Goal: Task Accomplishment & Management: Use online tool/utility

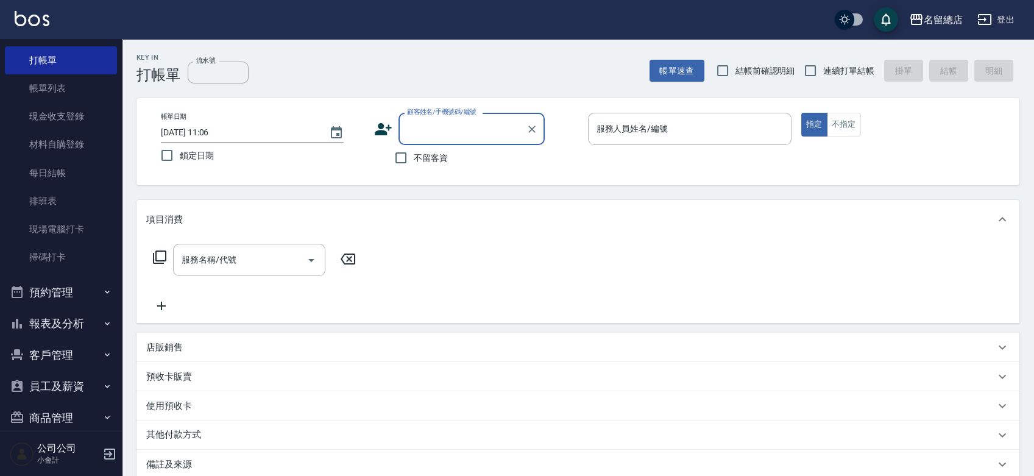
scroll to position [50, 0]
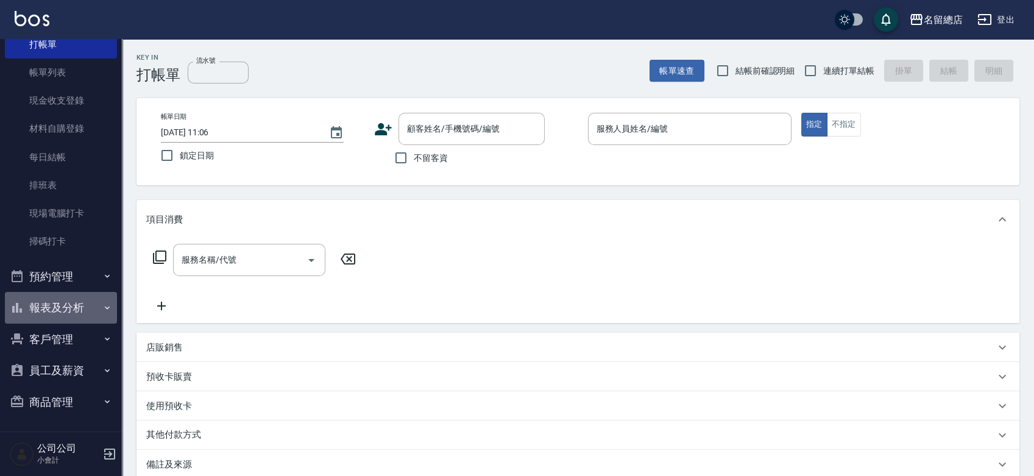
click at [63, 301] on button "報表及分析" at bounding box center [61, 308] width 112 height 32
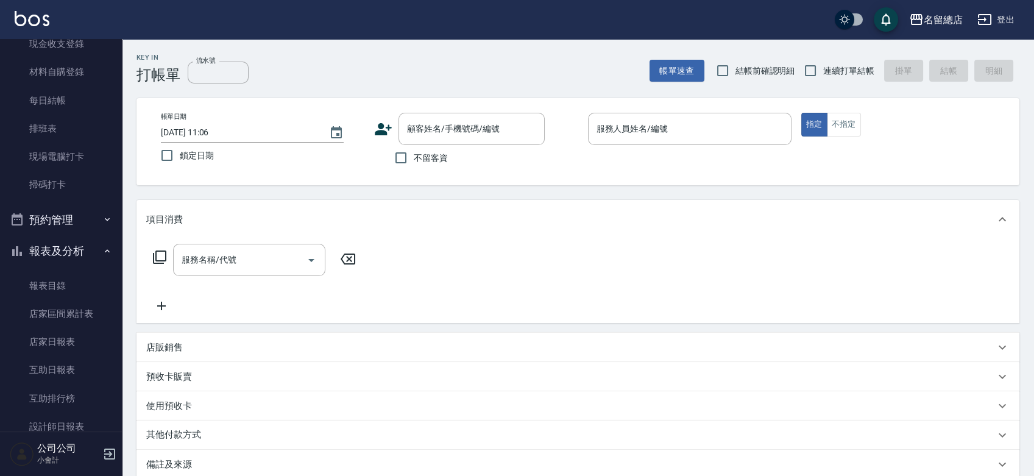
scroll to position [185, 0]
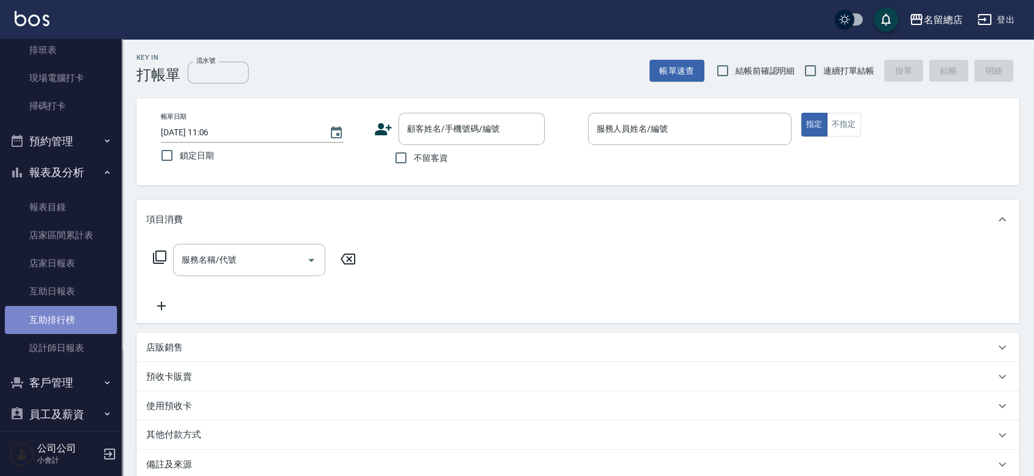
click at [85, 324] on link "互助排行榜" at bounding box center [61, 320] width 112 height 28
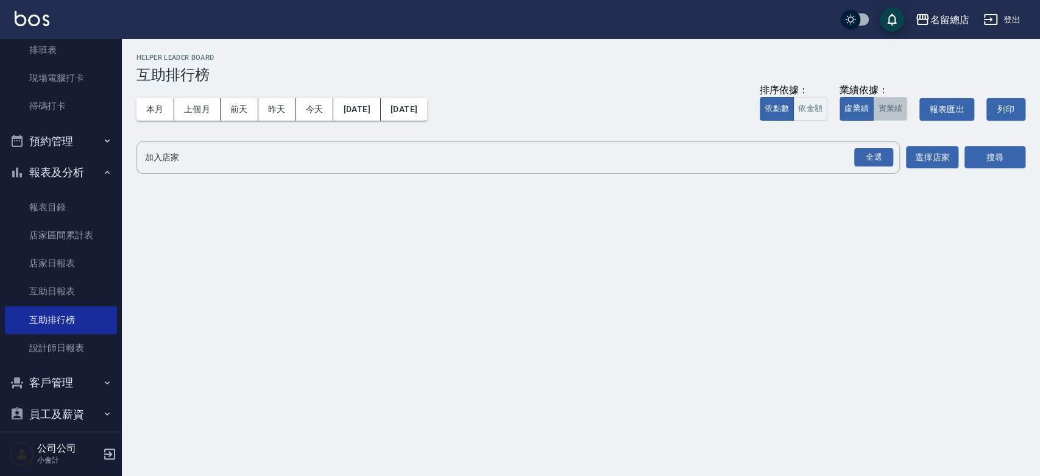
click at [893, 111] on button "實業績" at bounding box center [890, 109] width 34 height 24
click at [882, 155] on div "全選" at bounding box center [873, 157] width 39 height 19
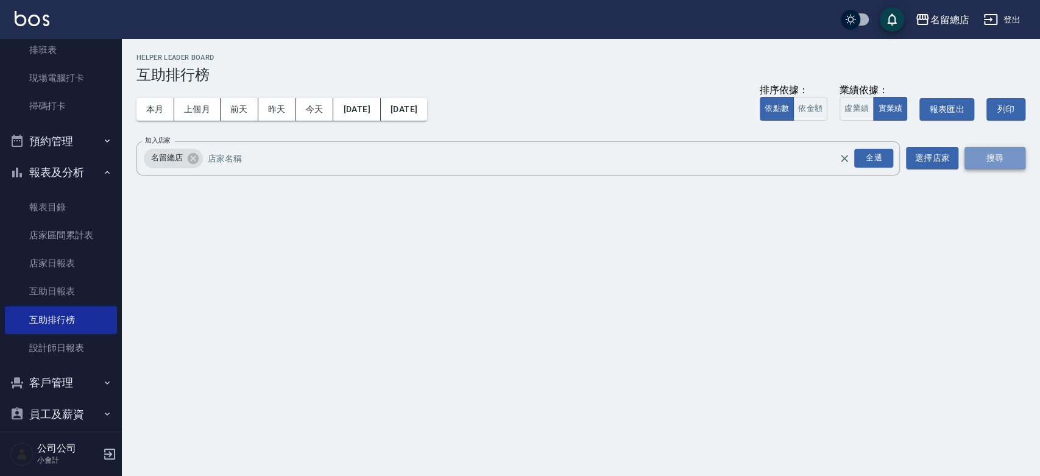
click at [977, 151] on button "搜尋" at bounding box center [994, 158] width 61 height 23
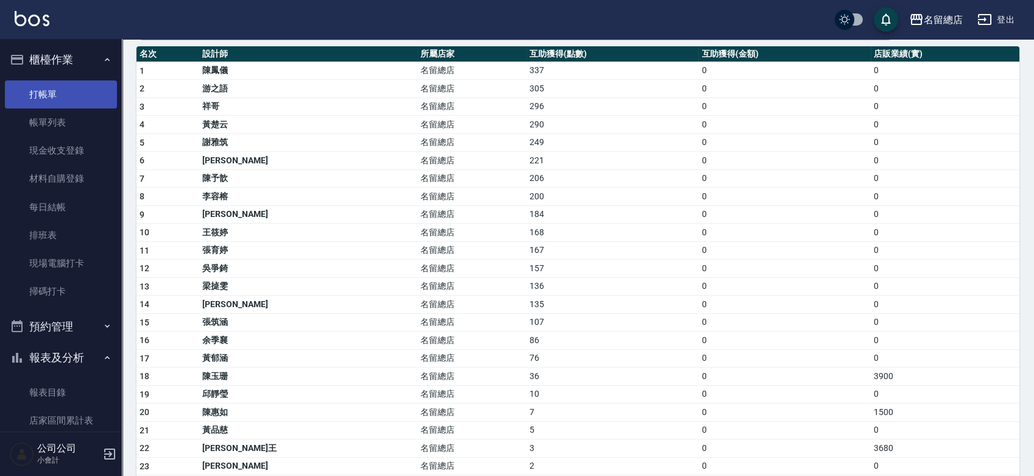
click at [68, 83] on link "打帳單" at bounding box center [61, 94] width 112 height 28
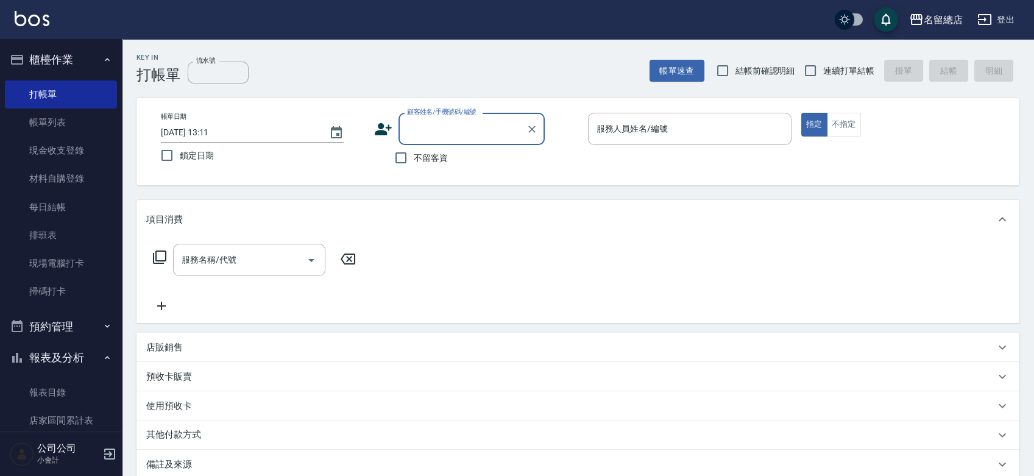
click at [837, 66] on span "連續打單結帳" at bounding box center [848, 71] width 51 height 13
click at [823, 66] on input "連續打單結帳" at bounding box center [810, 71] width 26 height 26
checkbox input "true"
click at [114, 445] on div "公司公司 小會計" at bounding box center [61, 454] width 122 height 44
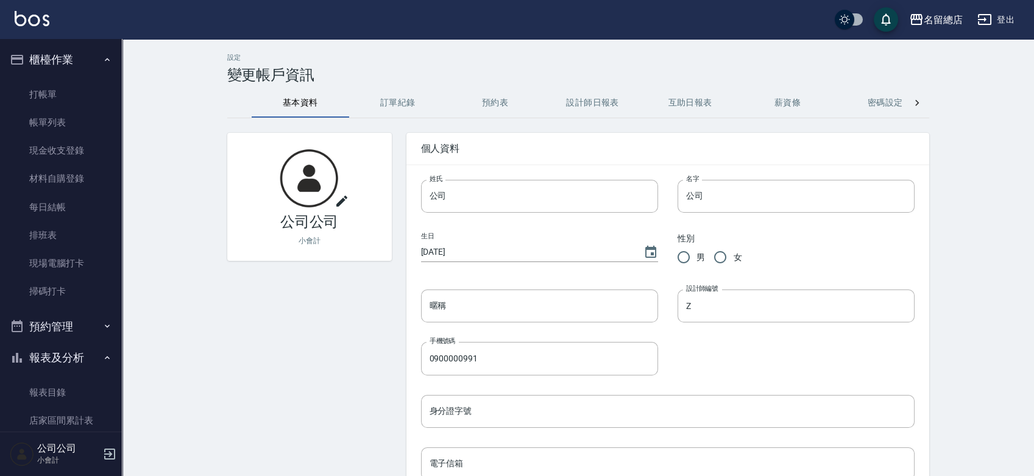
click at [112, 457] on icon "button" at bounding box center [109, 453] width 15 height 15
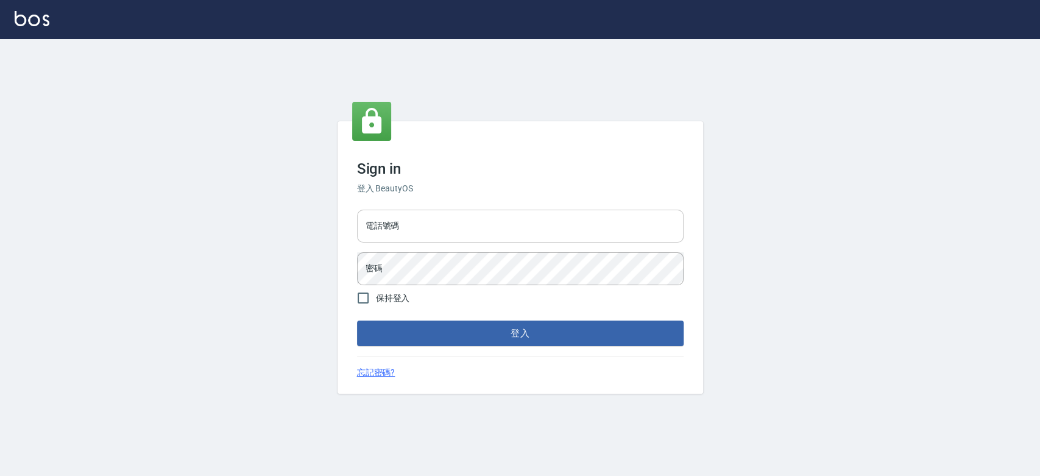
click at [435, 224] on input "電話號碼" at bounding box center [520, 226] width 326 height 33
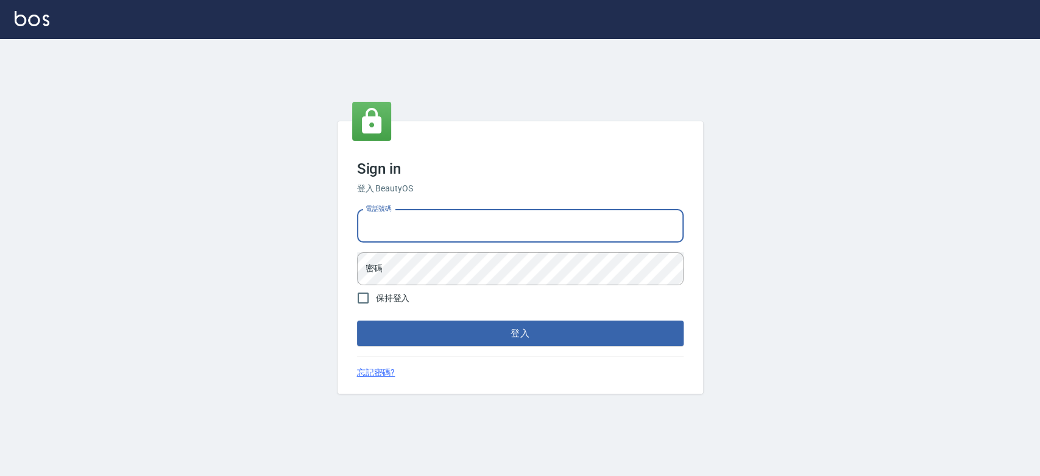
type input "0921342116"
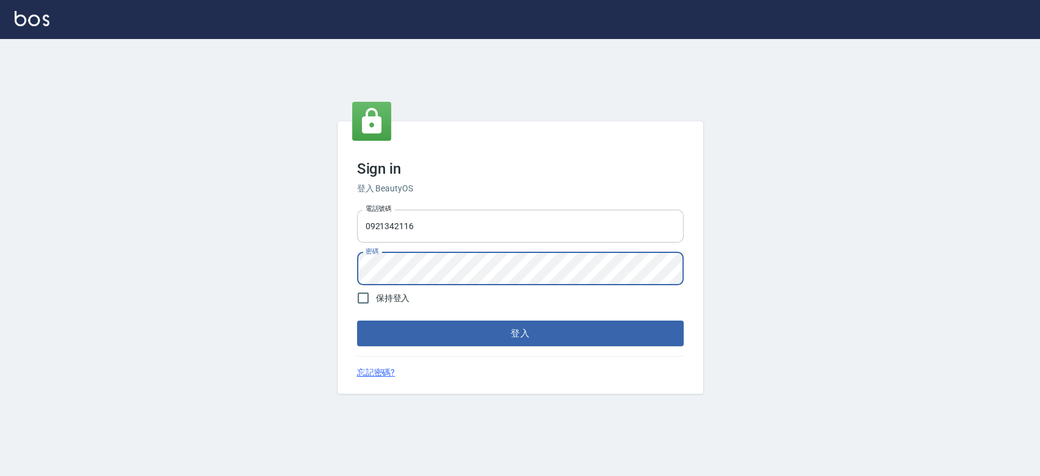
click at [357, 320] on button "登入" at bounding box center [520, 333] width 326 height 26
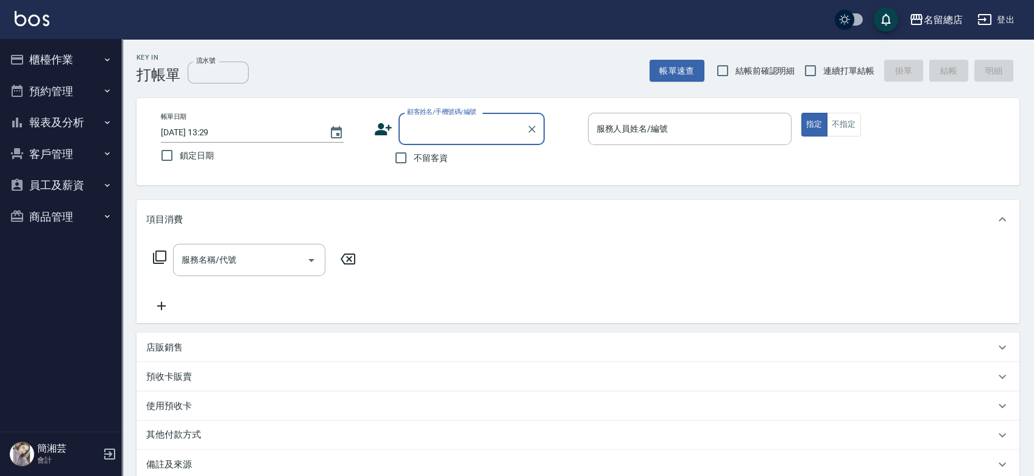
click at [69, 65] on button "櫃檯作業" at bounding box center [61, 60] width 112 height 32
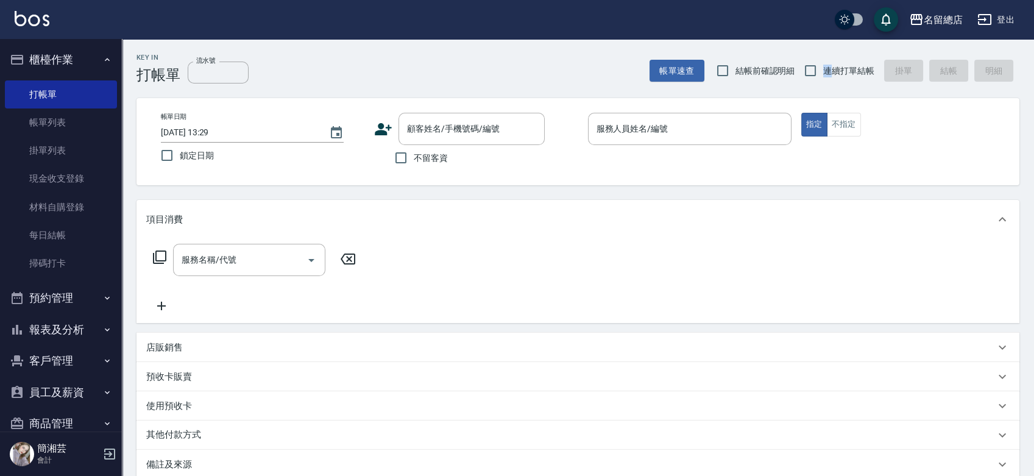
click at [828, 73] on span "連續打單結帳" at bounding box center [848, 71] width 51 height 13
click at [814, 66] on input "連續打單結帳" at bounding box center [810, 71] width 26 height 26
checkbox input "true"
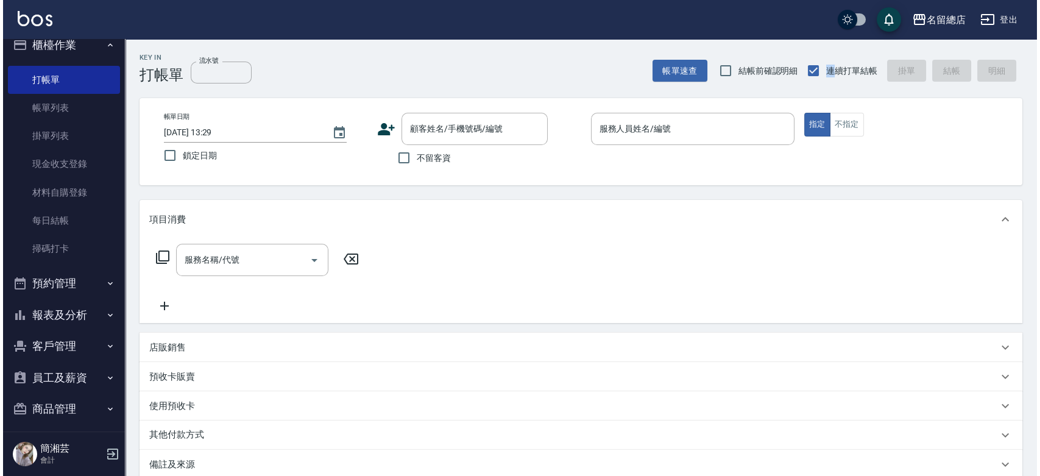
scroll to position [22, 0]
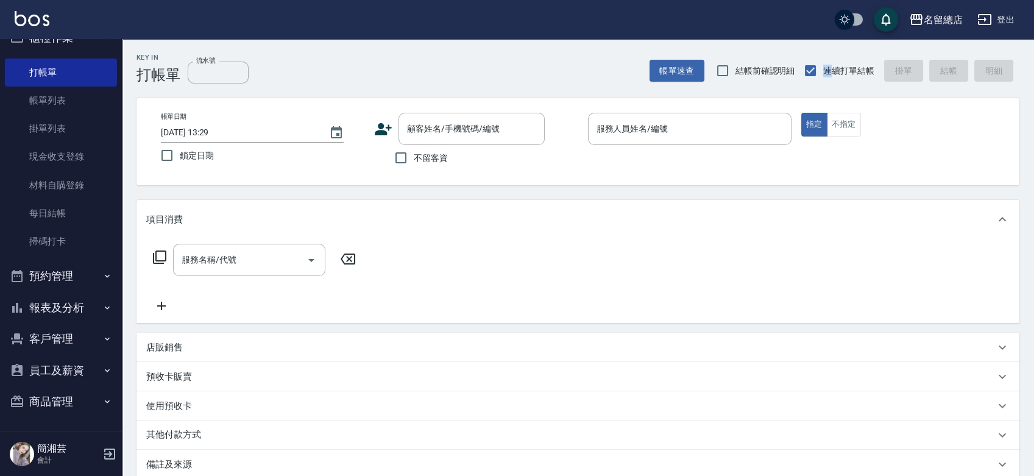
click at [31, 364] on button "員工及薪資" at bounding box center [61, 370] width 112 height 32
click at [47, 408] on link "全店打卡記錄" at bounding box center [61, 404] width 112 height 28
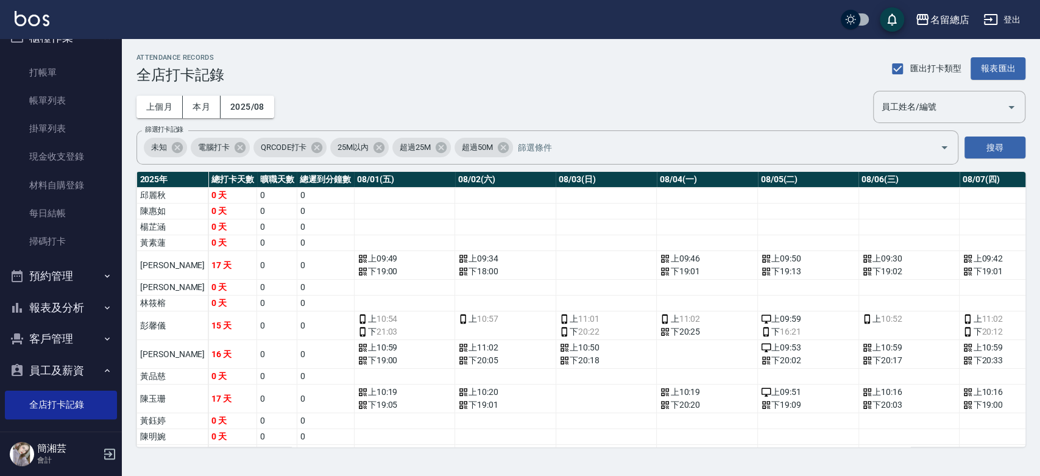
click at [912, 102] on div "員工姓名/編號 員工姓名/編號" at bounding box center [949, 107] width 152 height 32
type input "簡湘芸"
click at [997, 144] on button "搜尋" at bounding box center [994, 147] width 61 height 23
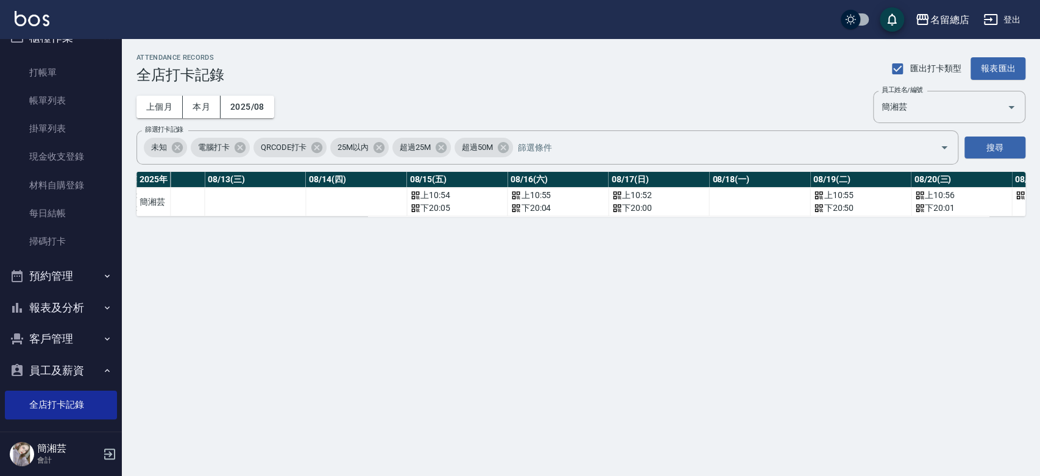
scroll to position [0, 1328]
drag, startPoint x: 689, startPoint y: 214, endPoint x: 736, endPoint y: 215, distance: 46.9
click at [736, 215] on tr "簡湘芸 16 天 0 0 上 10:37 下 20:09 上 10:55 下 20:02 上 10:48 下 20:00 上 09:59 下 20:07 上 …" at bounding box center [462, 202] width 3306 height 29
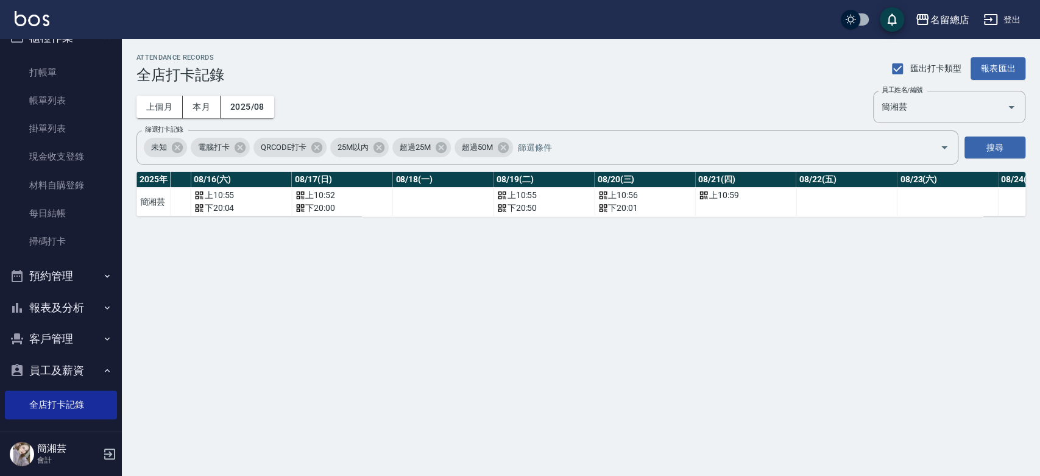
scroll to position [0, 1680]
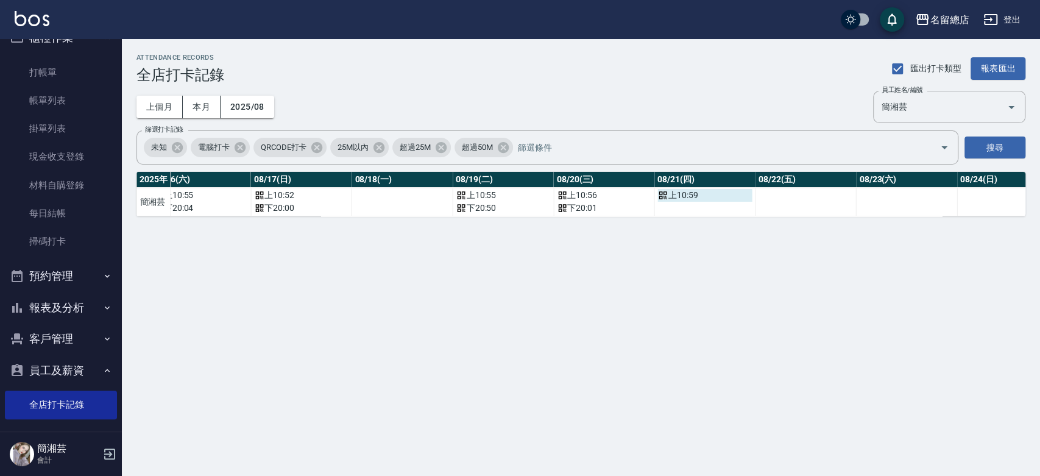
click at [703, 189] on div "上 10:59" at bounding box center [704, 195] width 94 height 13
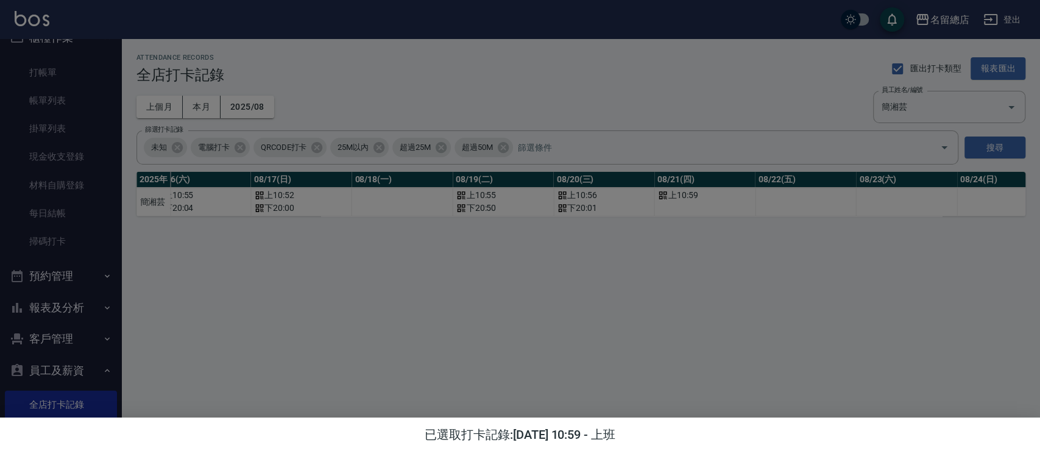
click at [703, 224] on div at bounding box center [520, 238] width 1040 height 476
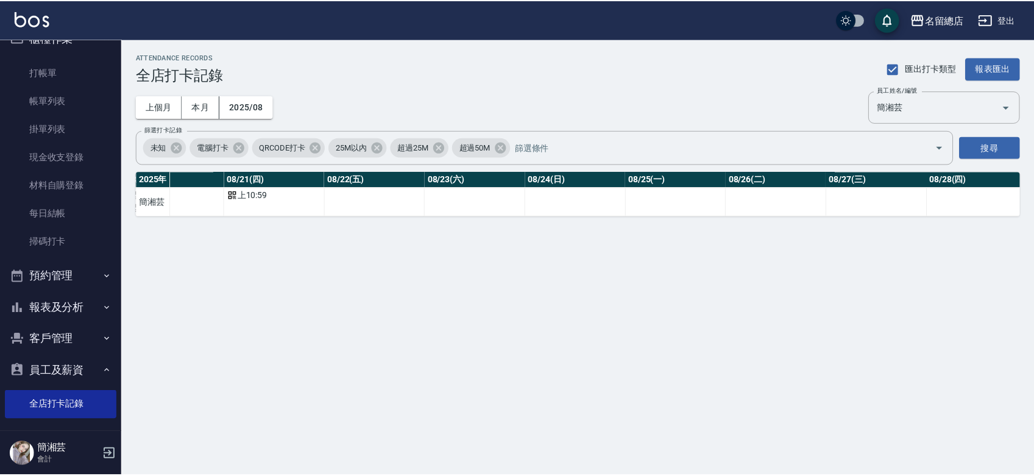
scroll to position [0, 2173]
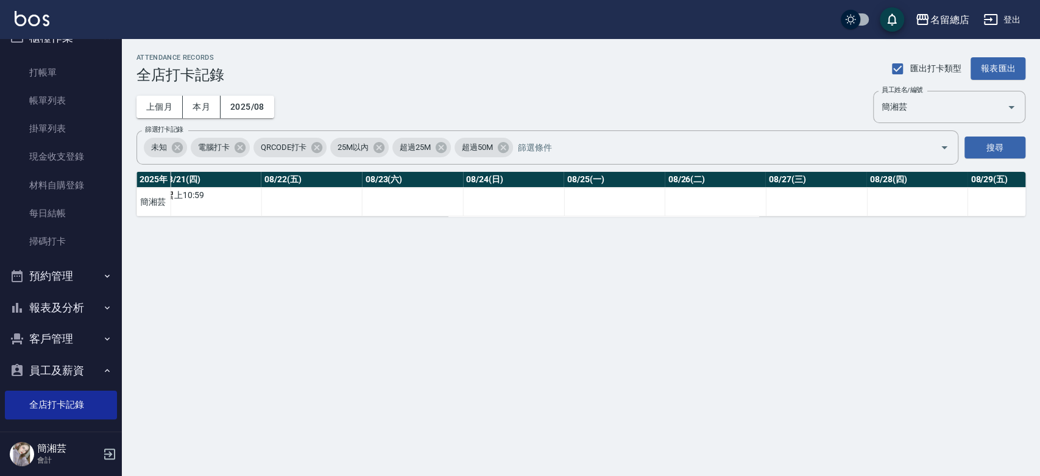
click at [333, 192] on td "a dense table" at bounding box center [311, 202] width 101 height 29
click at [32, 75] on link "打帳單" at bounding box center [61, 72] width 112 height 28
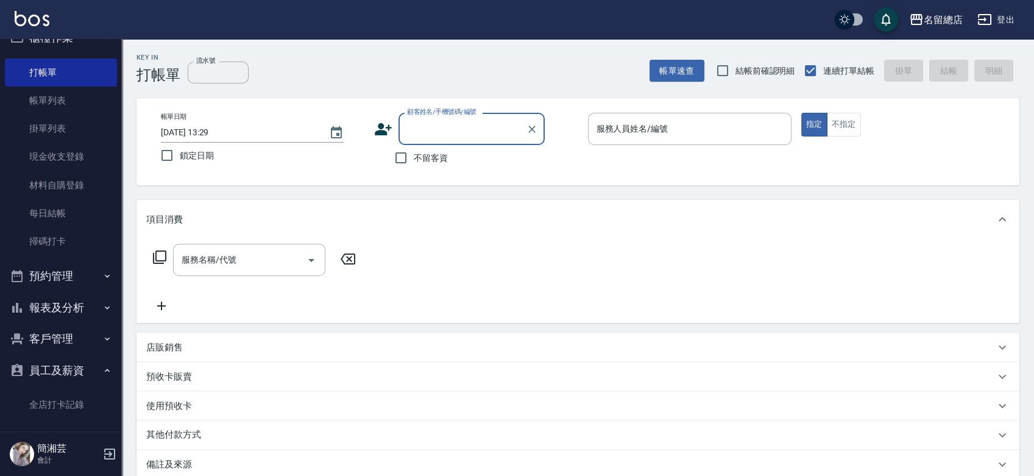
click at [70, 280] on button "預約管理" at bounding box center [61, 276] width 112 height 32
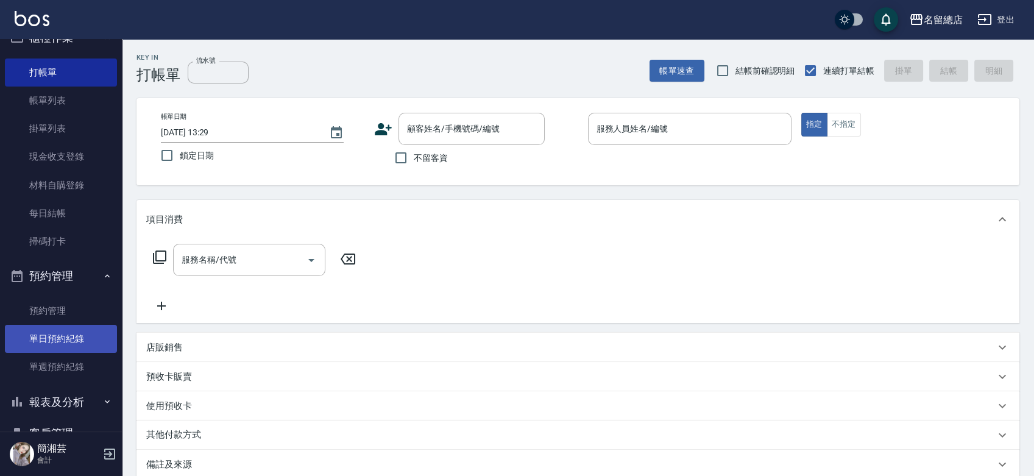
click at [68, 341] on link "單日預約紀錄" at bounding box center [61, 339] width 112 height 28
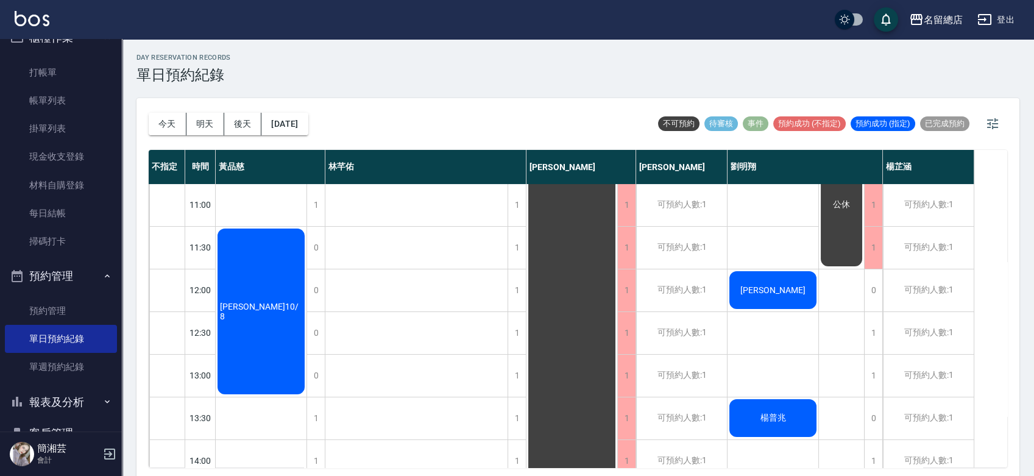
scroll to position [38, 0]
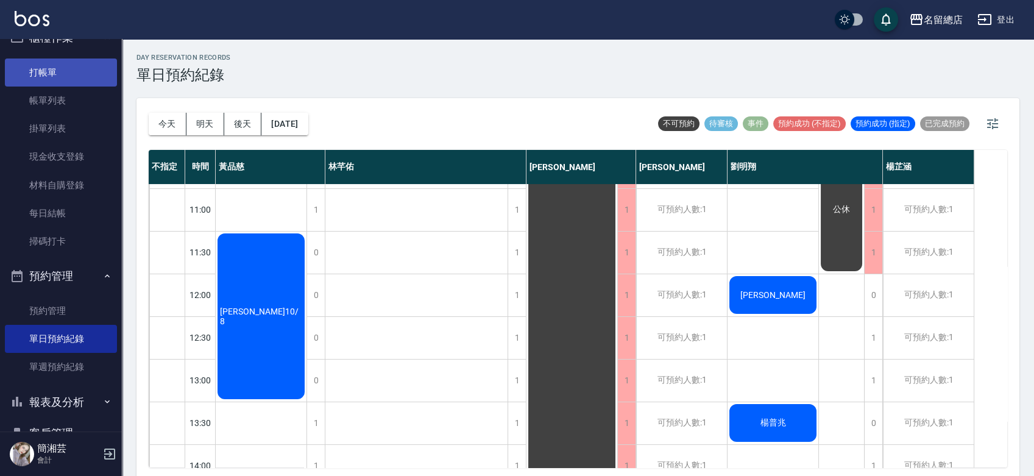
click at [36, 69] on link "打帳單" at bounding box center [61, 72] width 112 height 28
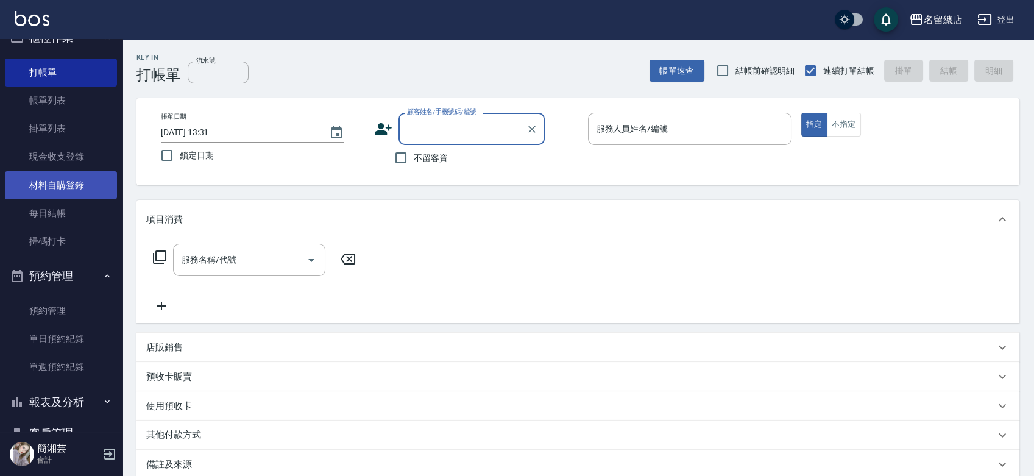
click at [84, 186] on link "材料自購登錄" at bounding box center [61, 185] width 112 height 28
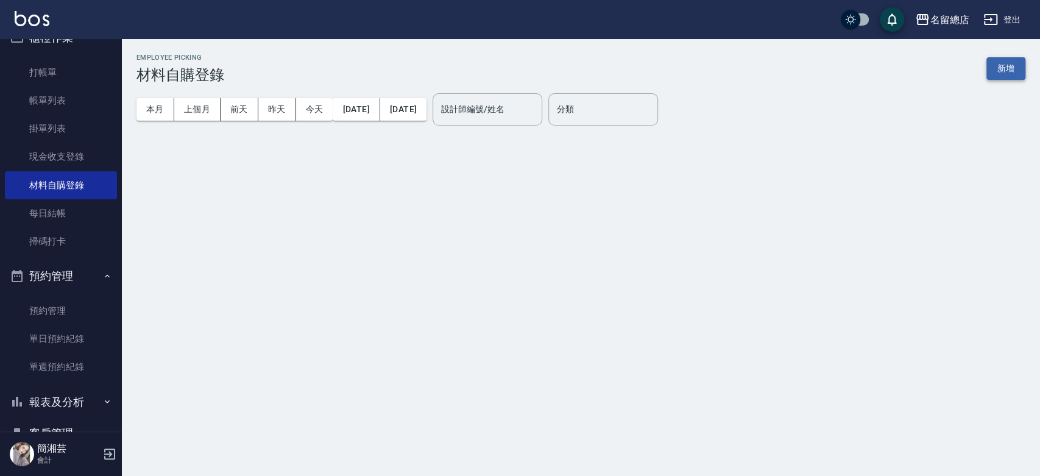
click at [1013, 77] on button "新增" at bounding box center [1005, 68] width 39 height 23
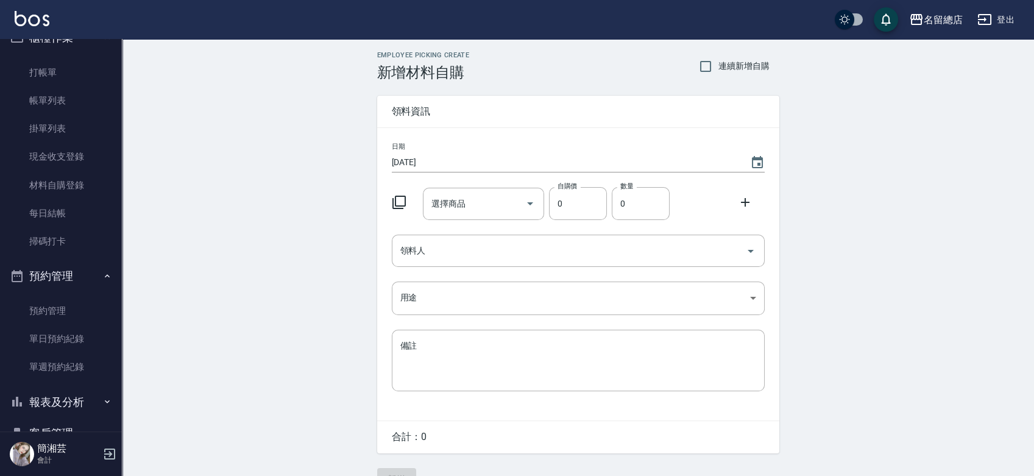
click at [484, 186] on div "選擇商品 選擇商品" at bounding box center [481, 201] width 126 height 37
click at [468, 184] on div "選擇商品 選擇商品" at bounding box center [481, 201] width 126 height 37
click at [470, 199] on input "選擇商品" at bounding box center [474, 203] width 92 height 21
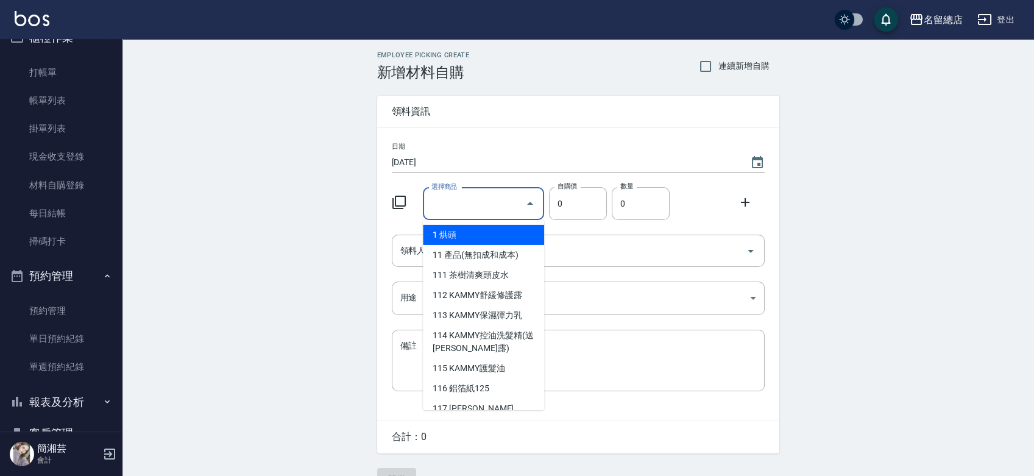
type input "6%色水"
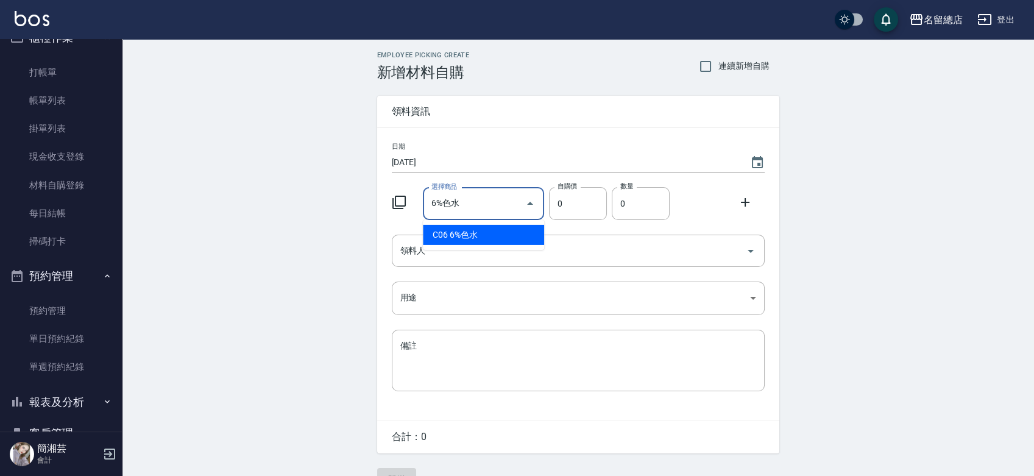
click at [437, 223] on ul "C06 6%色水" at bounding box center [483, 235] width 121 height 30
click at [438, 236] on li "C06 6%色水" at bounding box center [483, 235] width 121 height 20
type input "105"
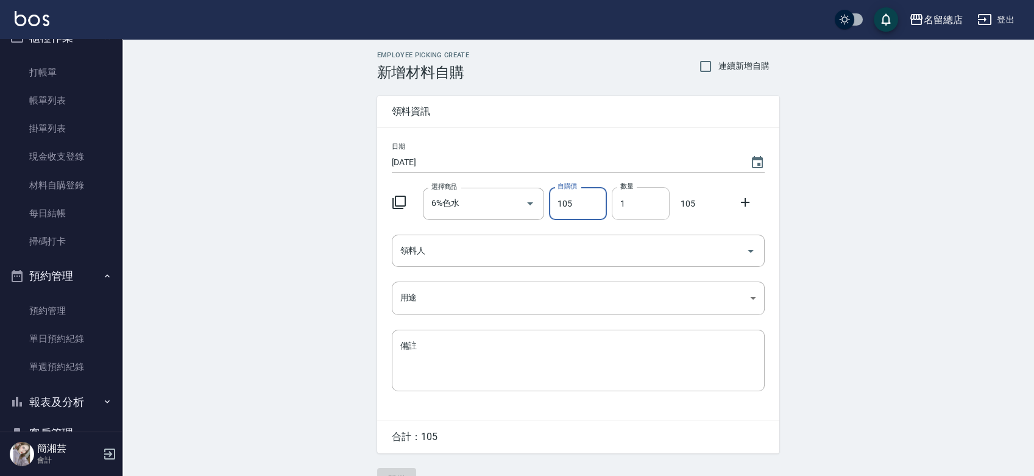
drag, startPoint x: 629, startPoint y: 207, endPoint x: 611, endPoint y: 214, distance: 19.1
click at [611, 214] on input "1" at bounding box center [640, 203] width 58 height 33
type input "2"
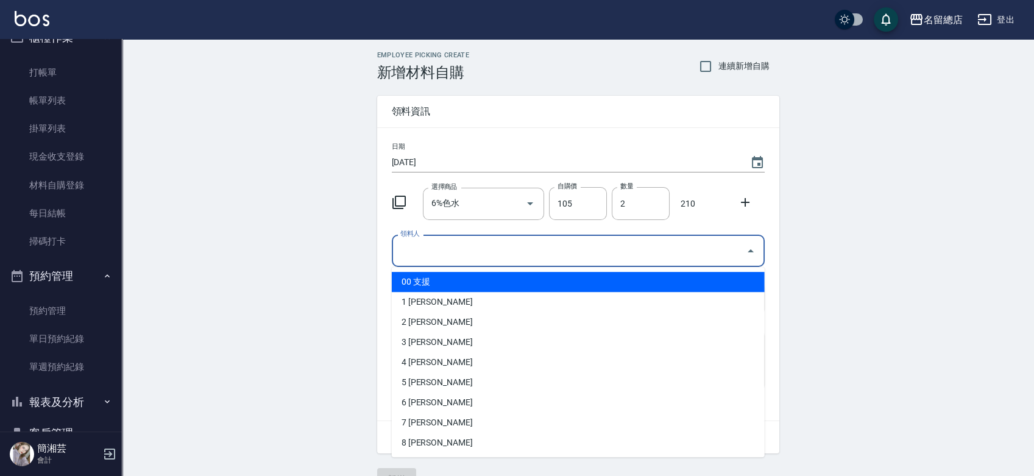
click at [534, 244] on input "領料人" at bounding box center [568, 250] width 343 height 21
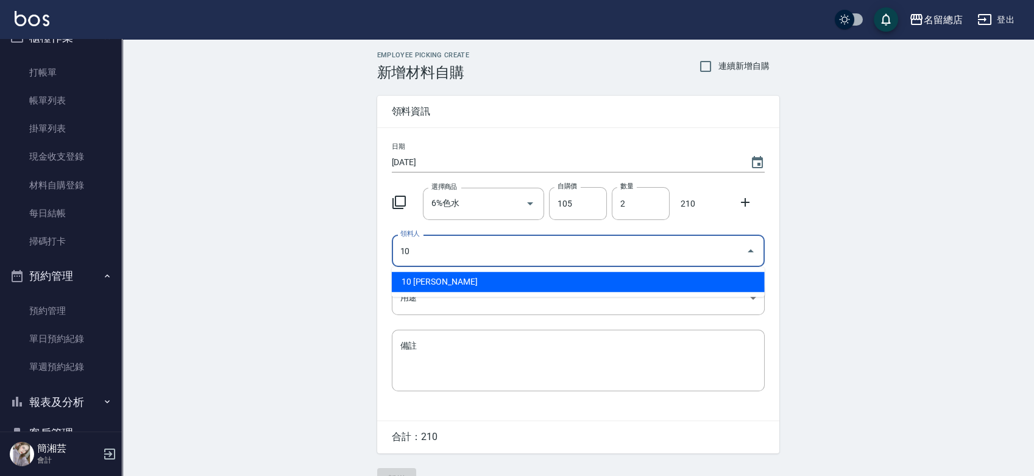
type input "10 黃品慈"
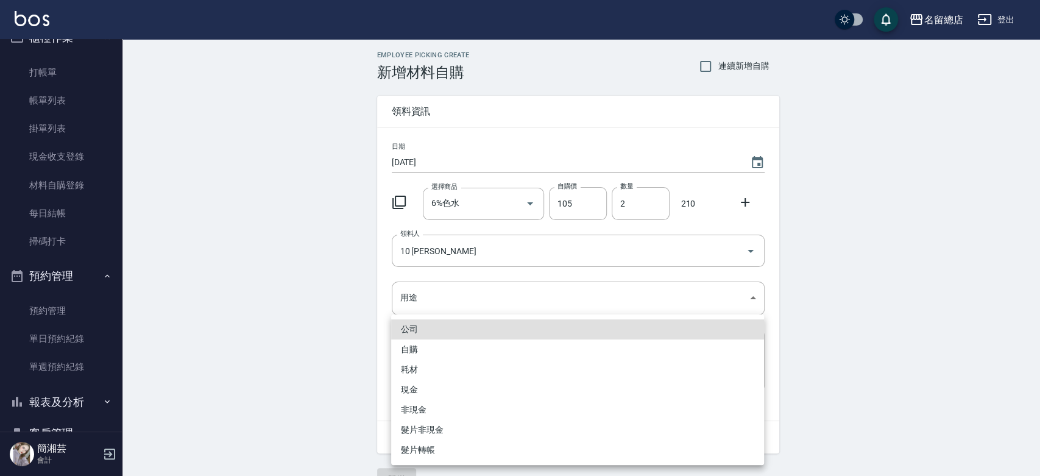
click at [436, 351] on li "自購" at bounding box center [577, 349] width 373 height 20
type input "自購"
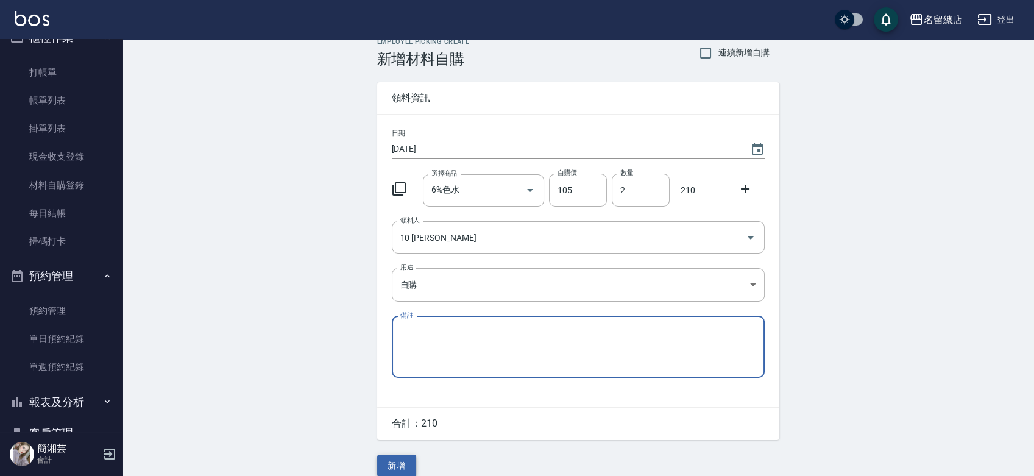
scroll to position [27, 0]
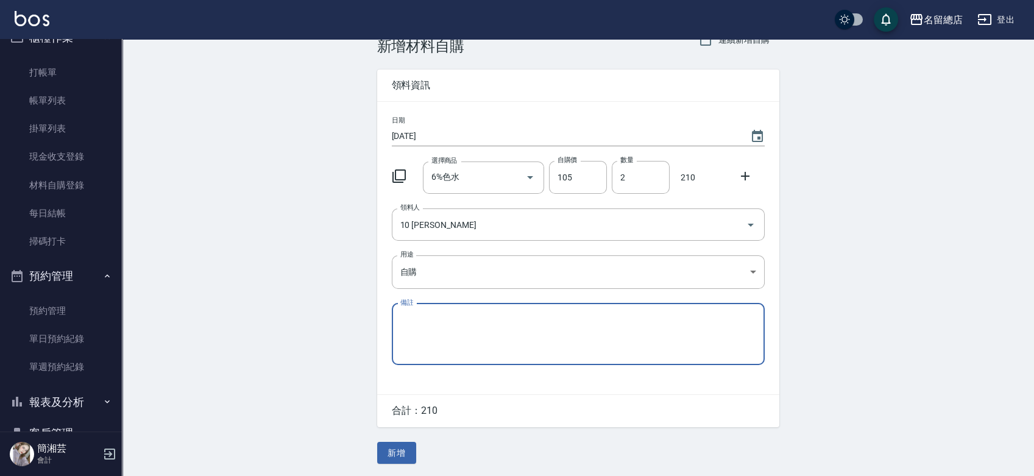
click at [400, 451] on button "新增" at bounding box center [396, 453] width 39 height 23
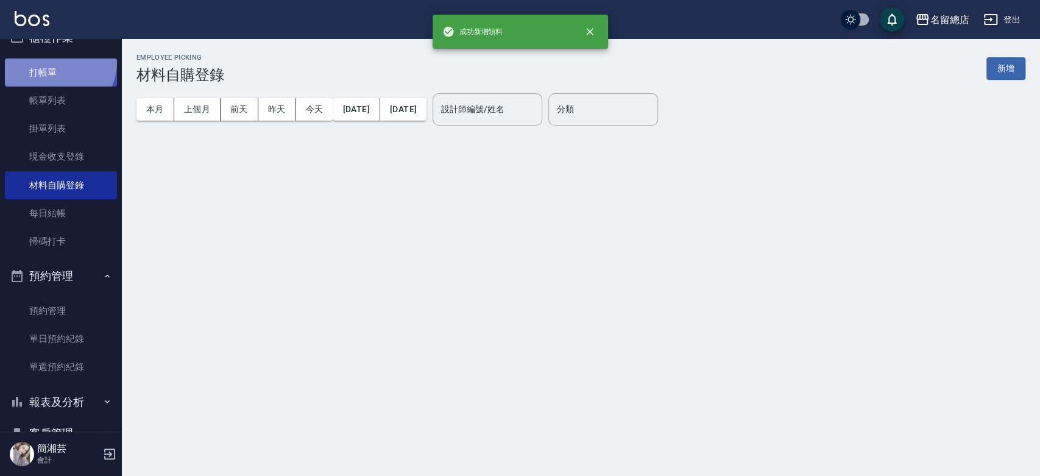
click at [58, 62] on link "打帳單" at bounding box center [61, 72] width 112 height 28
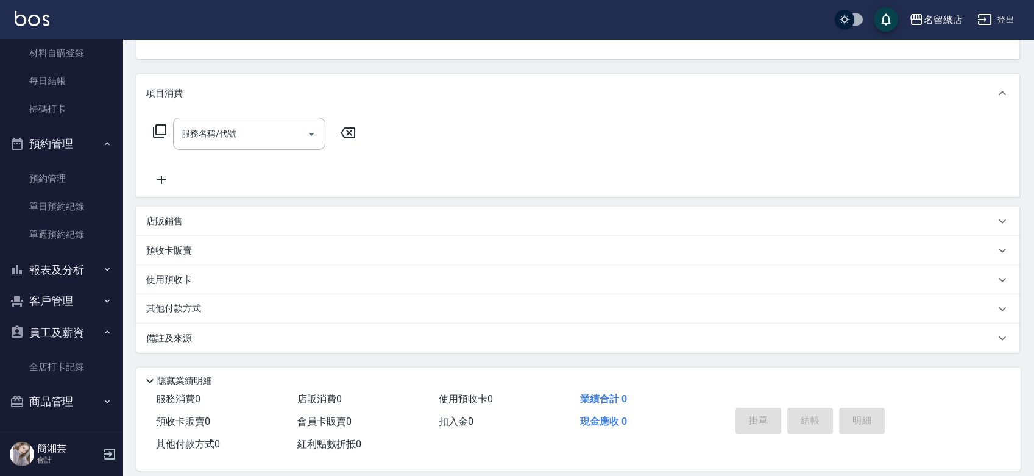
scroll to position [139, 0]
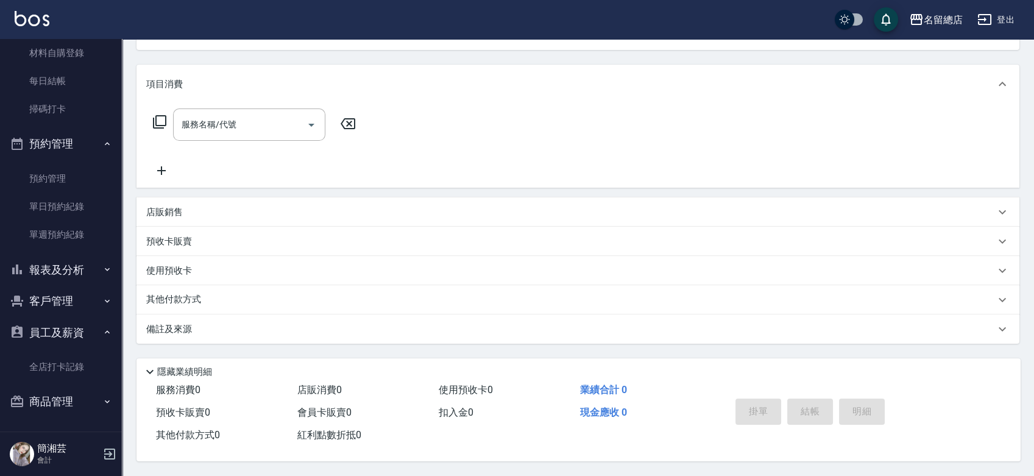
click at [60, 395] on button "商品管理" at bounding box center [61, 402] width 112 height 32
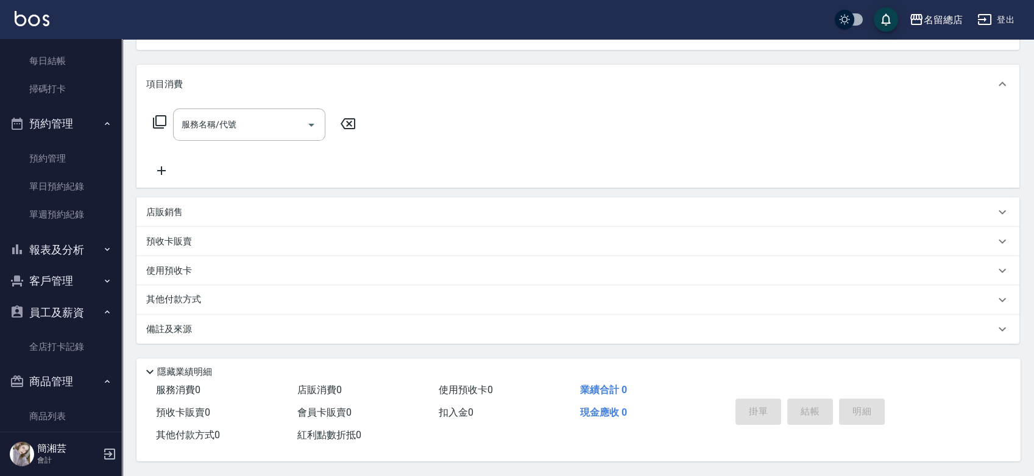
scroll to position [192, 0]
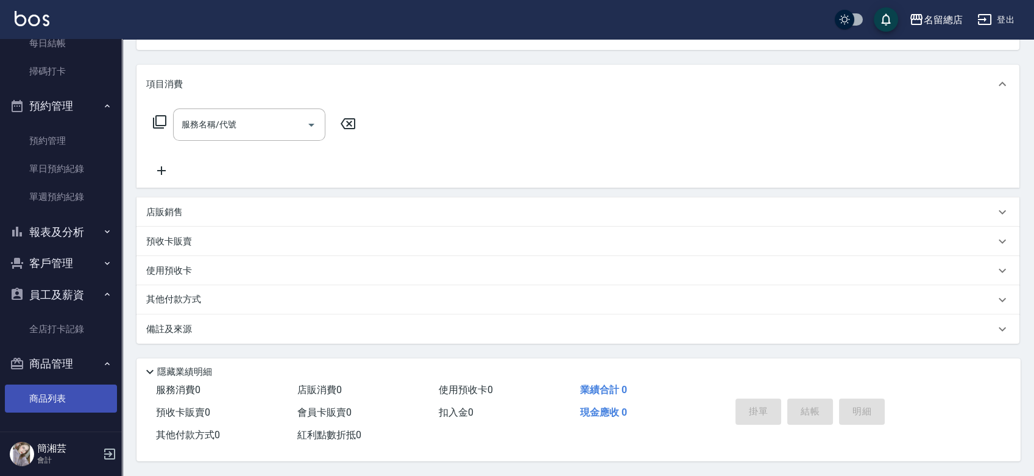
click at [74, 395] on link "商品列表" at bounding box center [61, 398] width 112 height 28
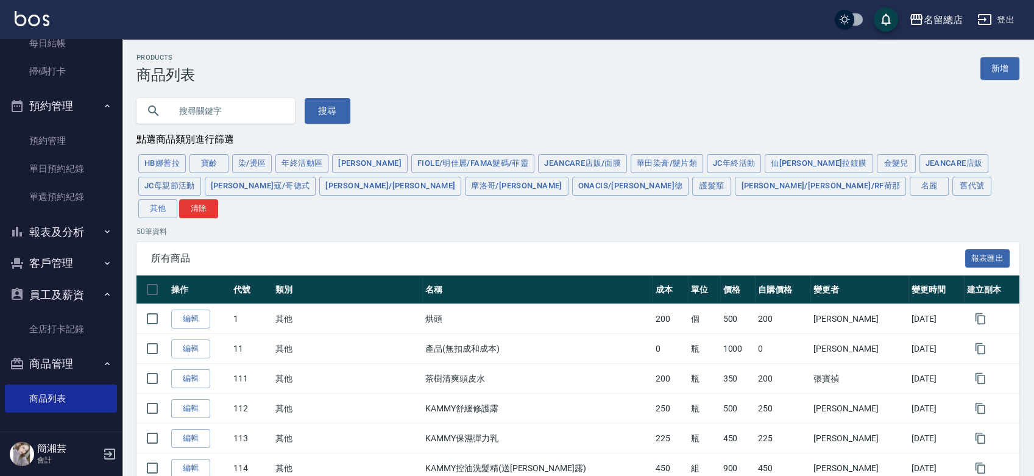
drag, startPoint x: 257, startPoint y: 114, endPoint x: 255, endPoint y: 125, distance: 10.6
click at [255, 125] on input "text" at bounding box center [228, 110] width 114 height 33
type input "蕾"
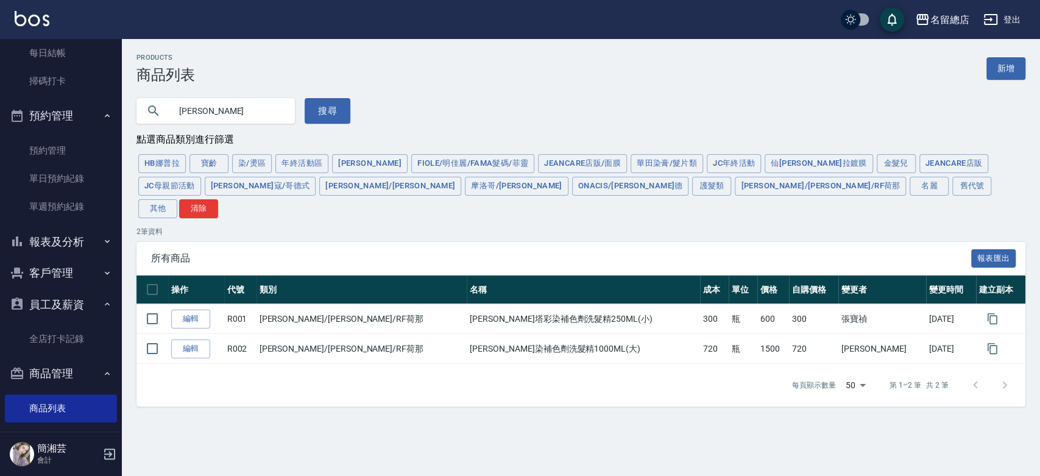
scroll to position [192, 0]
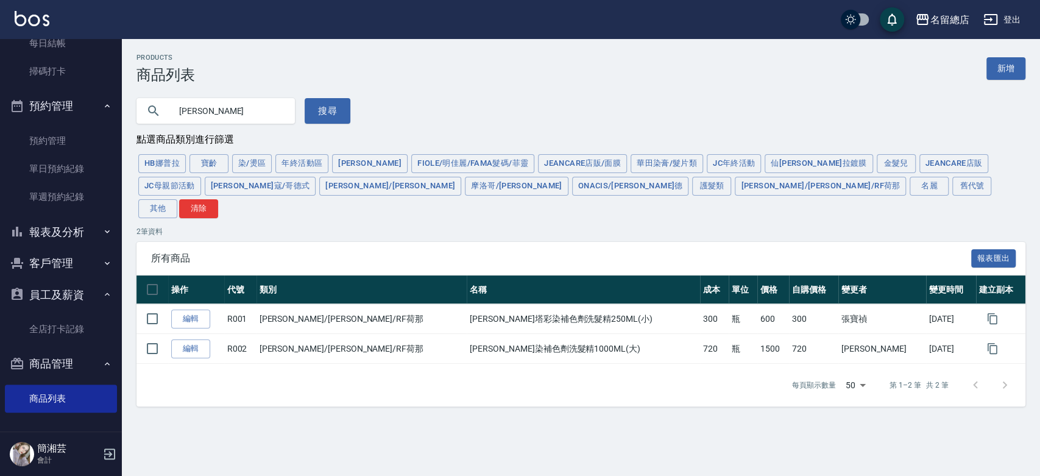
click at [83, 359] on button "商品管理" at bounding box center [61, 364] width 112 height 32
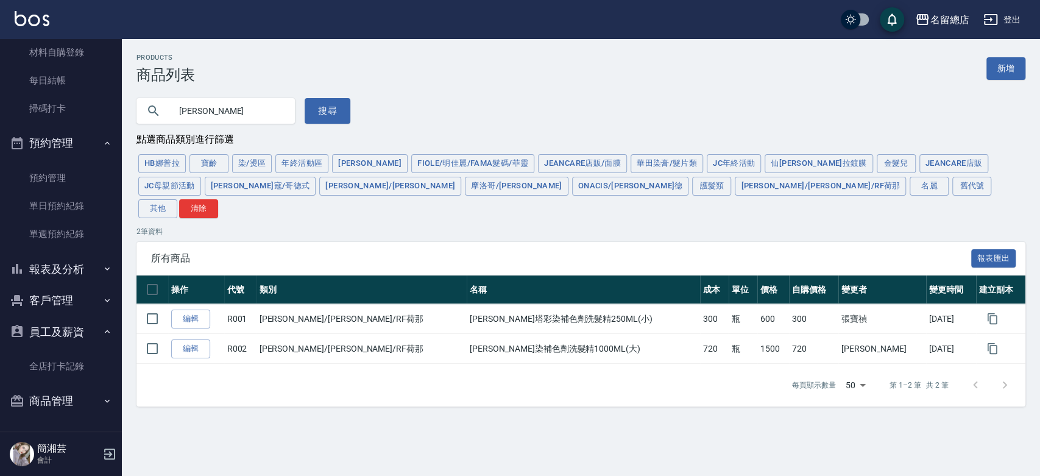
scroll to position [154, 0]
click at [77, 327] on button "員工及薪資" at bounding box center [61, 333] width 112 height 32
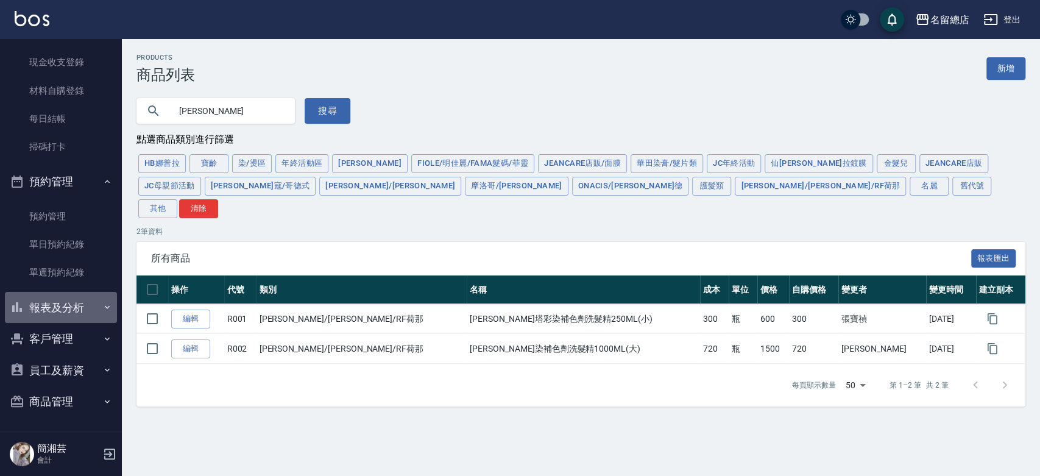
click at [73, 311] on button "報表及分析" at bounding box center [61, 308] width 112 height 32
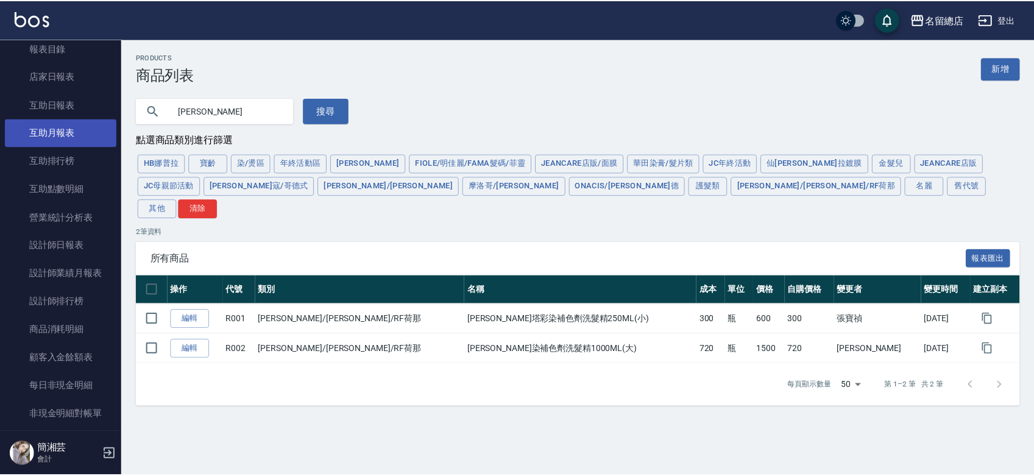
scroll to position [387, 0]
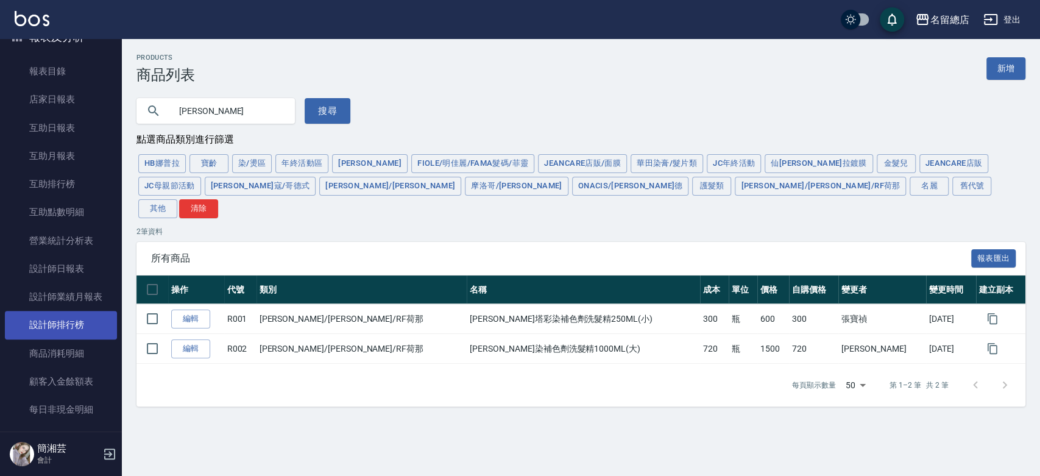
click at [74, 336] on link "設計師排行榜" at bounding box center [61, 325] width 112 height 28
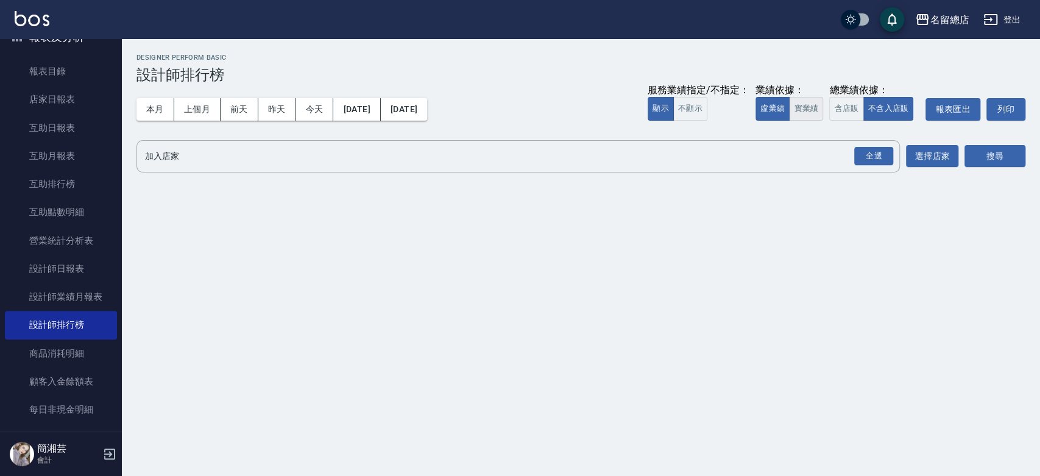
click at [799, 106] on button "實業績" at bounding box center [806, 109] width 34 height 24
click at [881, 164] on div "全選" at bounding box center [873, 156] width 39 height 19
click at [1004, 161] on button "搜尋" at bounding box center [994, 157] width 61 height 23
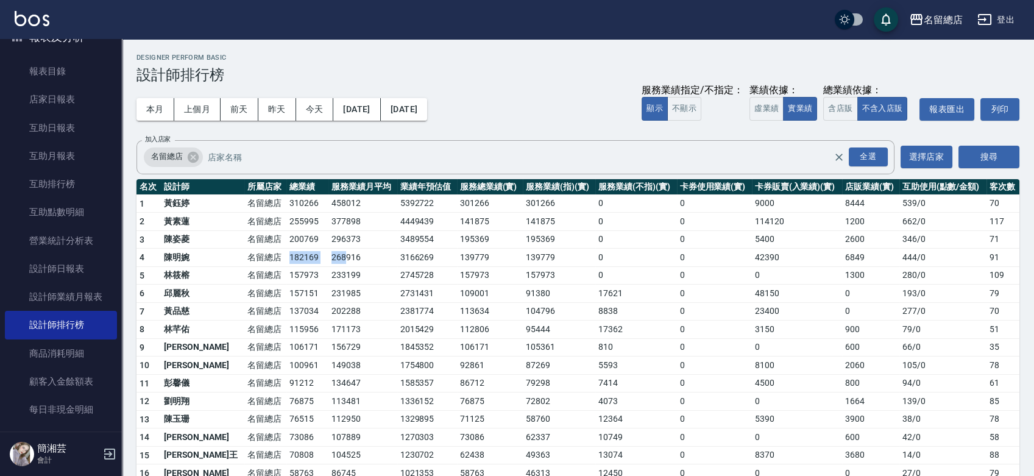
drag, startPoint x: 260, startPoint y: 260, endPoint x: 311, endPoint y: 262, distance: 50.6
click at [311, 262] on tr "4 陳明婉 名留總店 182169 268916 3166269 139779 139779 0 0 42390 6849 444 / 0 91" at bounding box center [577, 257] width 882 height 18
drag, startPoint x: 311, startPoint y: 262, endPoint x: 298, endPoint y: 272, distance: 16.5
click at [328, 262] on td "268916" at bounding box center [362, 257] width 69 height 18
click at [247, 276] on td "名留總店" at bounding box center [265, 275] width 42 height 18
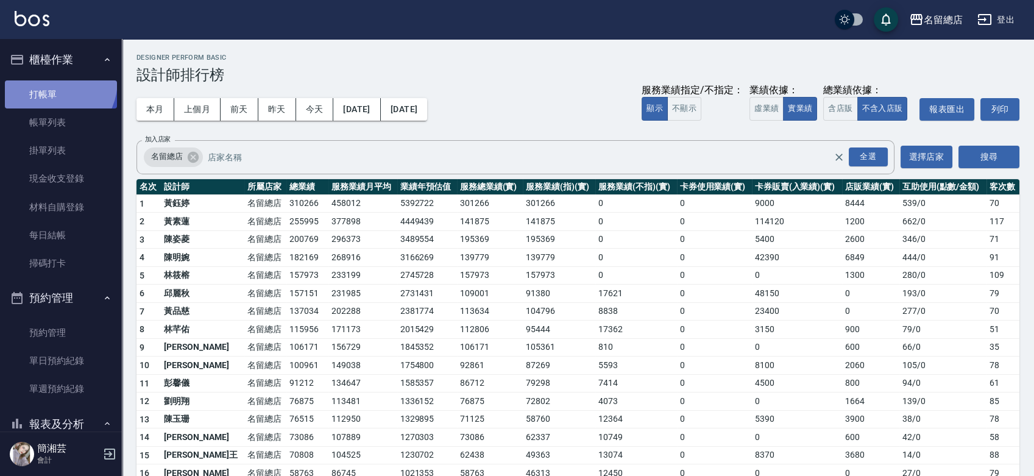
click at [49, 80] on link "打帳單" at bounding box center [61, 94] width 112 height 28
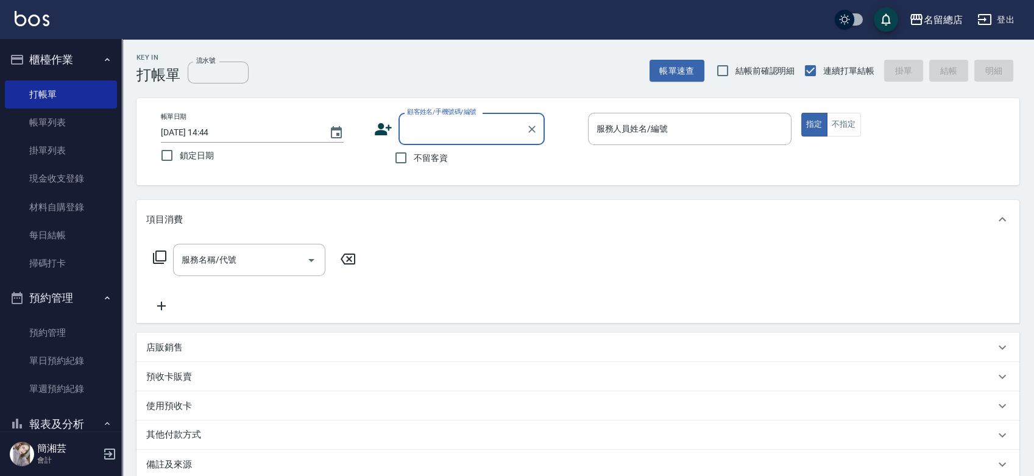
click at [390, 134] on icon at bounding box center [383, 129] width 18 height 18
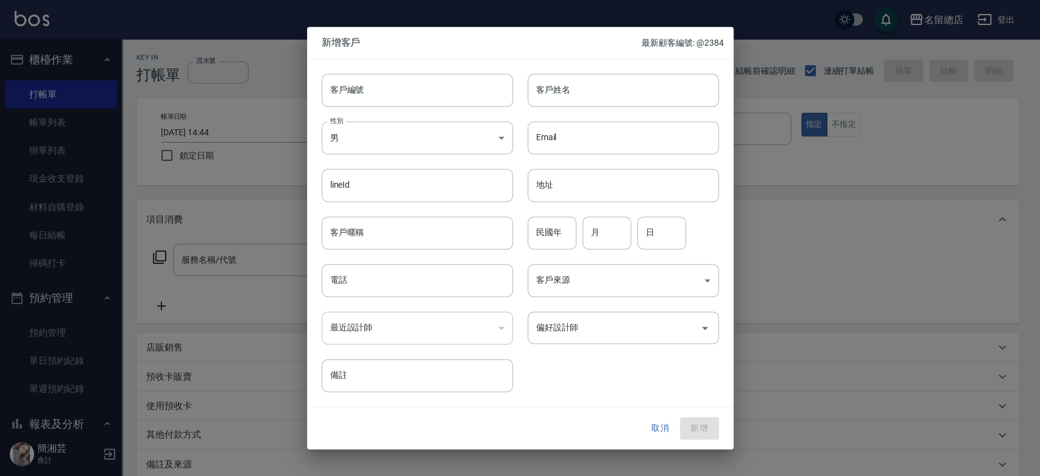
click at [649, 433] on button "取消" at bounding box center [660, 428] width 39 height 23
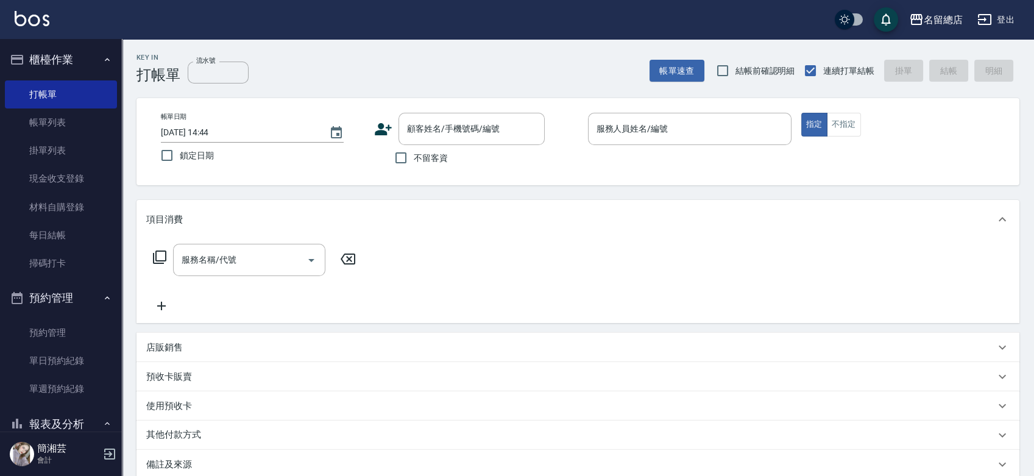
click at [423, 153] on span "不留客資" at bounding box center [431, 158] width 34 height 13
click at [414, 153] on input "不留客資" at bounding box center [401, 158] width 26 height 26
checkbox input "true"
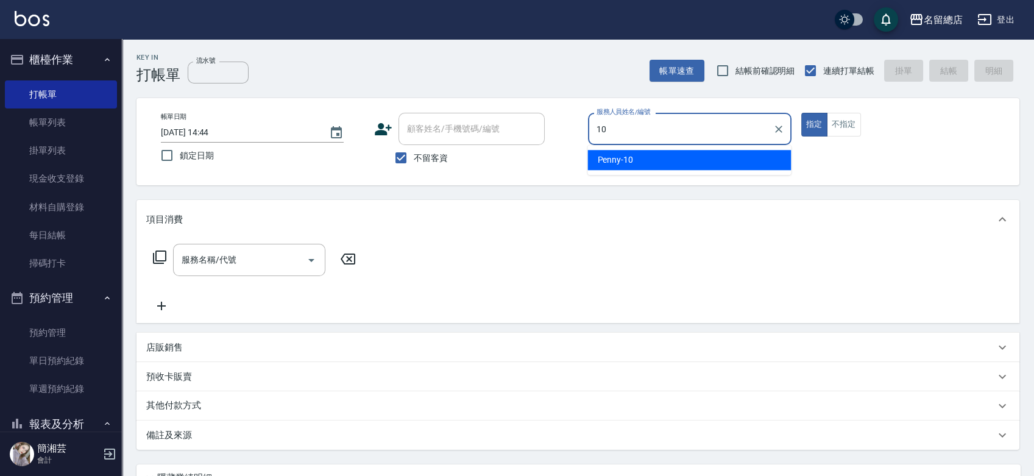
type input "Penny-10"
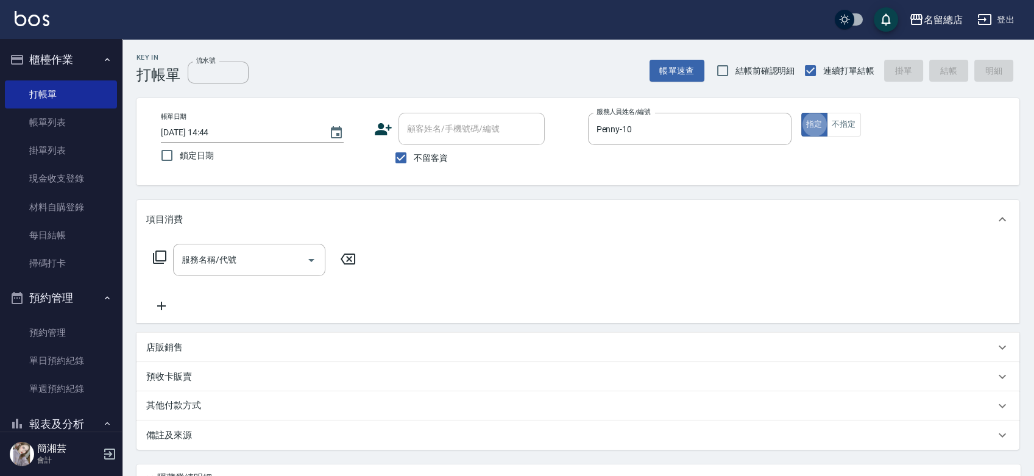
type button "true"
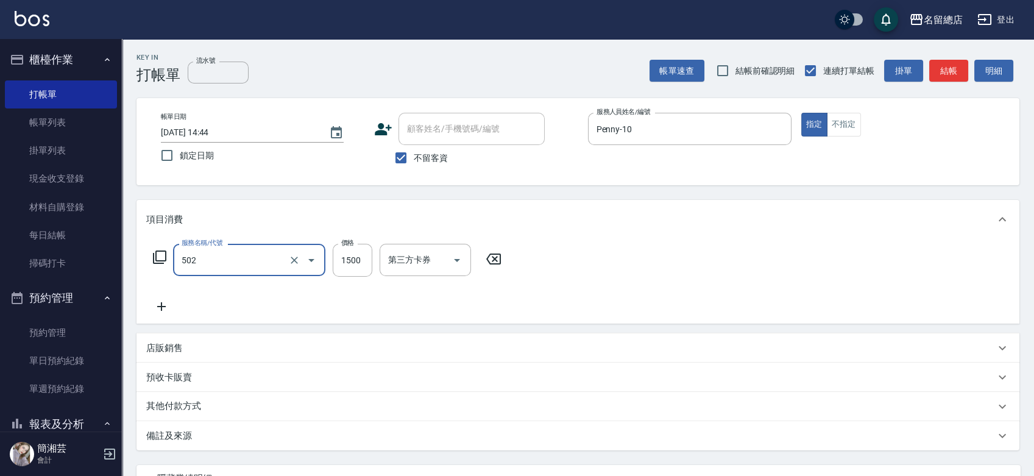
type input "染髮1500以上(502)"
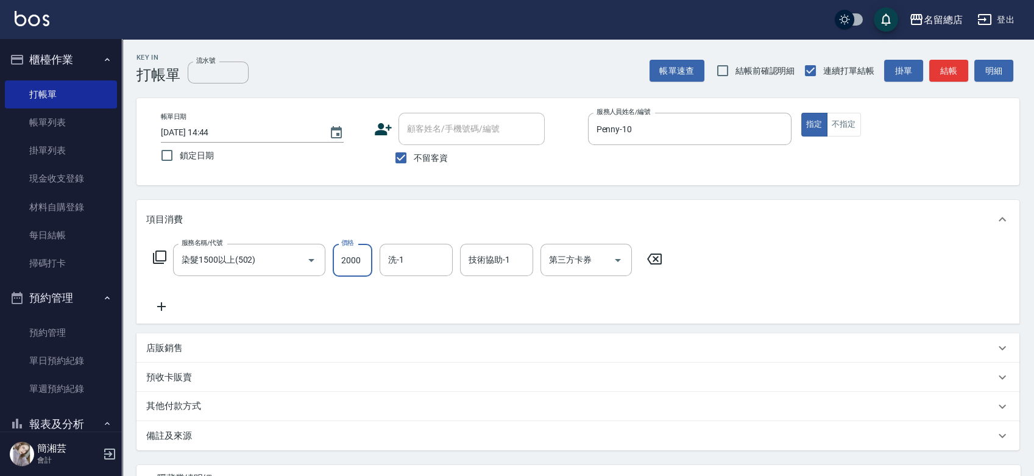
type input "2000"
type input "謝雅筑-26"
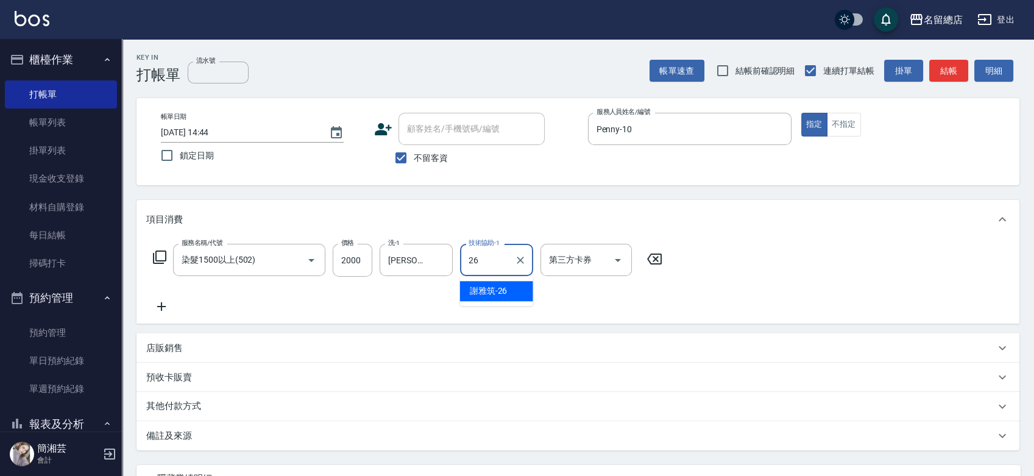
type input "謝雅筑-26"
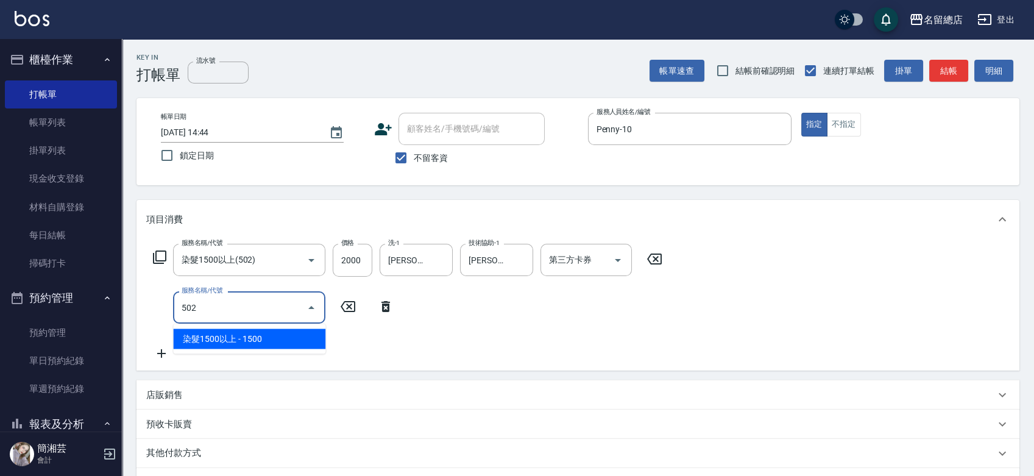
type input "染髮1500以上(502)"
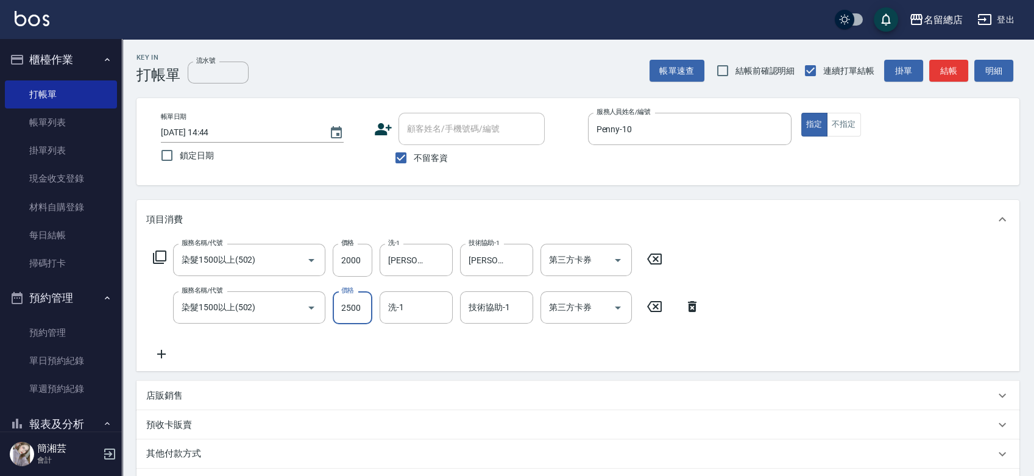
type input "2500"
type input "謝雅筑-26"
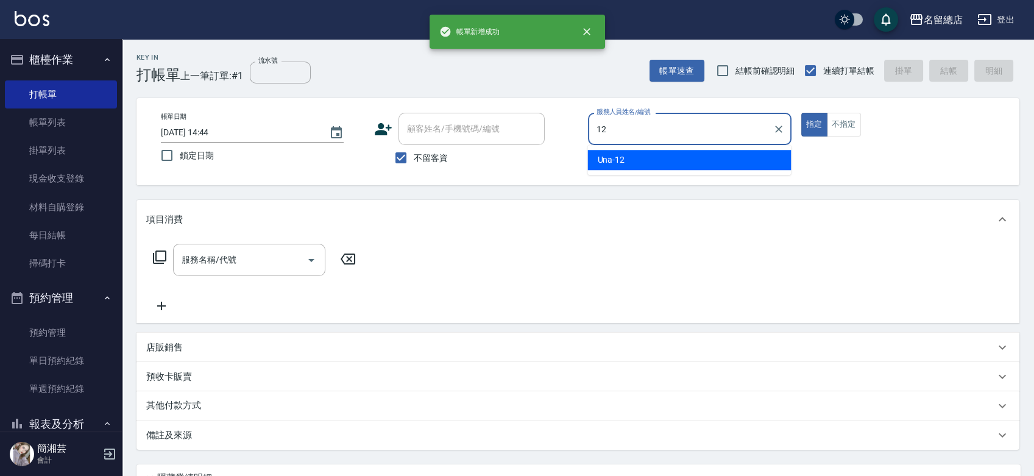
type input "Una-12"
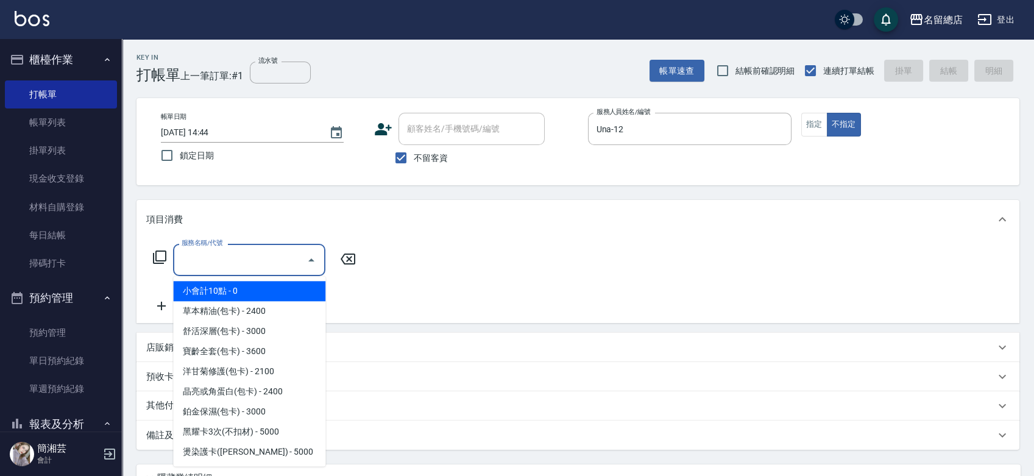
click at [291, 251] on input "服務名稱/代號" at bounding box center [239, 259] width 123 height 21
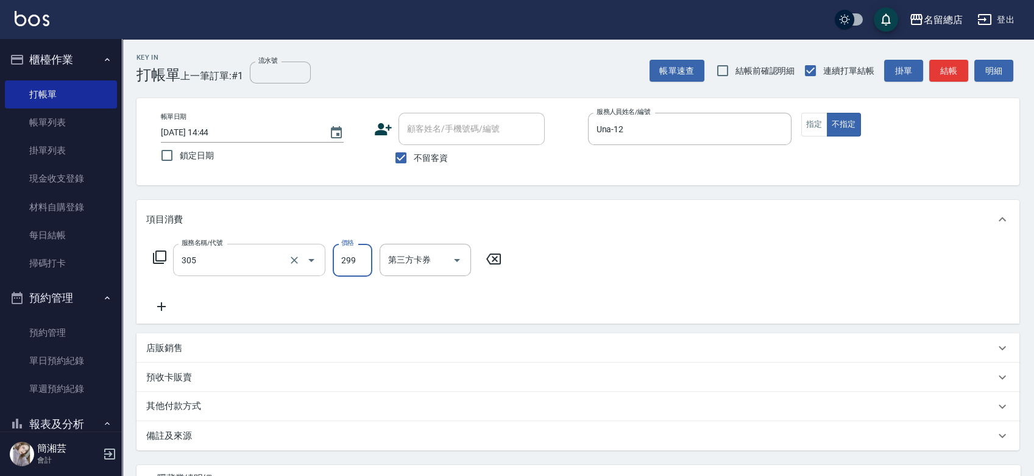
type input "剪髮(305)"
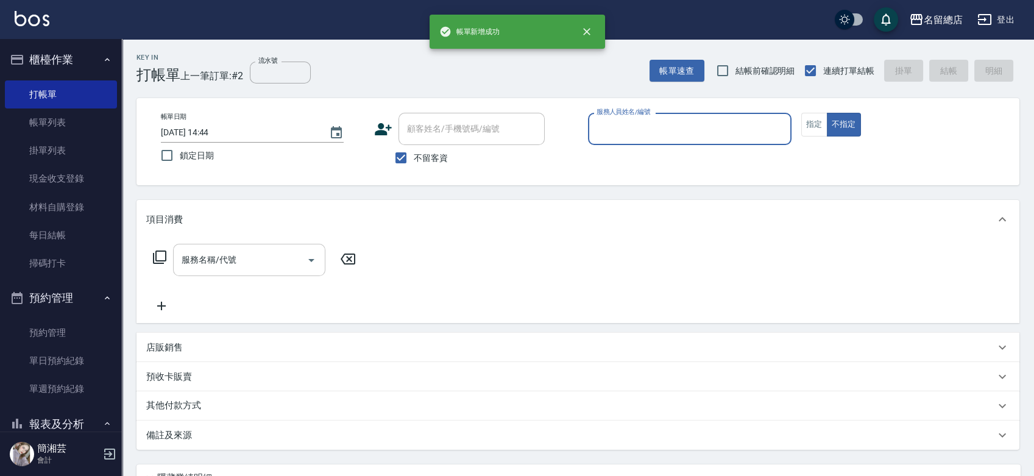
type input "ㄆ"
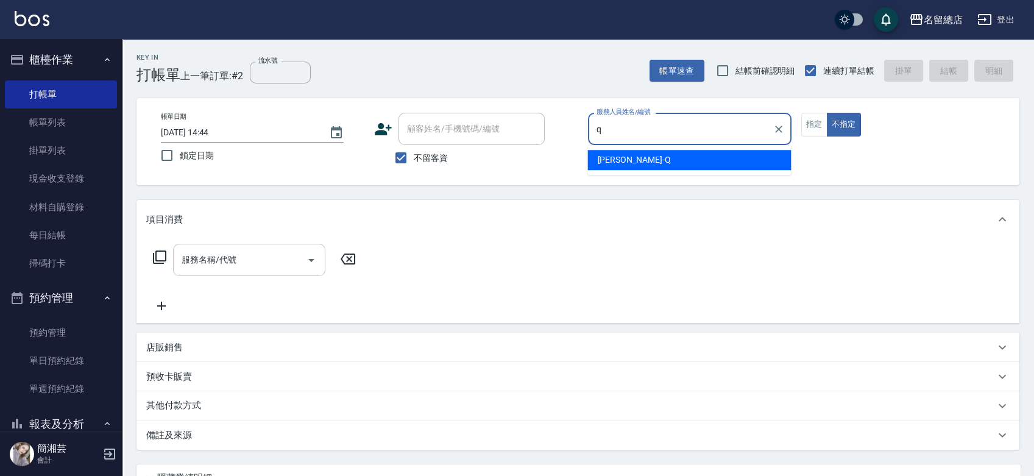
type input "Joyce-Q"
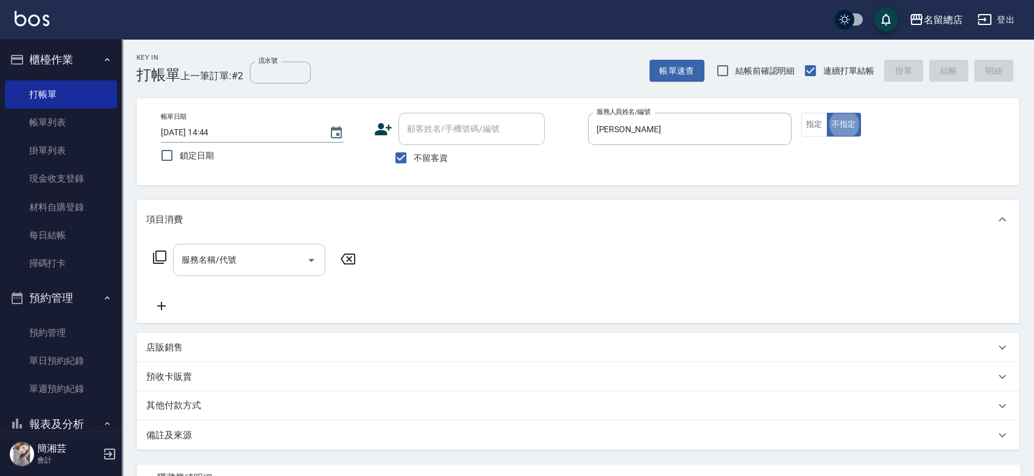
type button "false"
click at [277, 266] on input "服務名稱/代號" at bounding box center [239, 259] width 123 height 21
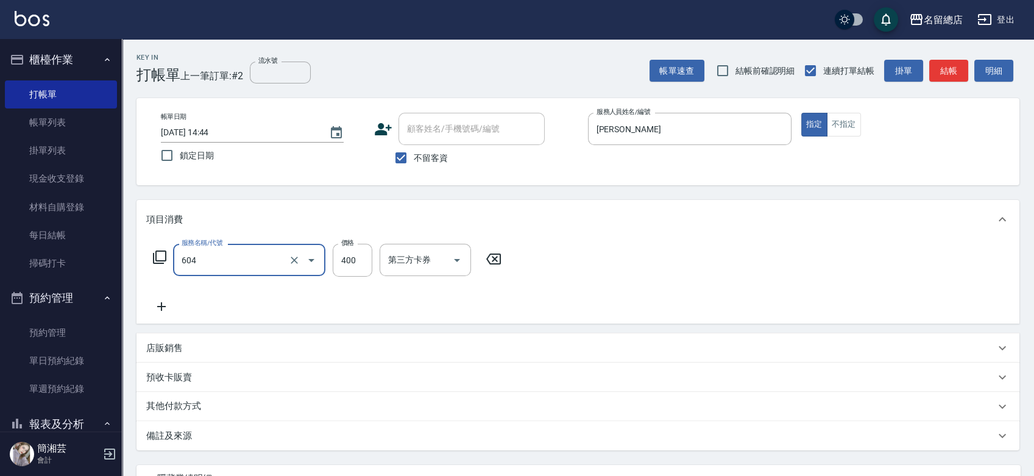
type input "健康洗髮(604)"
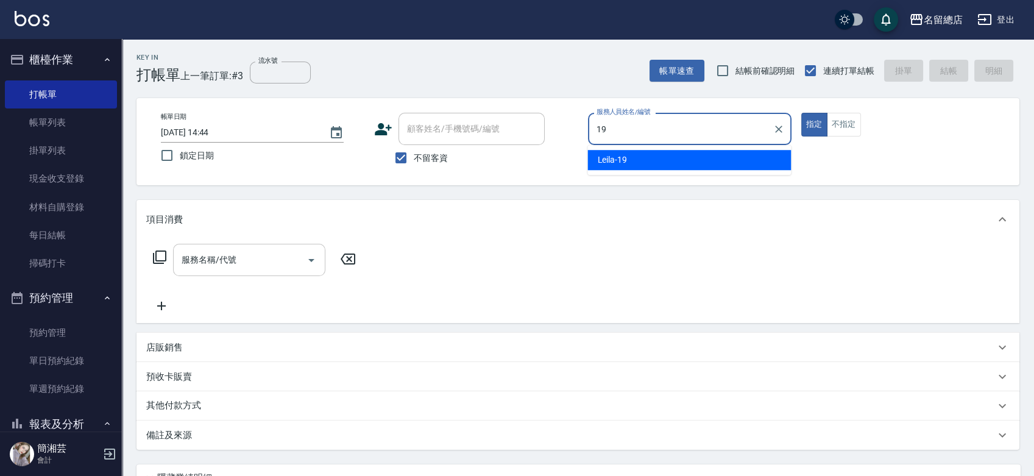
type input "Leila-19"
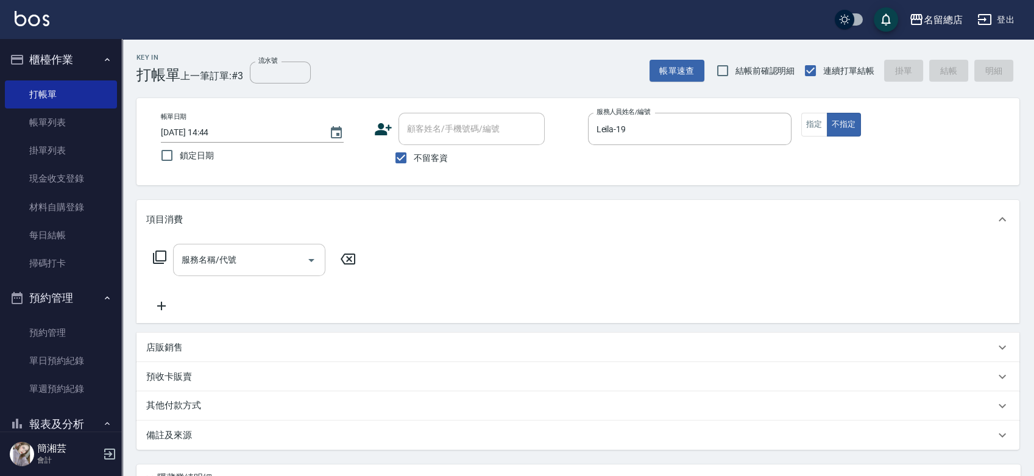
click at [283, 259] on input "服務名稱/代號" at bounding box center [239, 259] width 123 height 21
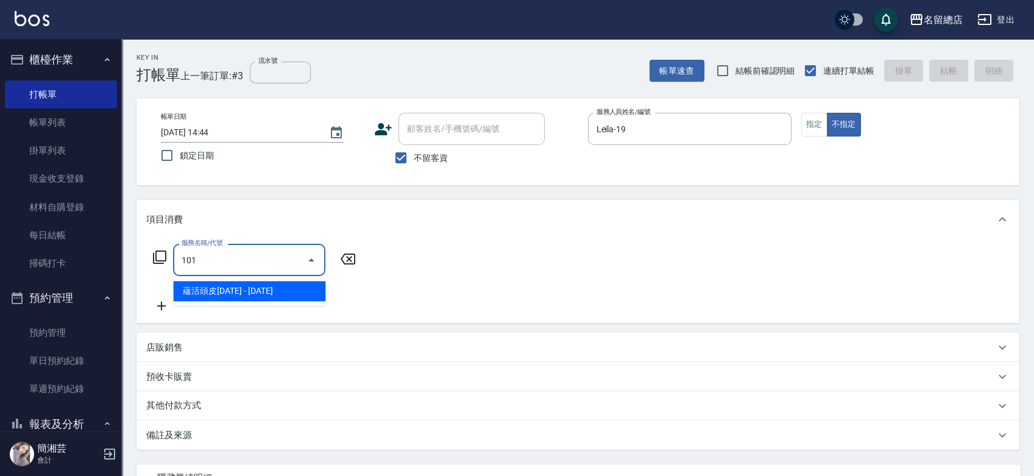
type input "蘊活頭皮1099(101)"
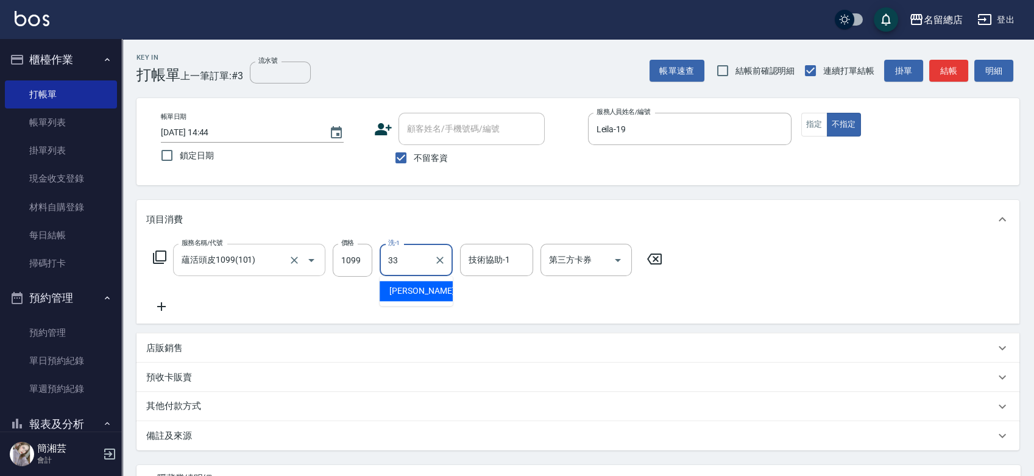
type input "蔡㚥晴-33"
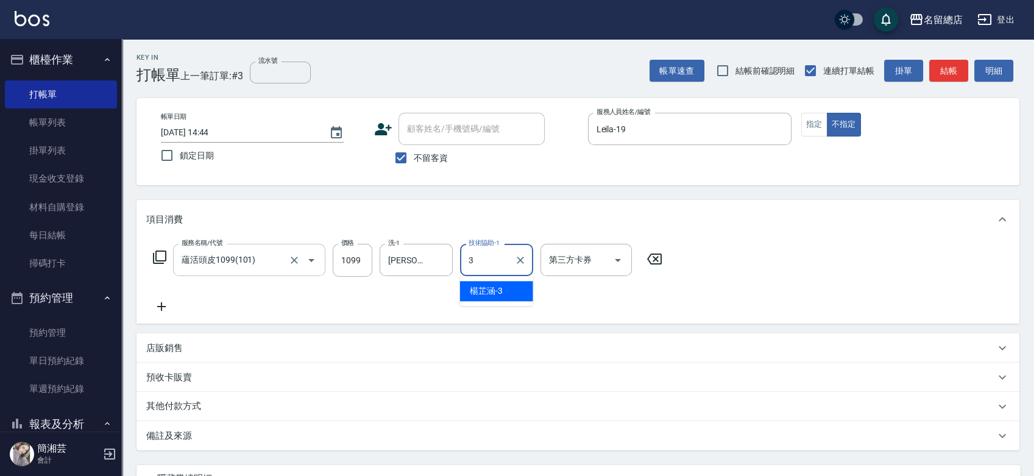
type input "楊芷涵-3"
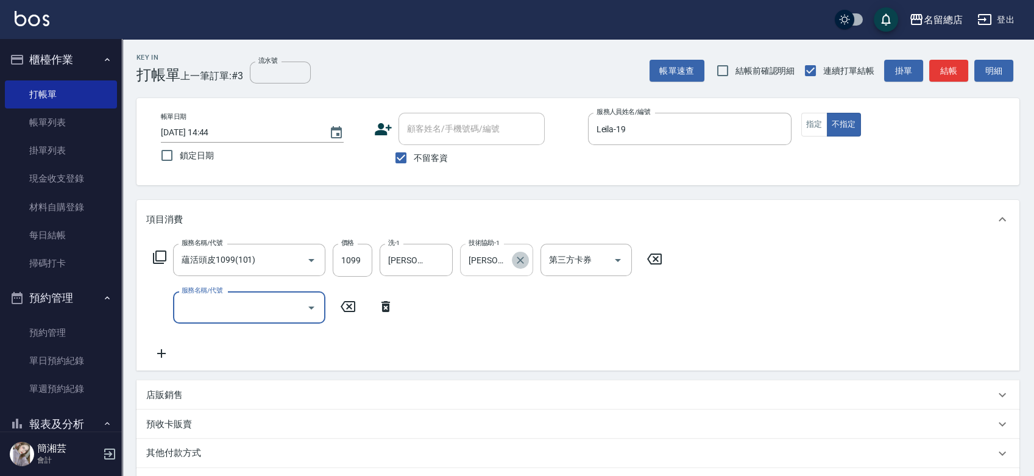
click at [523, 256] on icon "Clear" at bounding box center [520, 260] width 12 height 12
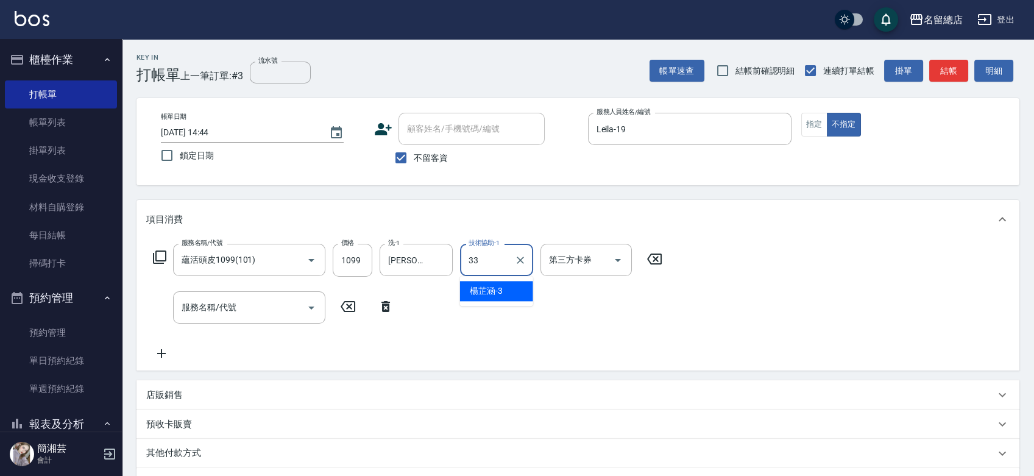
type input "蔡㚥晴-33"
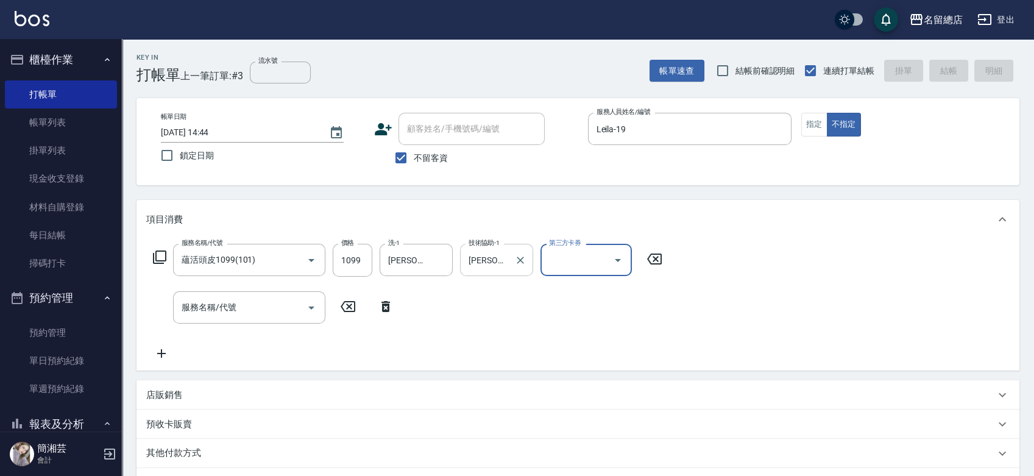
type input "2025/08/21 14:45"
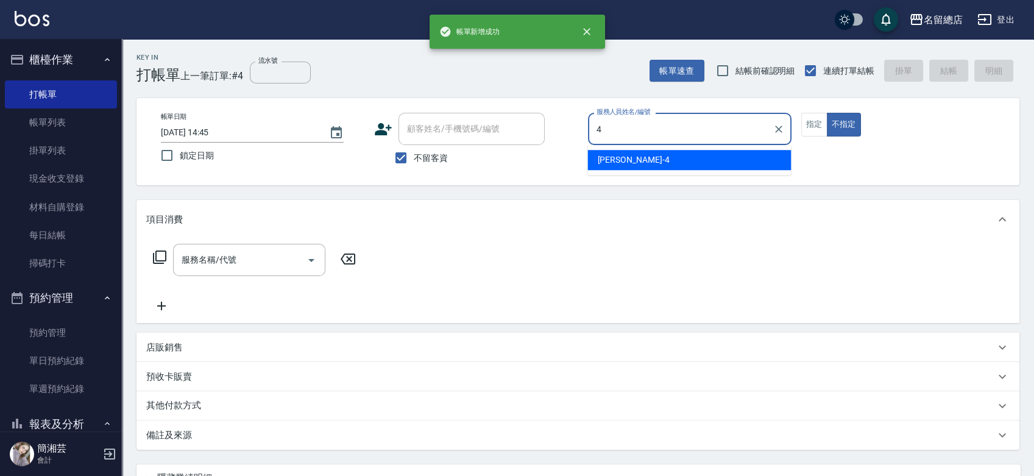
type input "Amy-4"
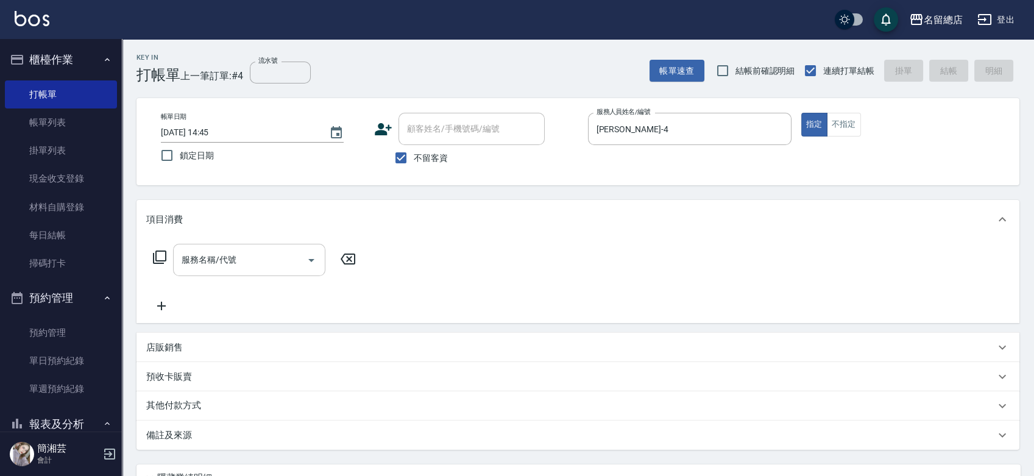
click at [209, 266] on input "服務名稱/代號" at bounding box center [239, 259] width 123 height 21
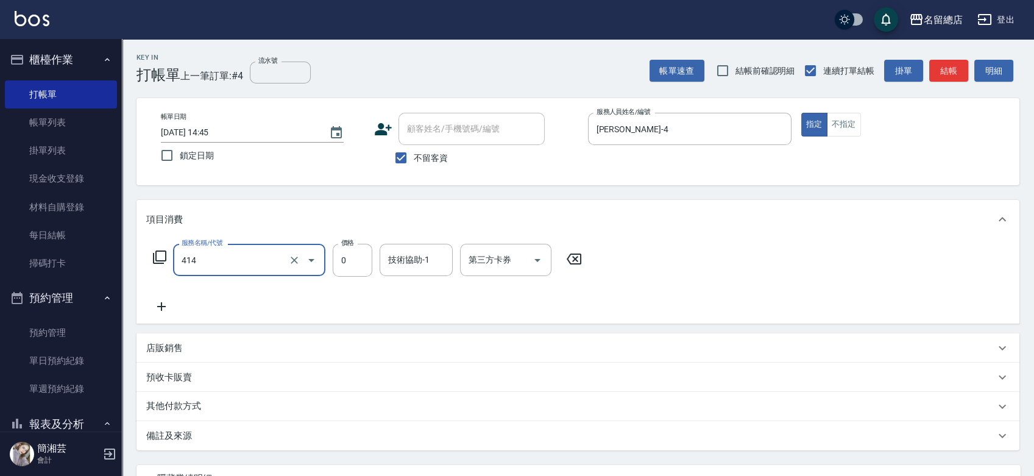
type input "護染蓋卡1000~1499(414)"
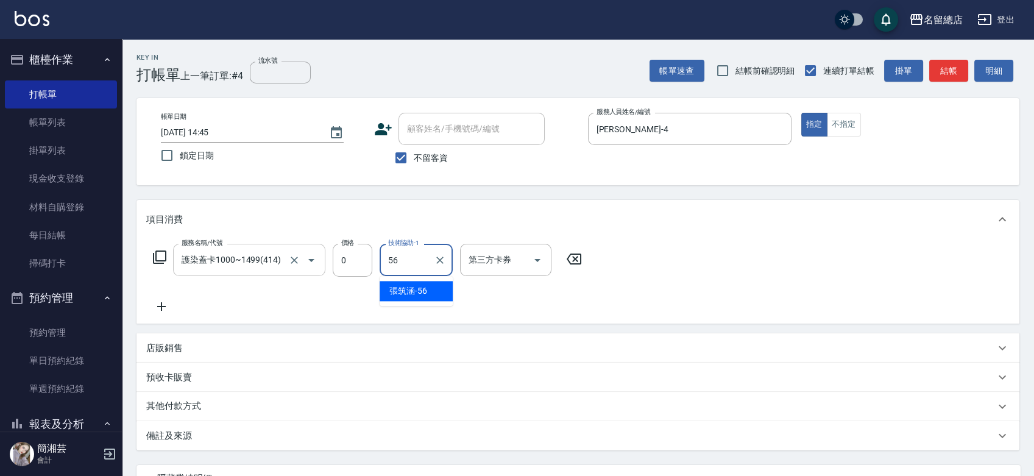
type input "張筑涵-56"
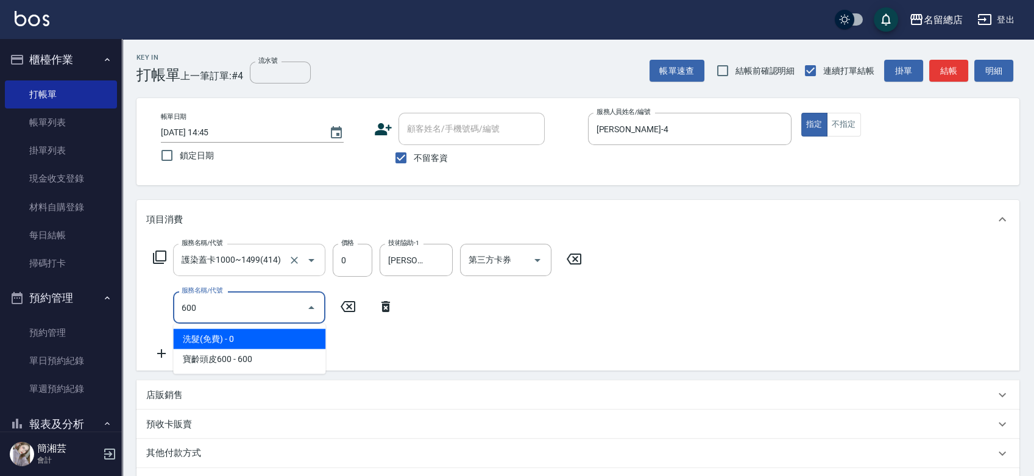
type input "洗髮(免費)(600)"
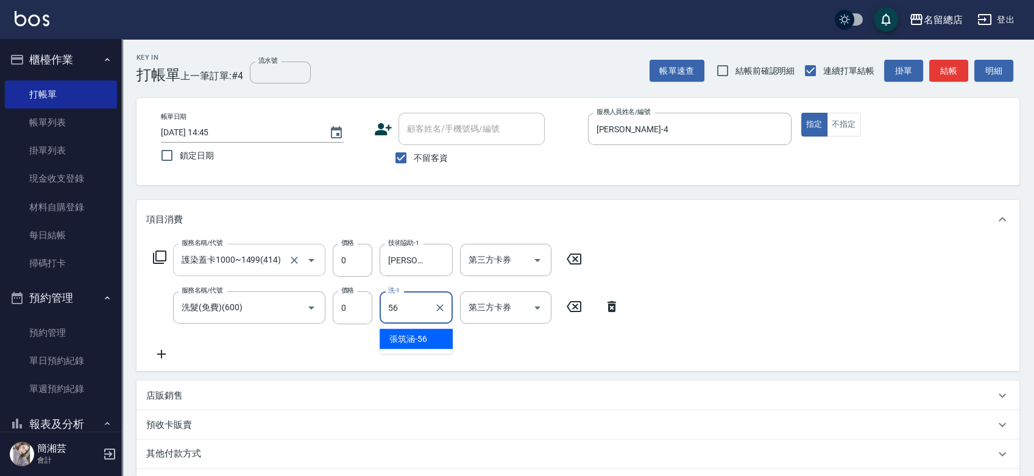
type input "張筑涵-56"
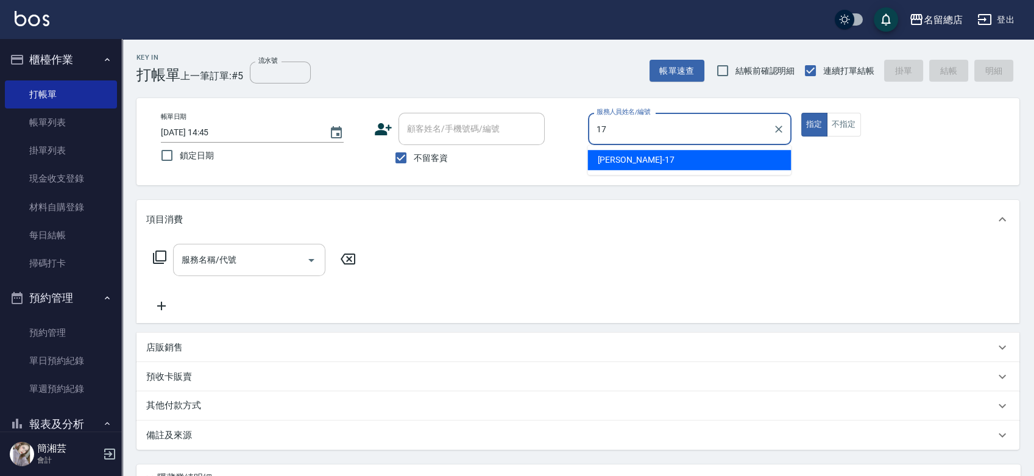
type input "Peter-17"
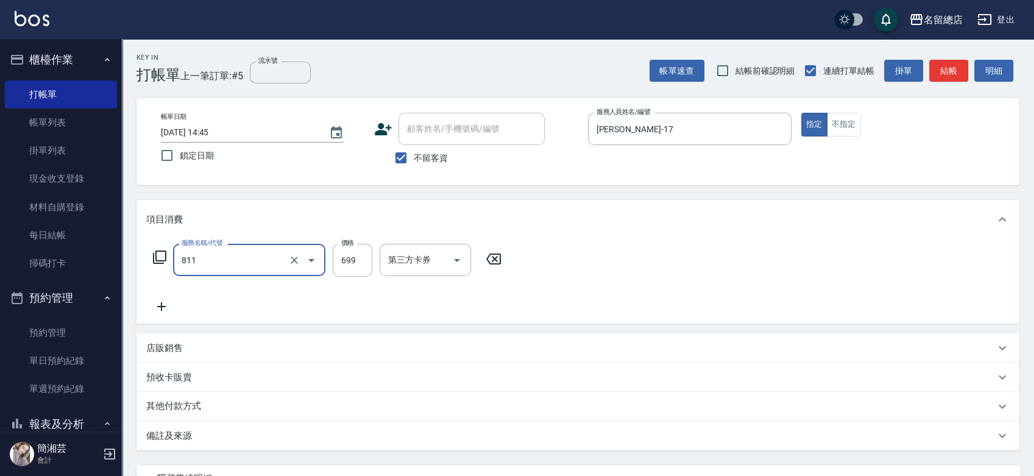
type input "洗+剪(811)"
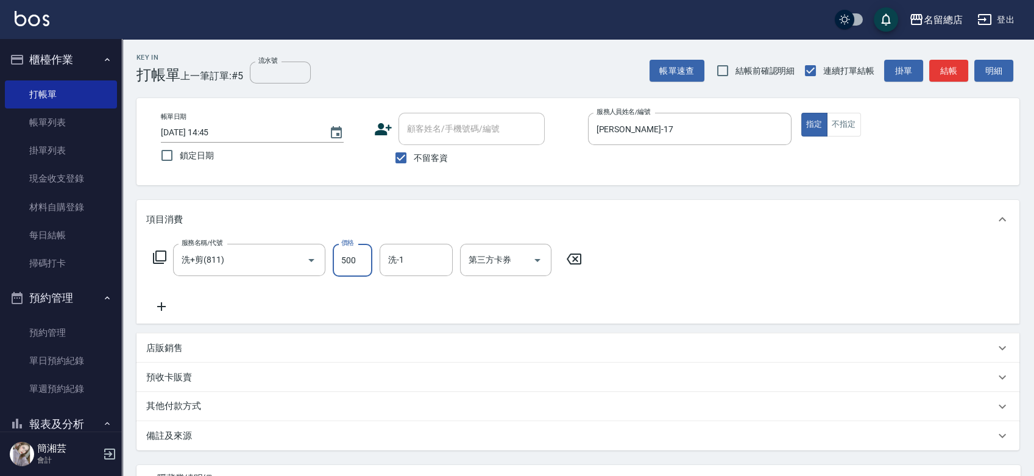
type input "500"
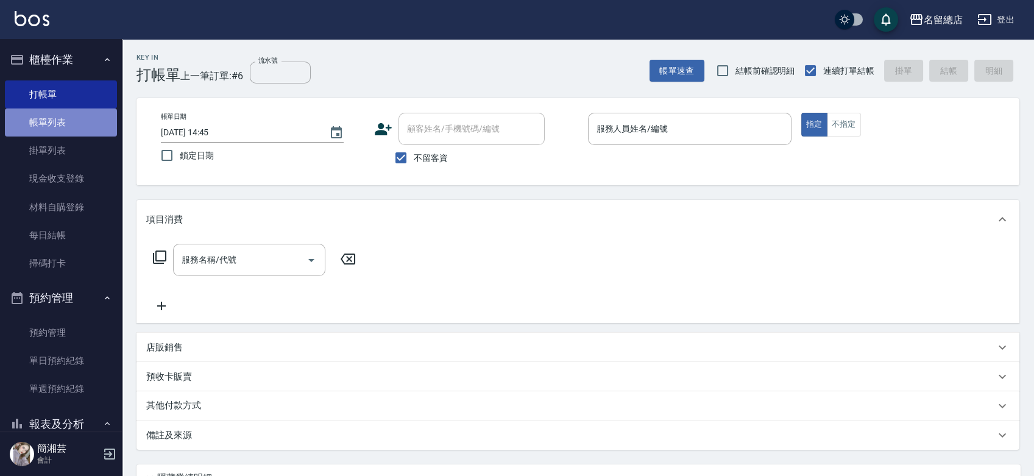
click at [65, 121] on link "帳單列表" at bounding box center [61, 122] width 112 height 28
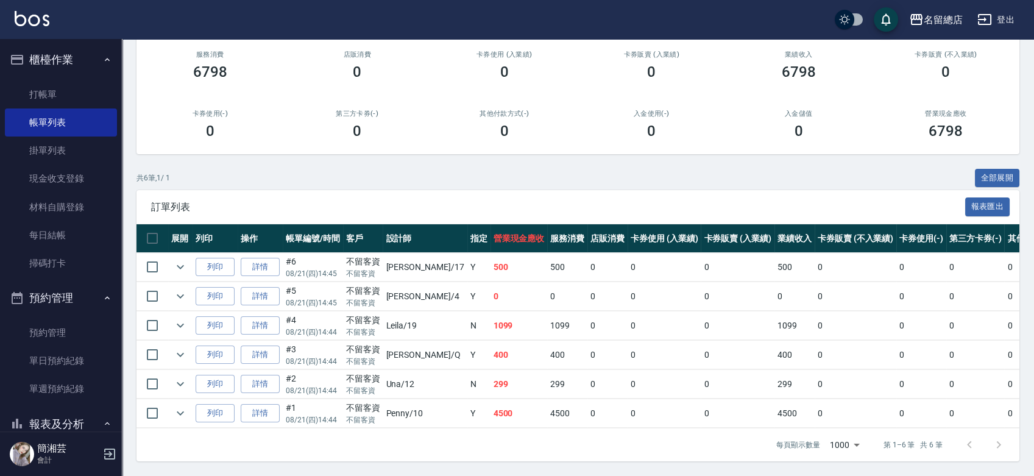
scroll to position [122, 0]
click at [80, 98] on link "打帳單" at bounding box center [61, 94] width 112 height 28
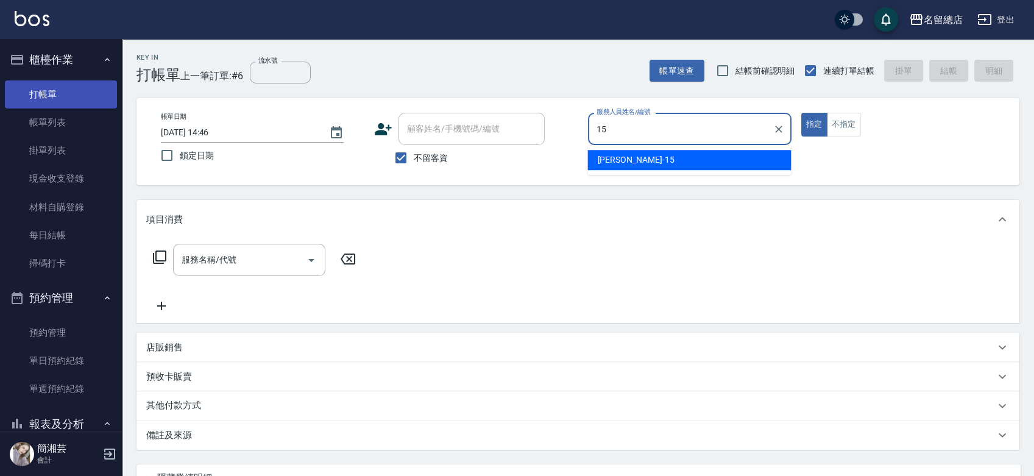
type input "Michelle-15"
type button "true"
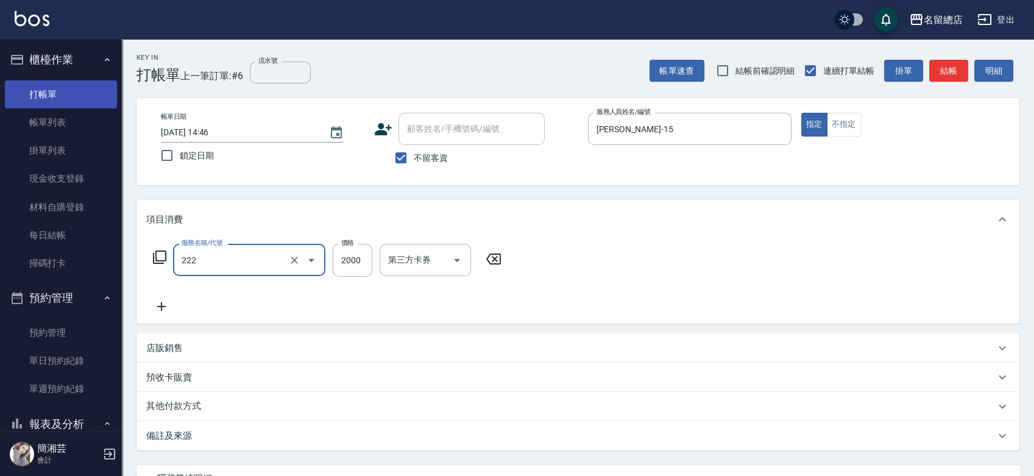
type input "燙髮2000以上(222)"
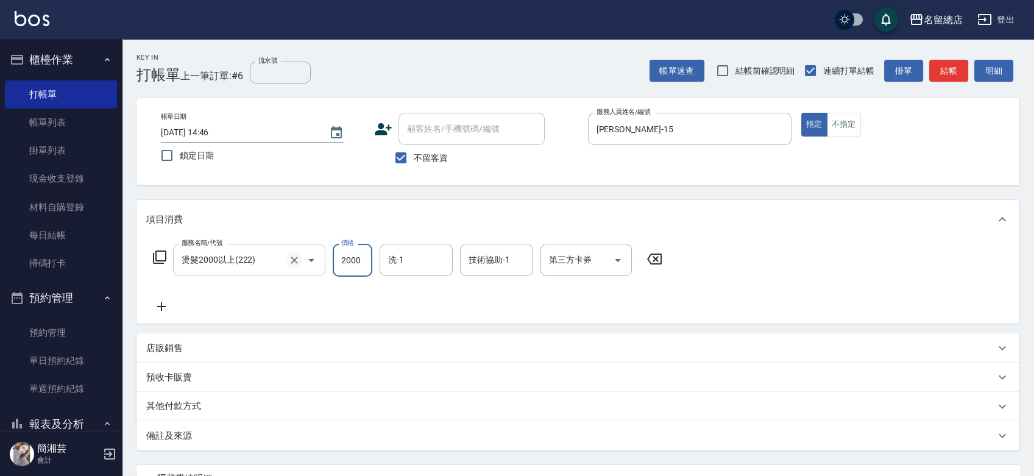
click at [297, 260] on button "Clear" at bounding box center [294, 260] width 17 height 17
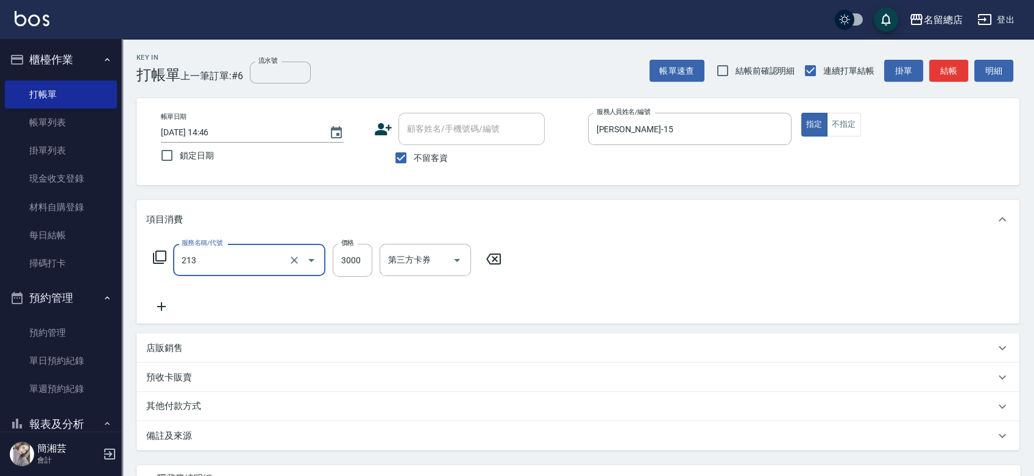
type input "陶溫3000以上(213)"
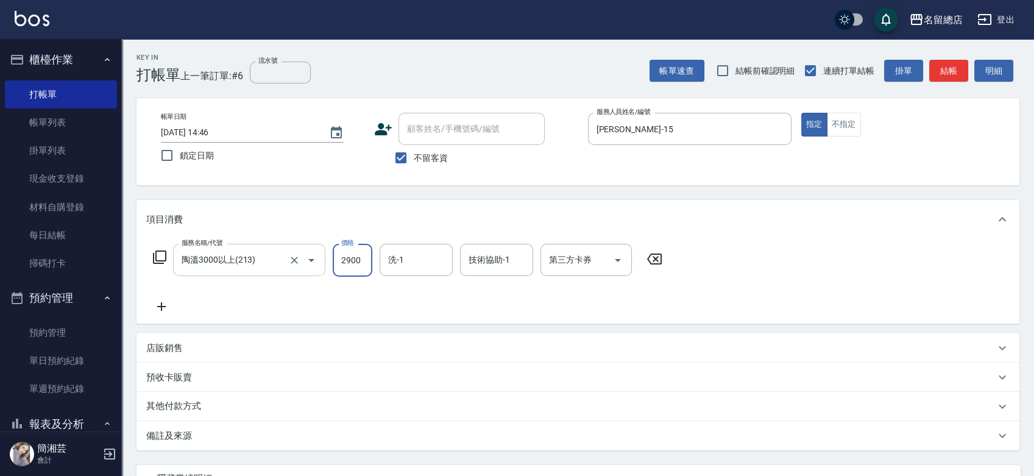
type input "2900"
type input "游之語-48"
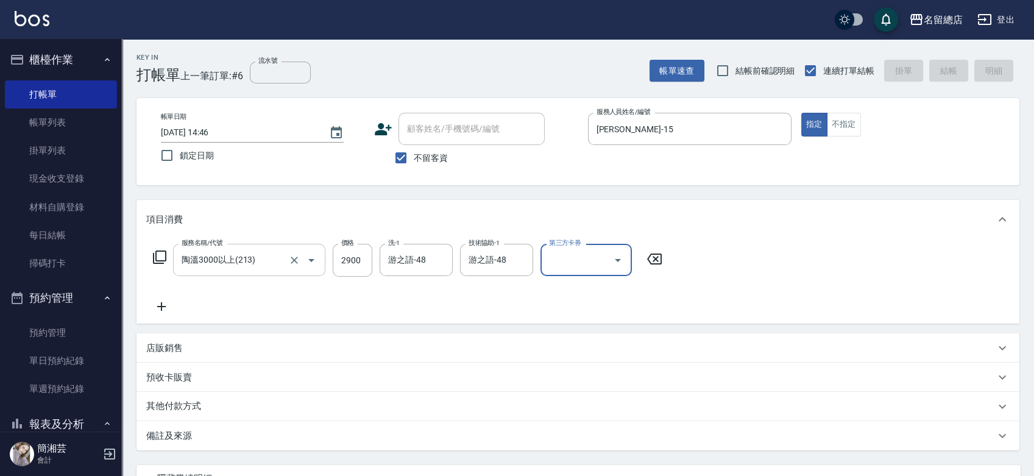
type input "2025/08/21 14:48"
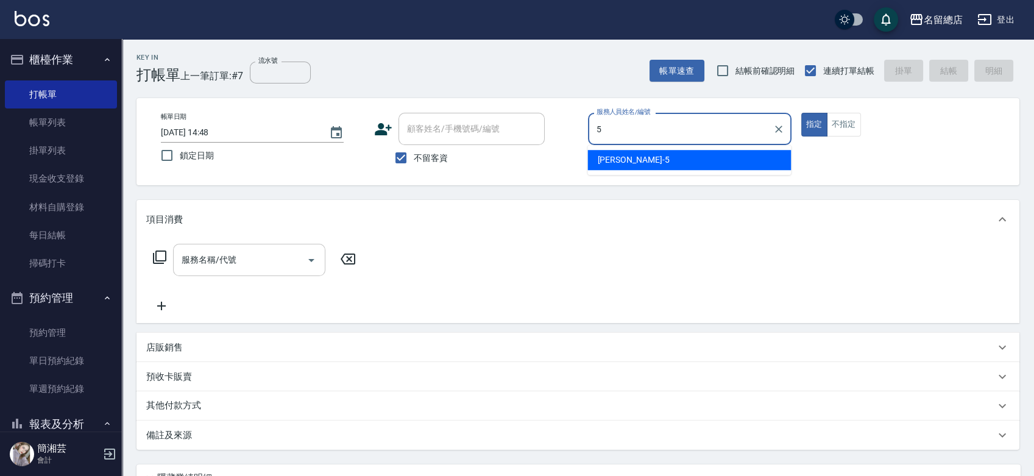
type input "Kelly-5"
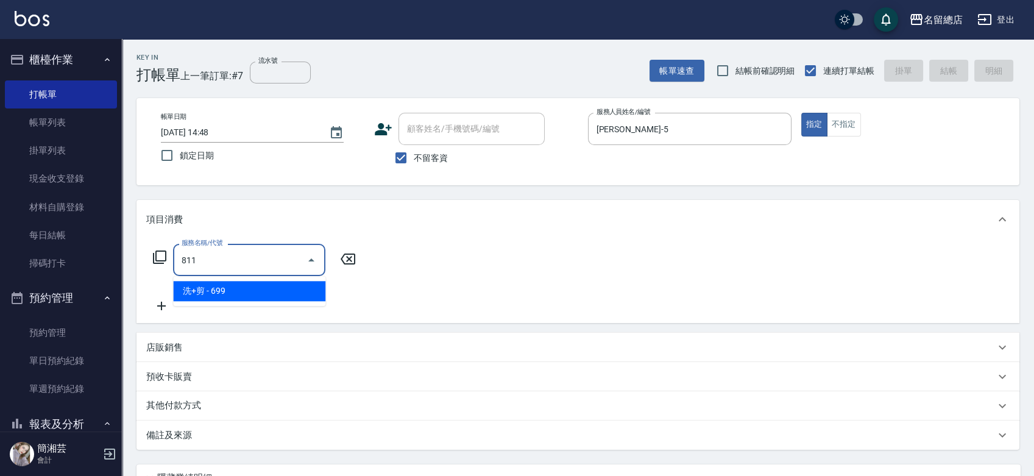
type input "洗+剪(811)"
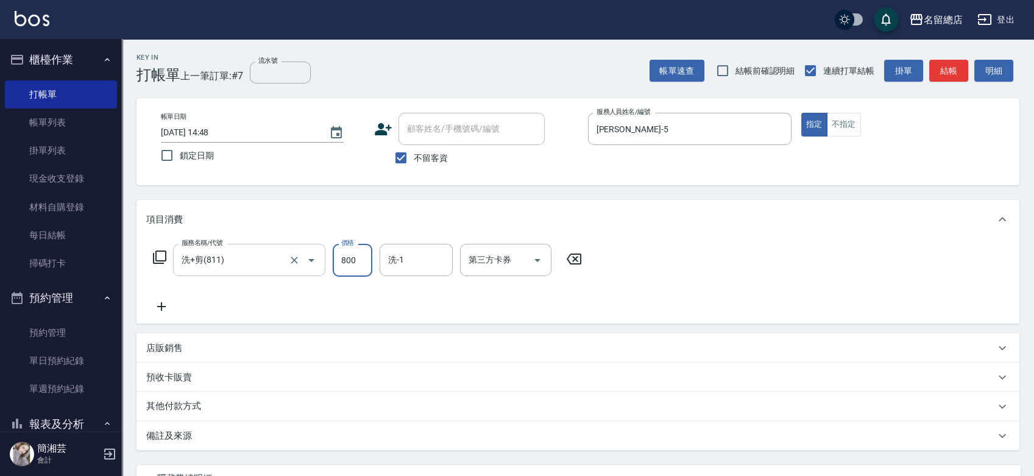
type input "800"
type input "陳予歆-28"
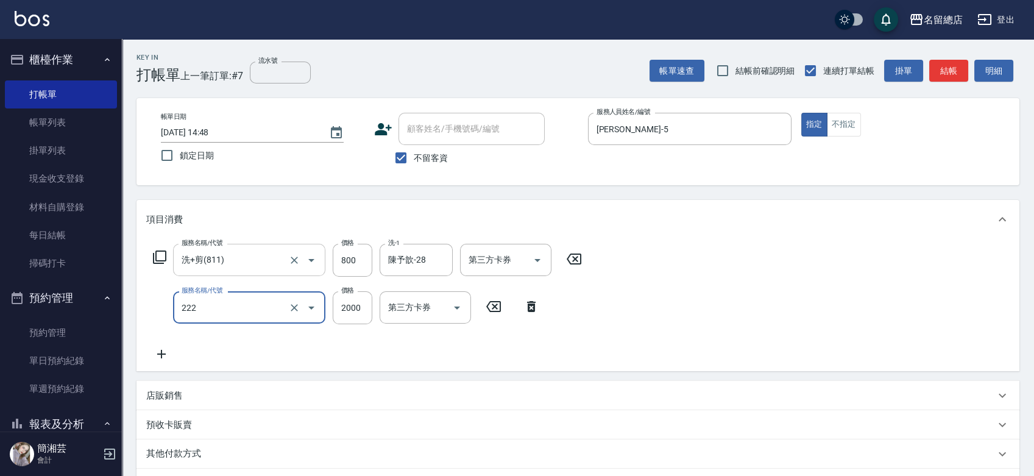
type input "燙髮2000以上(222)"
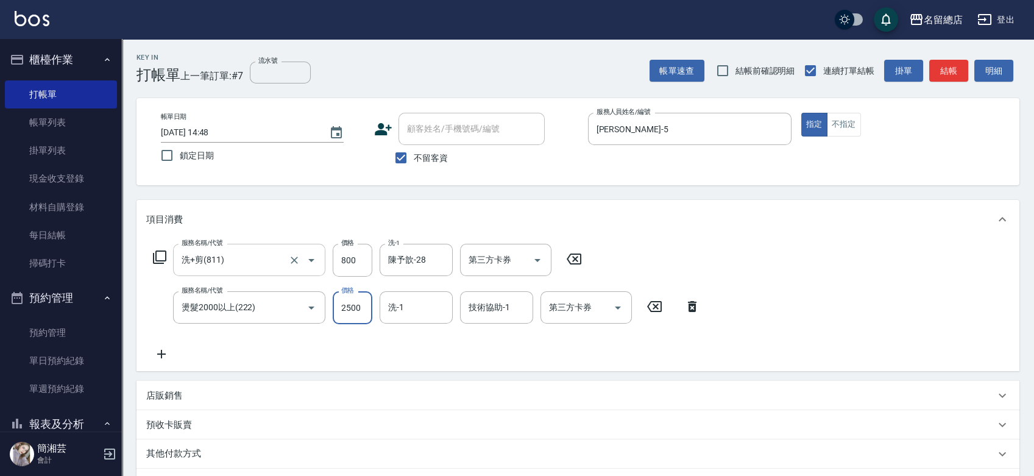
type input "2500"
type input "陳予歆-28"
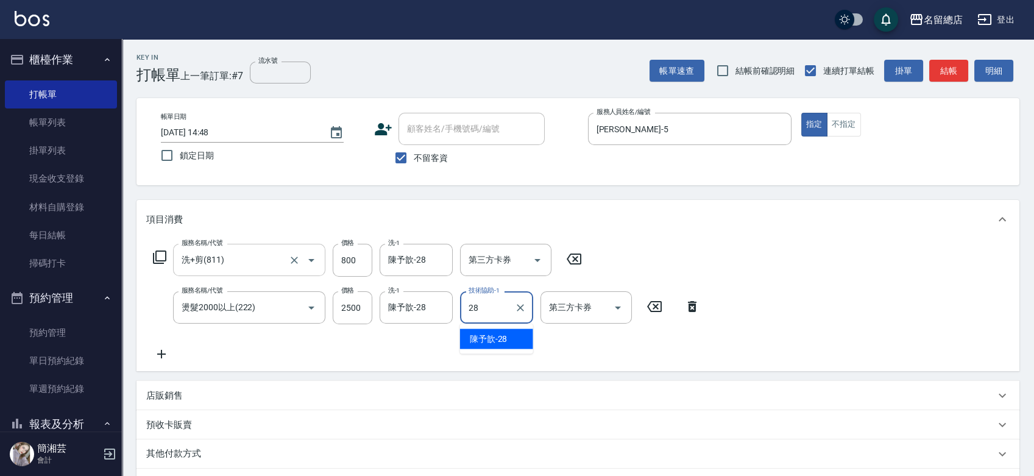
type input "陳予歆-28"
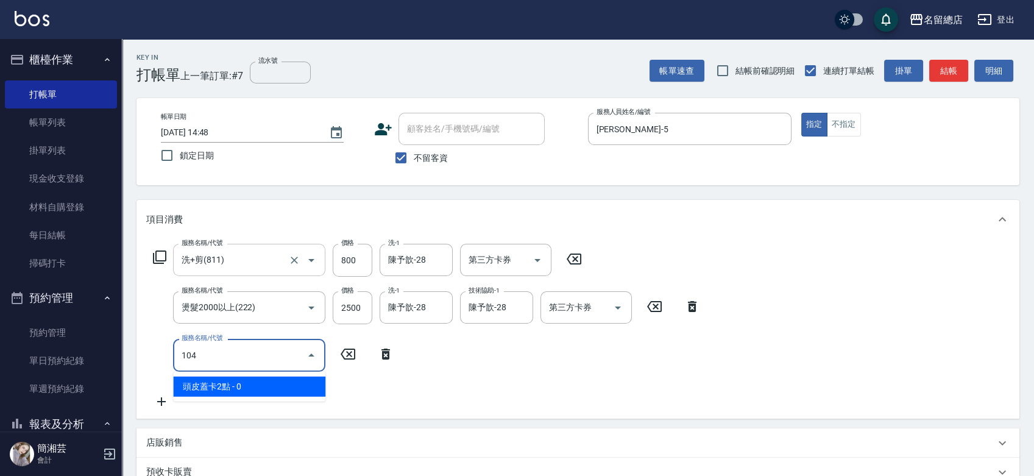
type input "頭皮蓋卡2點(104)"
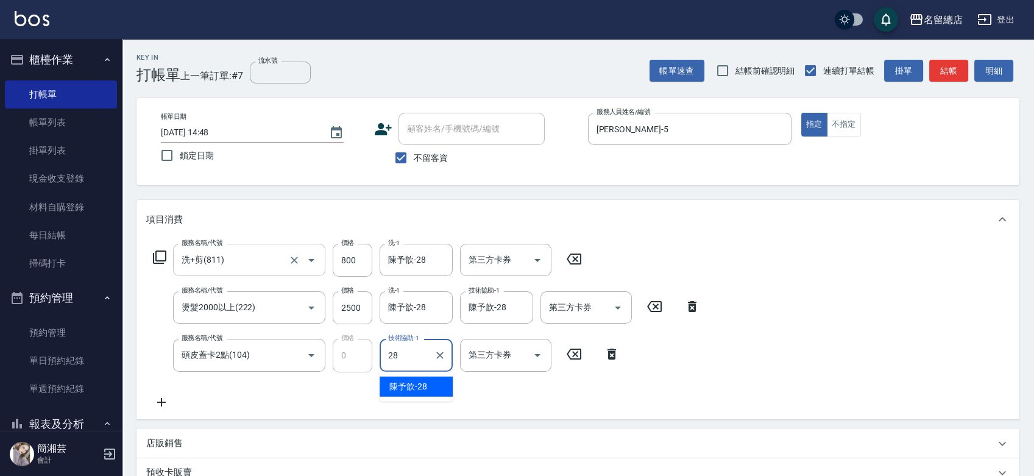
type input "陳予歆-28"
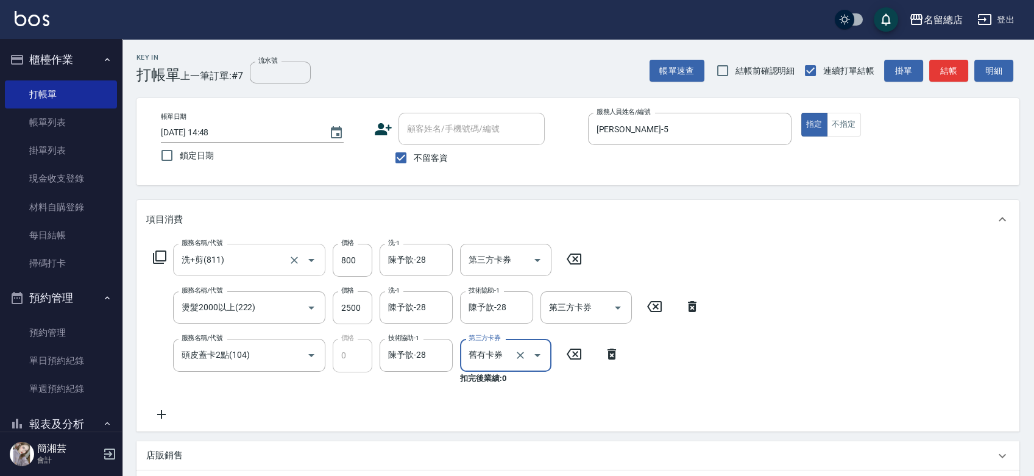
type input "舊有卡券"
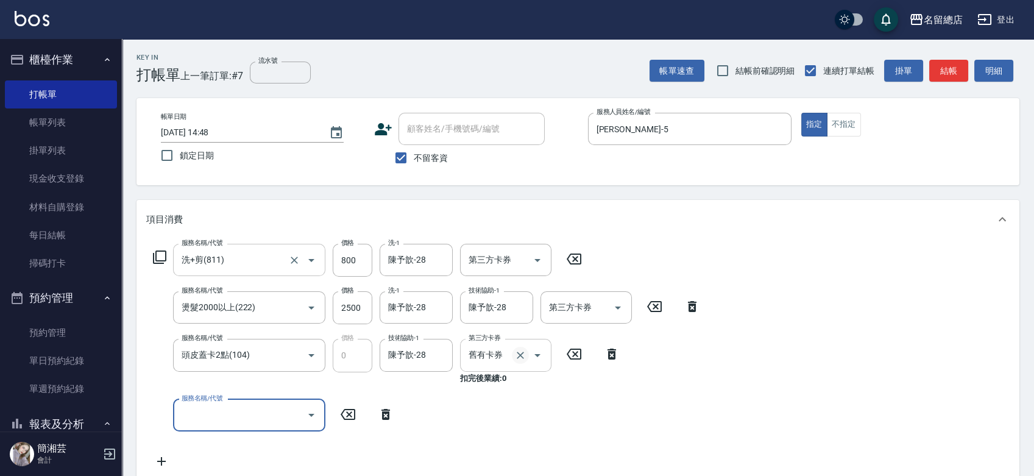
click at [526, 355] on icon "Clear" at bounding box center [520, 355] width 12 height 12
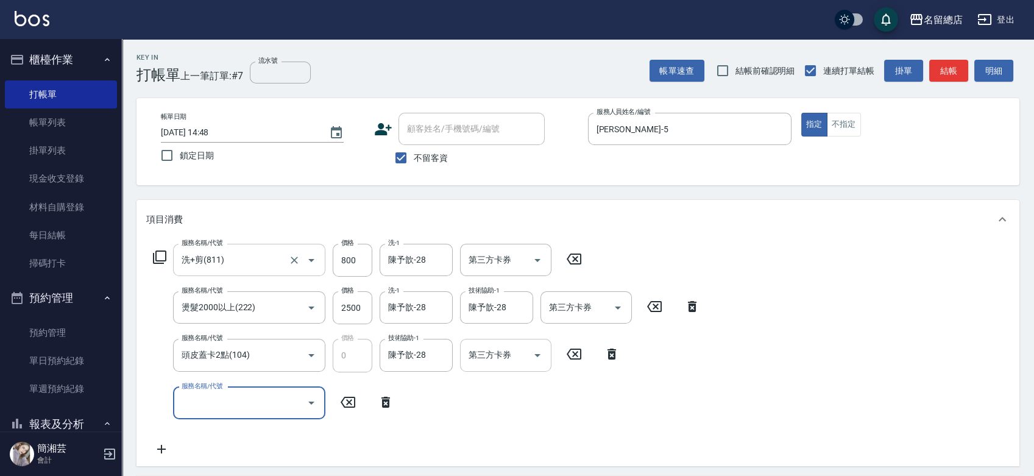
click at [286, 409] on input "服務名稱/代號" at bounding box center [239, 402] width 123 height 21
type input "洗髮(免費)(600)"
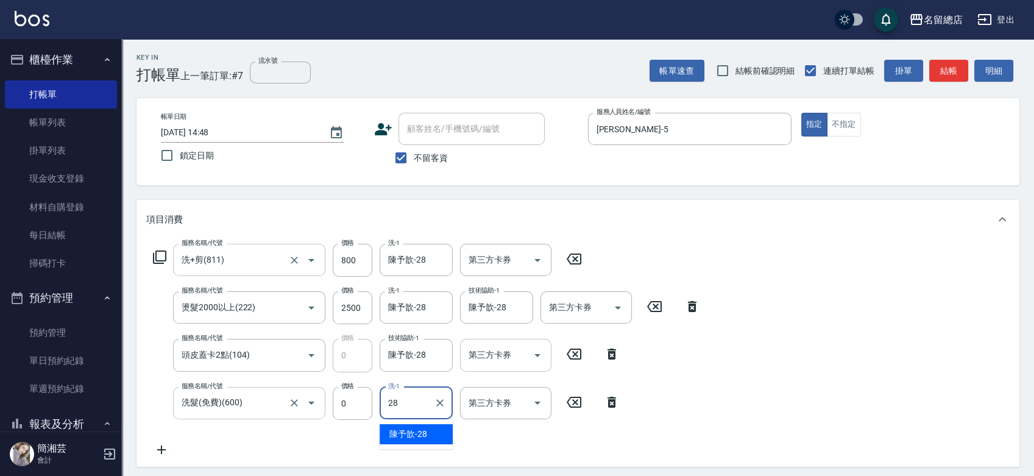
type input "陳予歆-28"
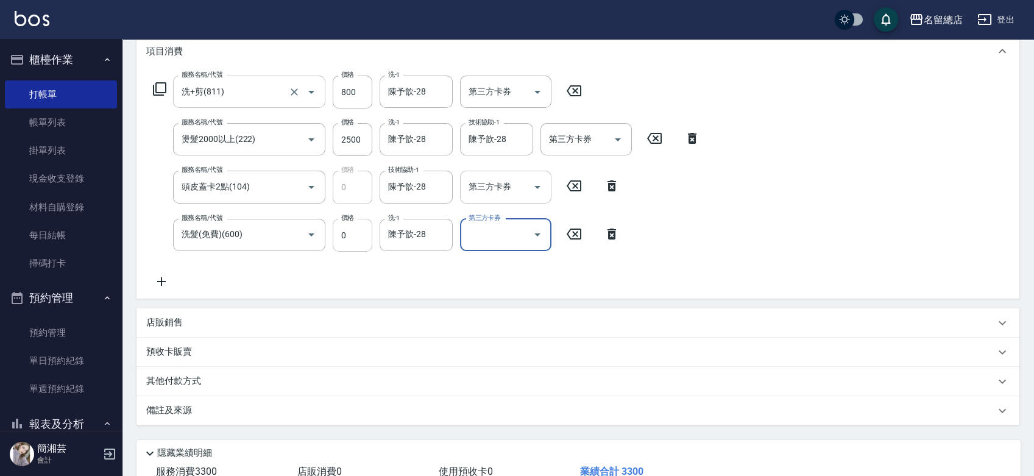
scroll to position [118, 0]
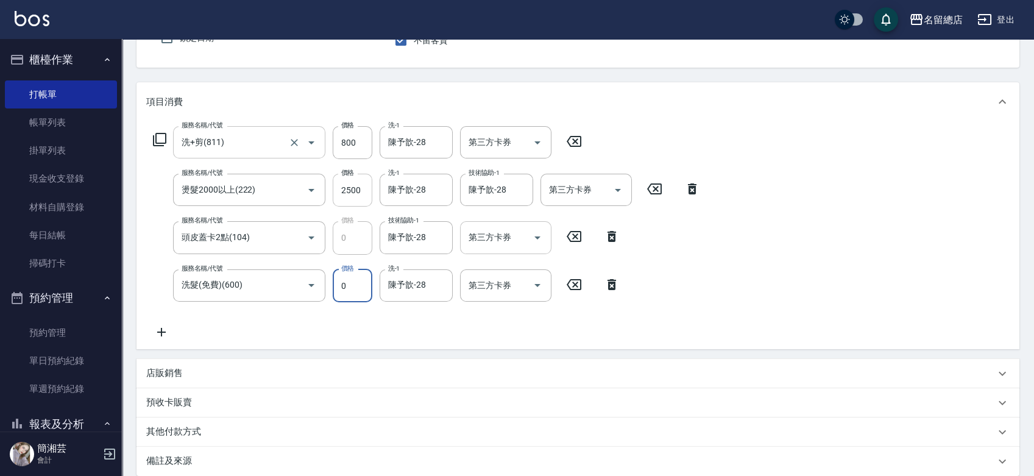
click at [346, 186] on input "2500" at bounding box center [353, 190] width 40 height 33
click at [354, 191] on input "2500" at bounding box center [353, 190] width 40 height 33
type input "2700"
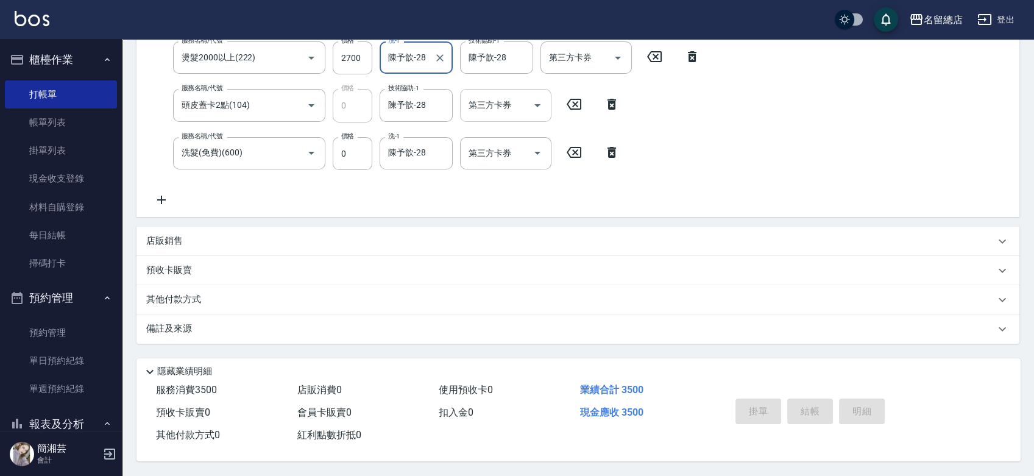
scroll to position [110, 0]
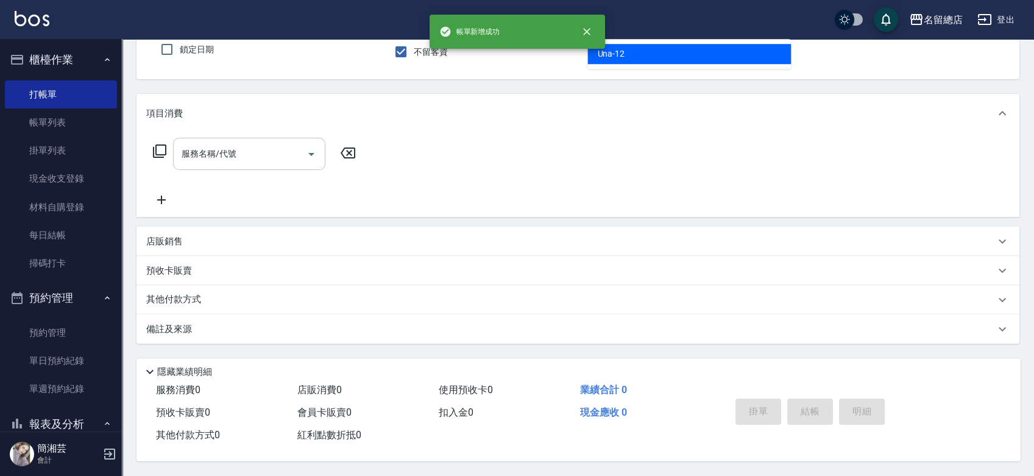
type input "Una-12"
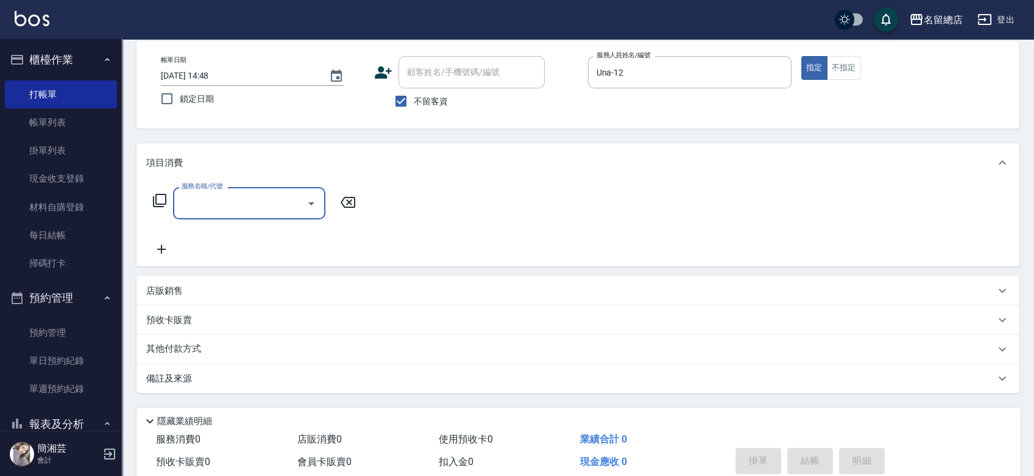
scroll to position [0, 0]
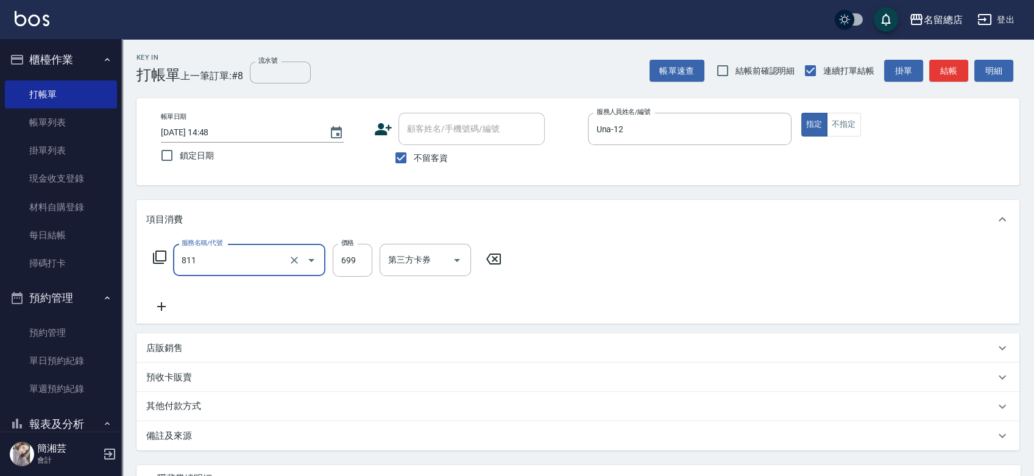
type input "洗+剪(811)"
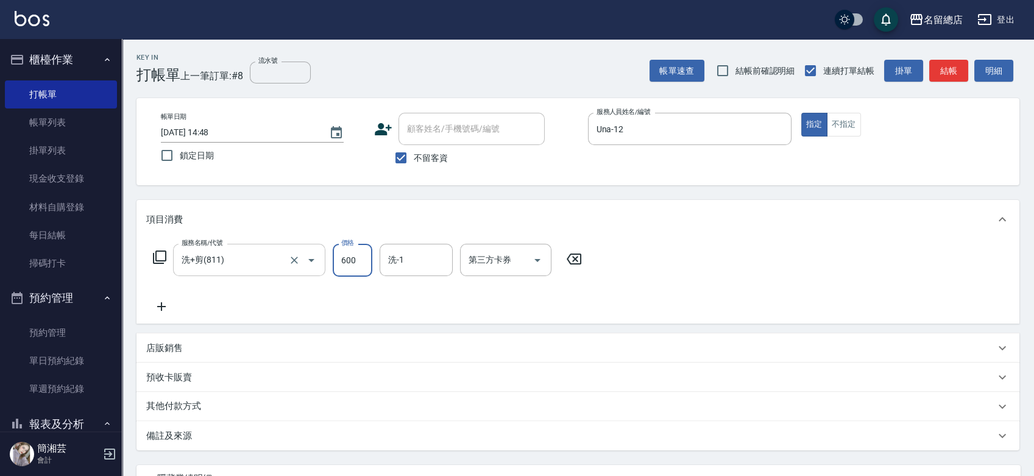
type input "600"
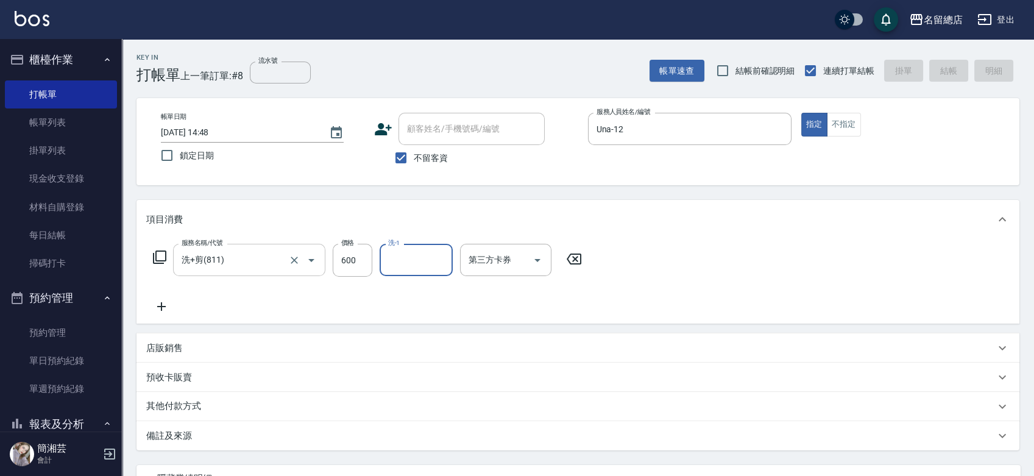
type input "2025/08/21 14:49"
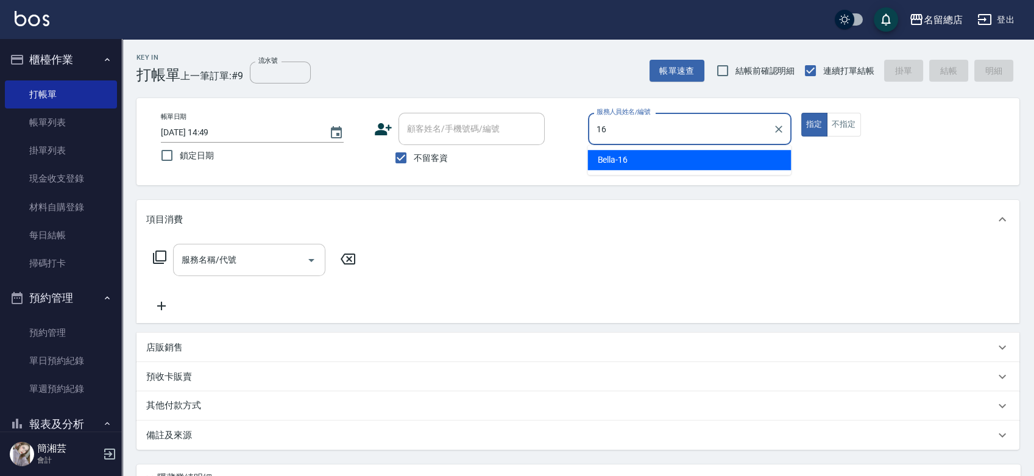
type input "Bella-16"
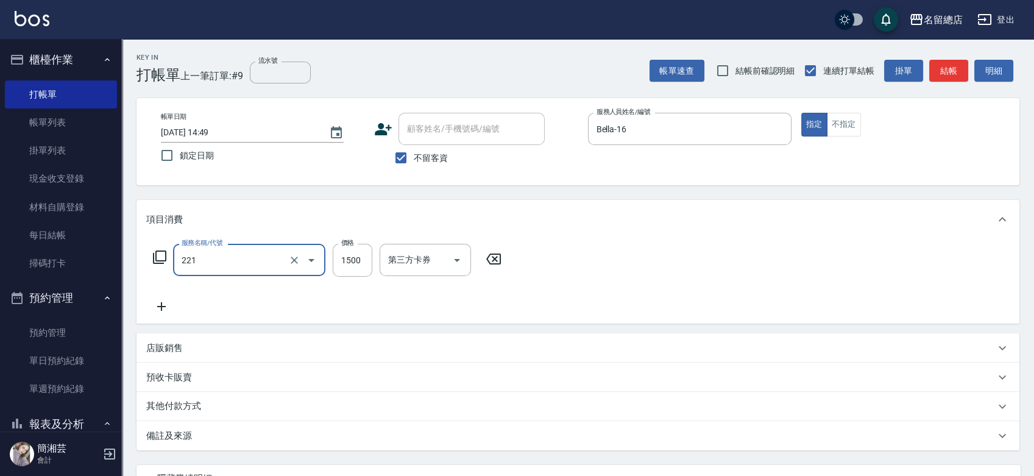
type input "燙髮1500以下(221)"
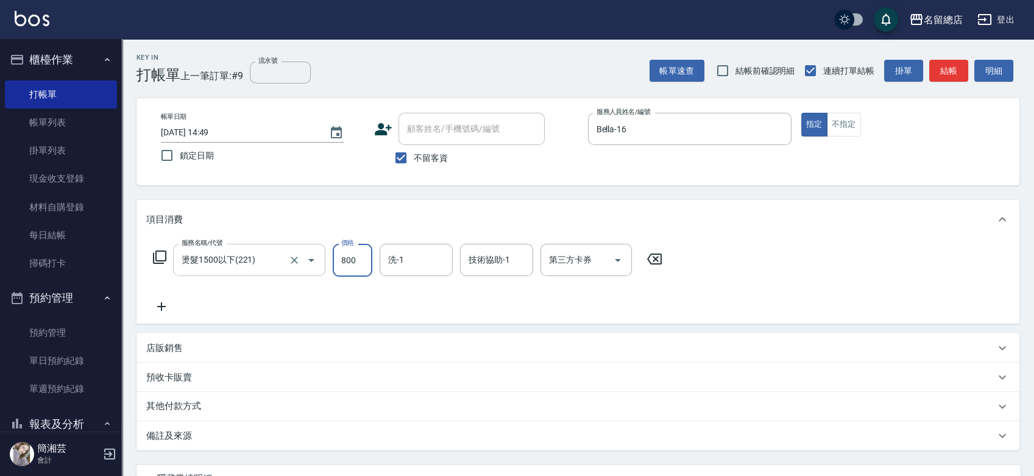
type input "800"
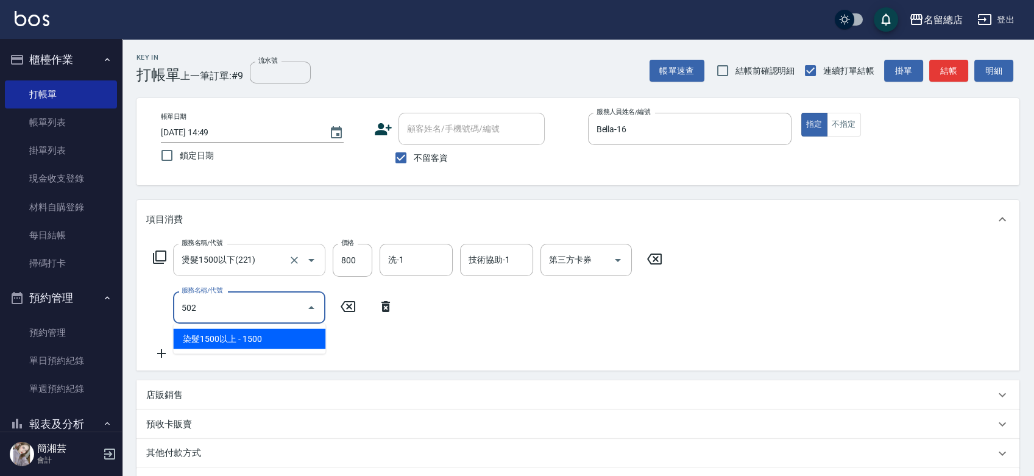
type input "染髮1500以上(502)"
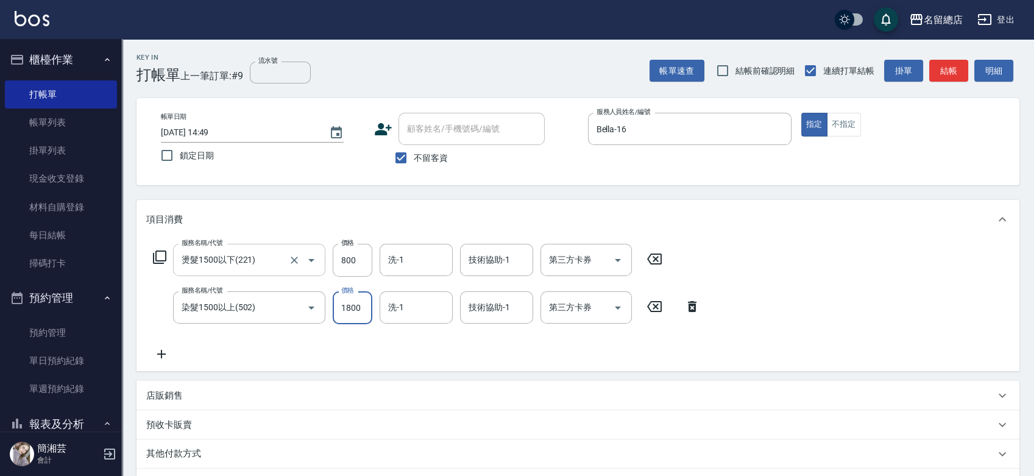
type input "1800"
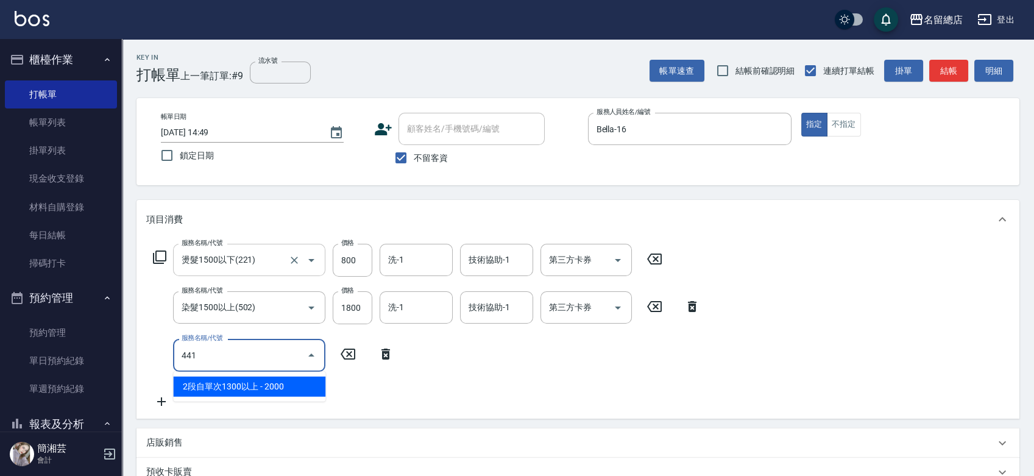
type input "2段自單次1300以上(441)"
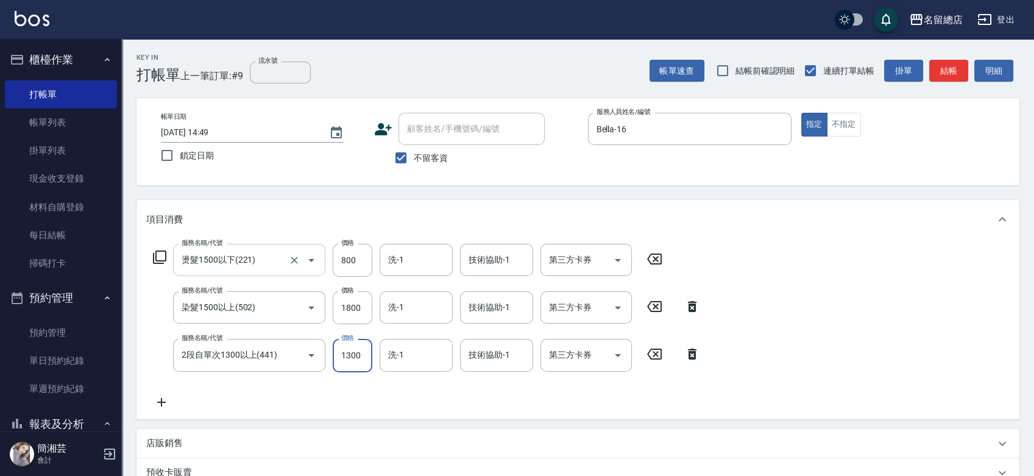
type input "1300"
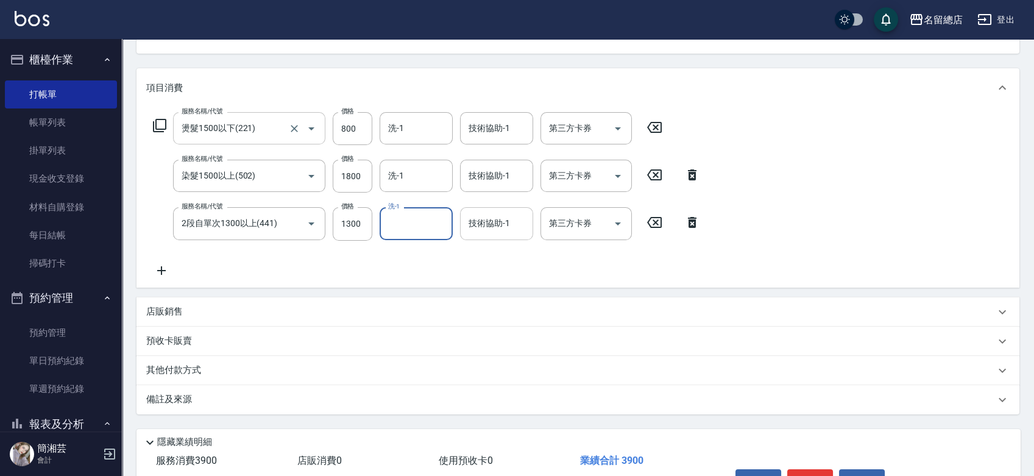
scroll to position [205, 0]
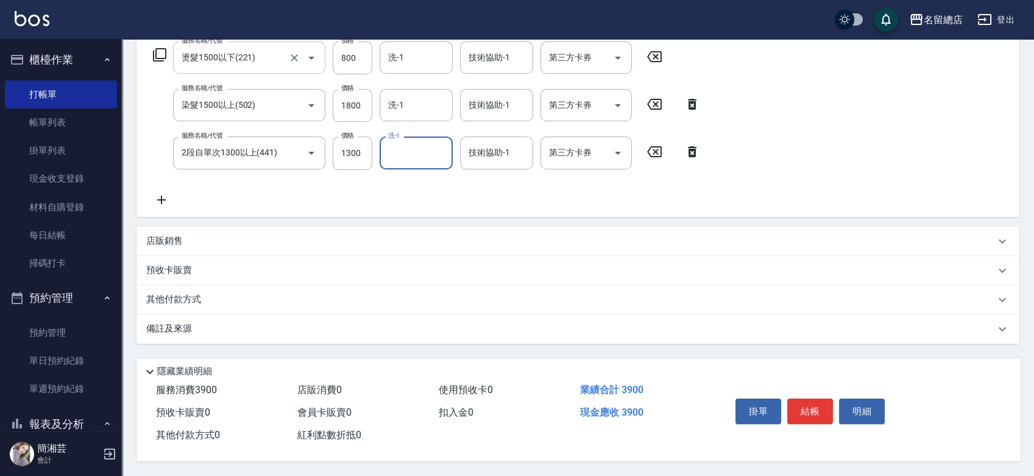
click at [245, 295] on div "其他付款方式" at bounding box center [570, 299] width 848 height 13
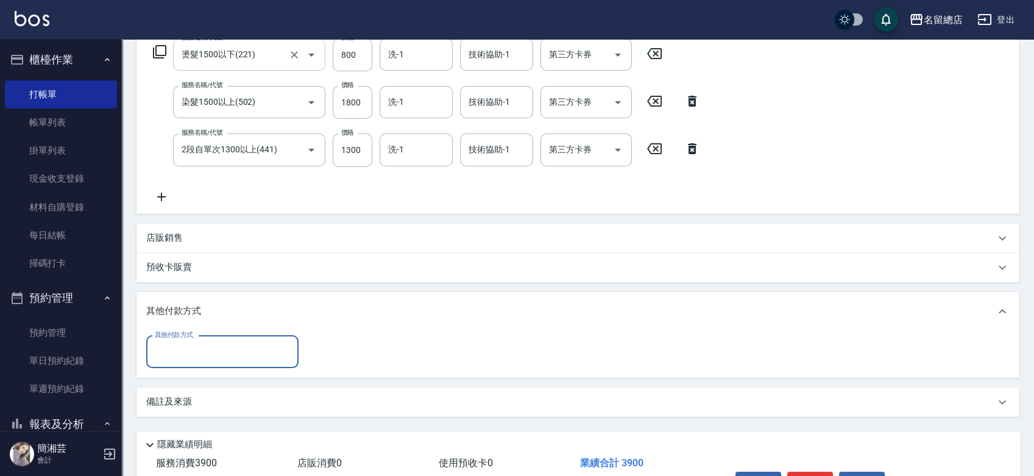
scroll to position [0, 0]
click at [195, 356] on input "其他付款方式" at bounding box center [222, 351] width 141 height 21
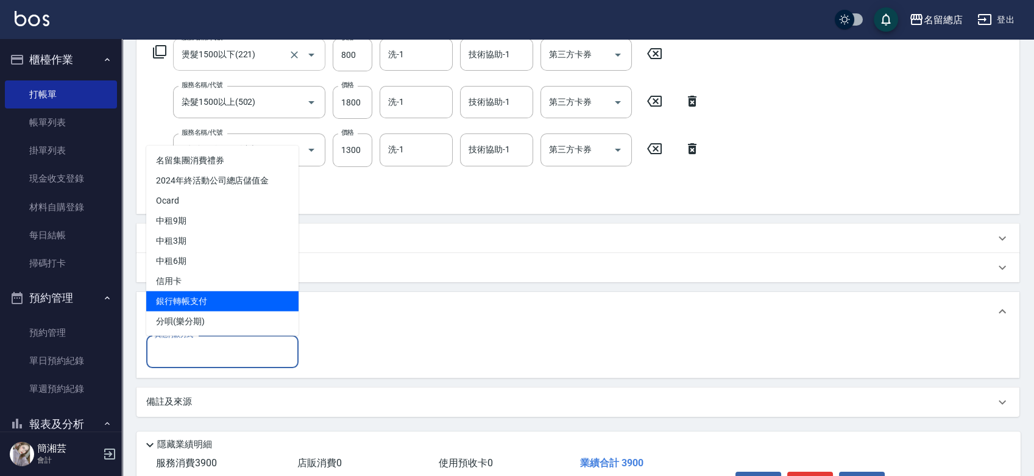
click at [189, 293] on span "銀行轉帳支付" at bounding box center [222, 301] width 152 height 20
type input "銀行轉帳支付"
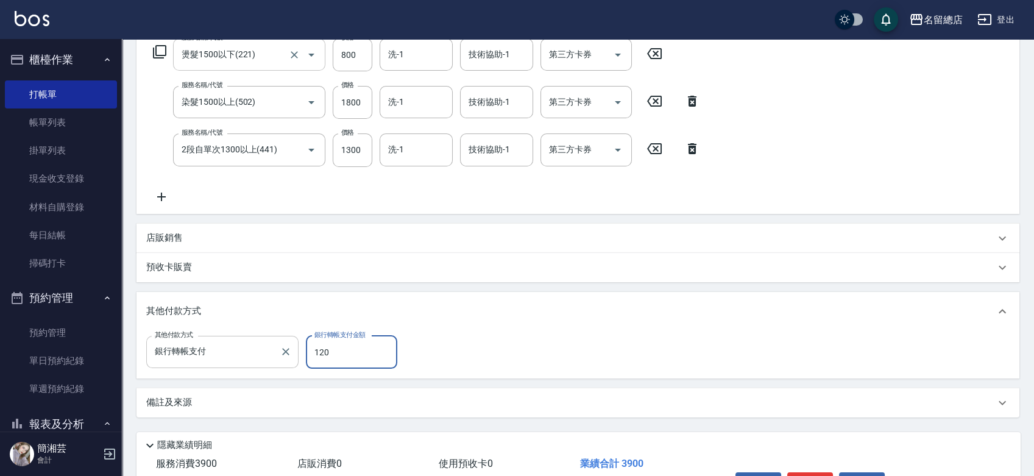
type input "1200"
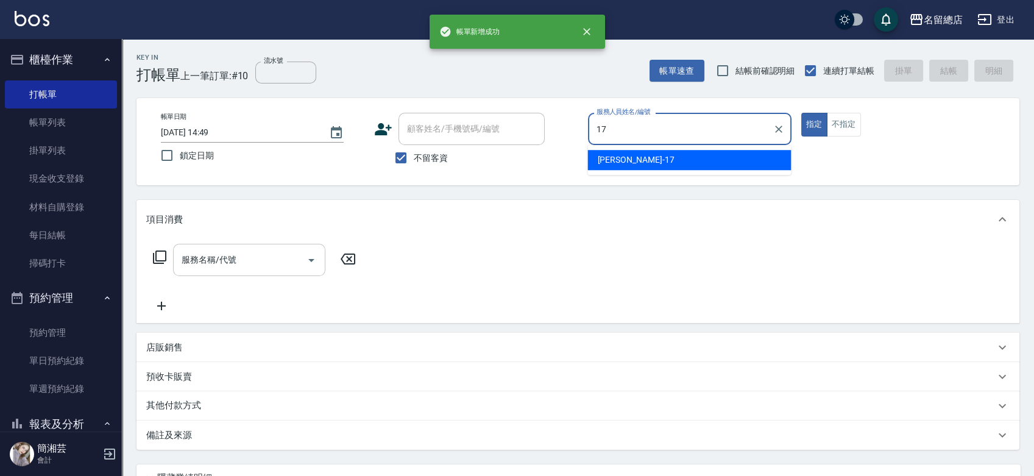
type input "Peter-17"
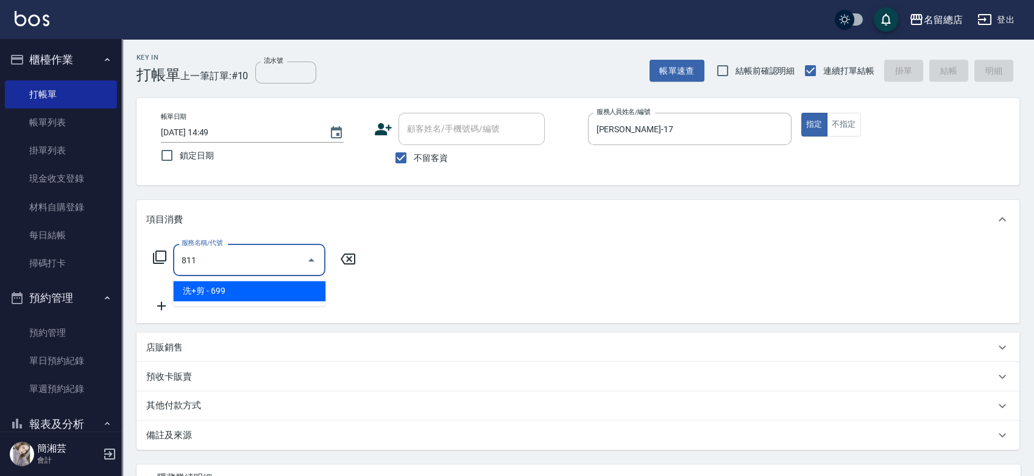
type input "洗+剪(811)"
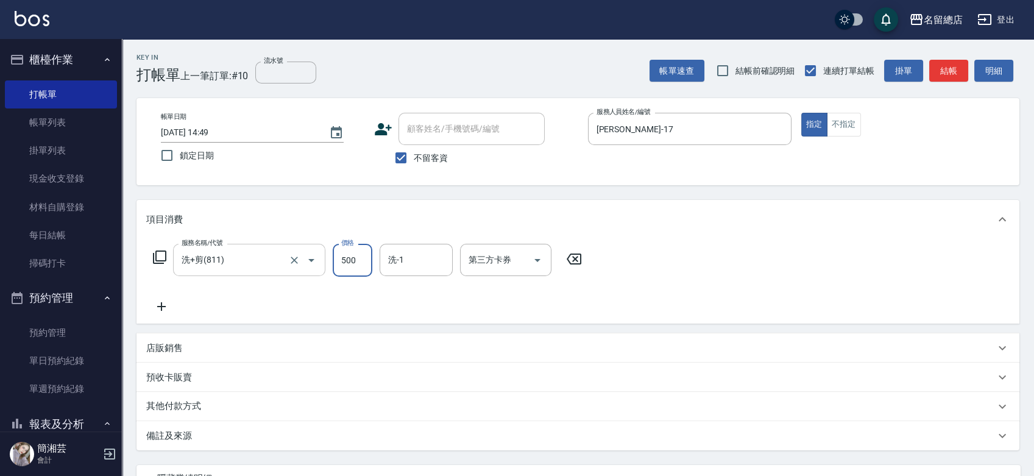
type input "500"
type input "蔡㚥晴-33"
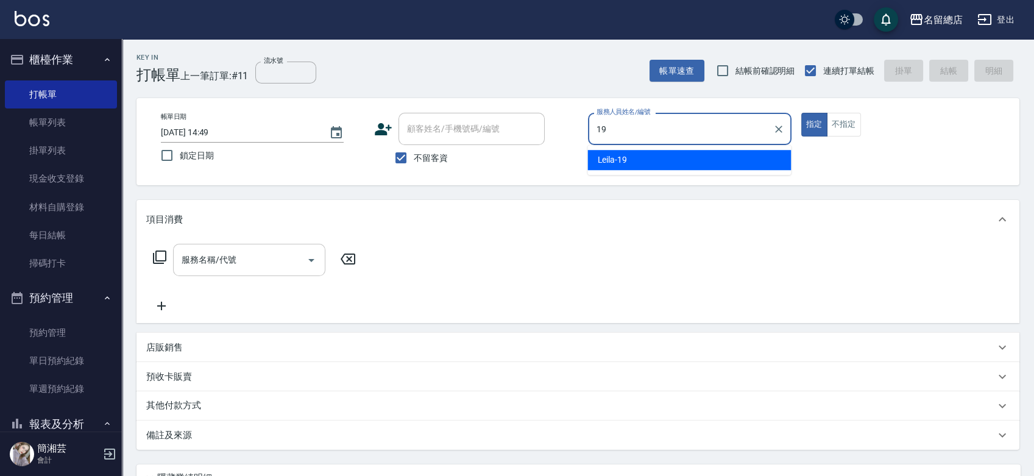
type input "Leila-19"
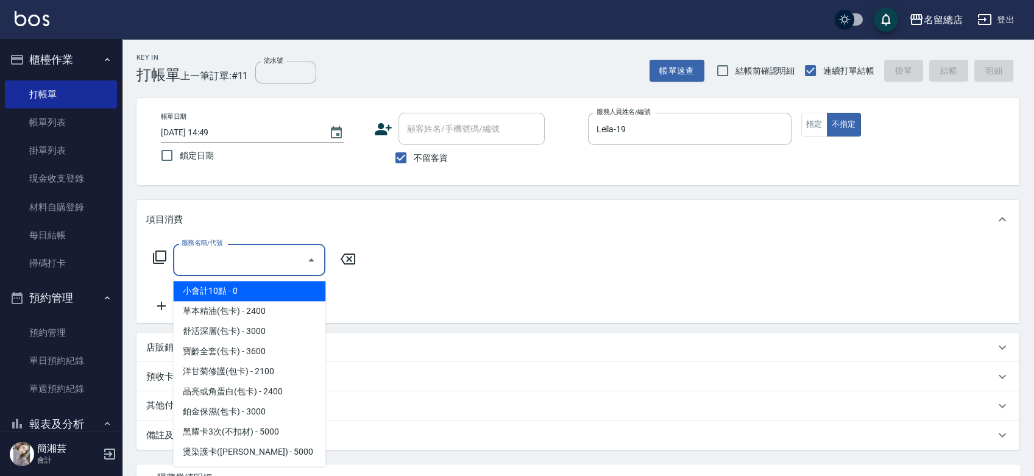
click at [220, 267] on input "服務名稱/代號" at bounding box center [239, 259] width 123 height 21
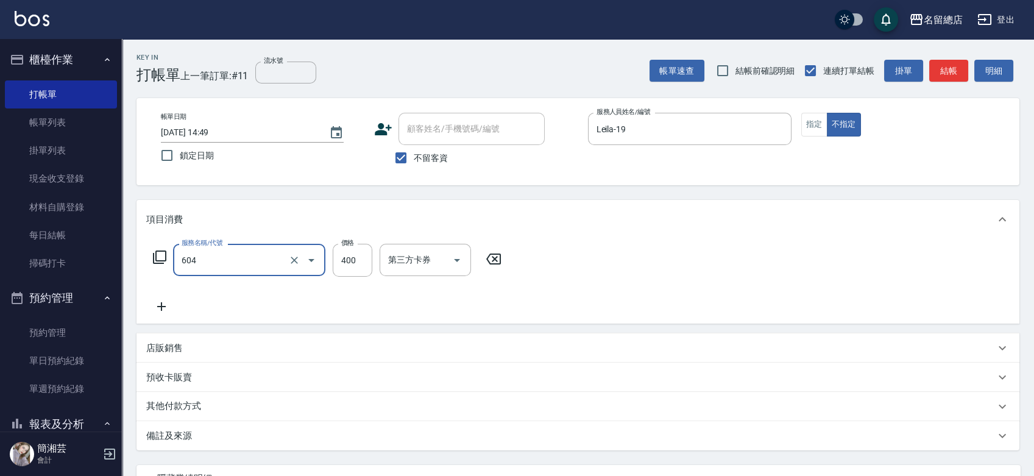
type input "健康洗髮(604)"
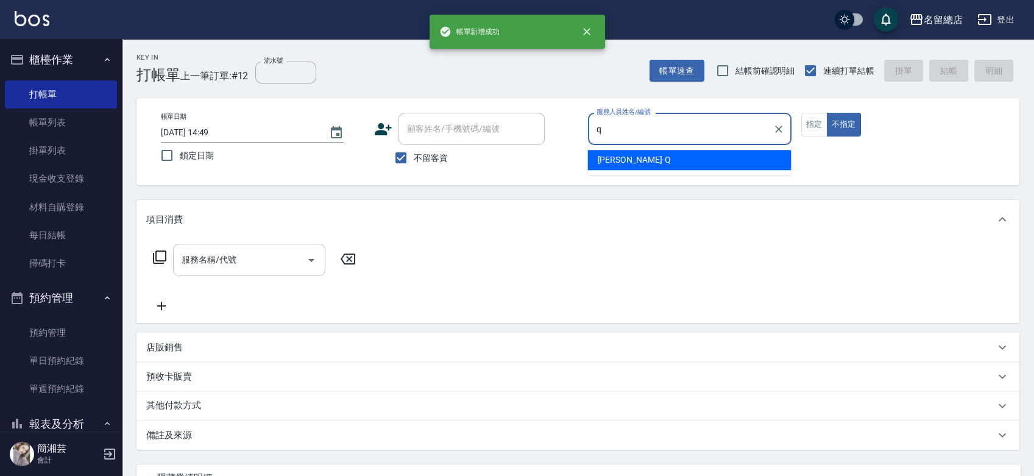
type input "Joyce-Q"
type button "false"
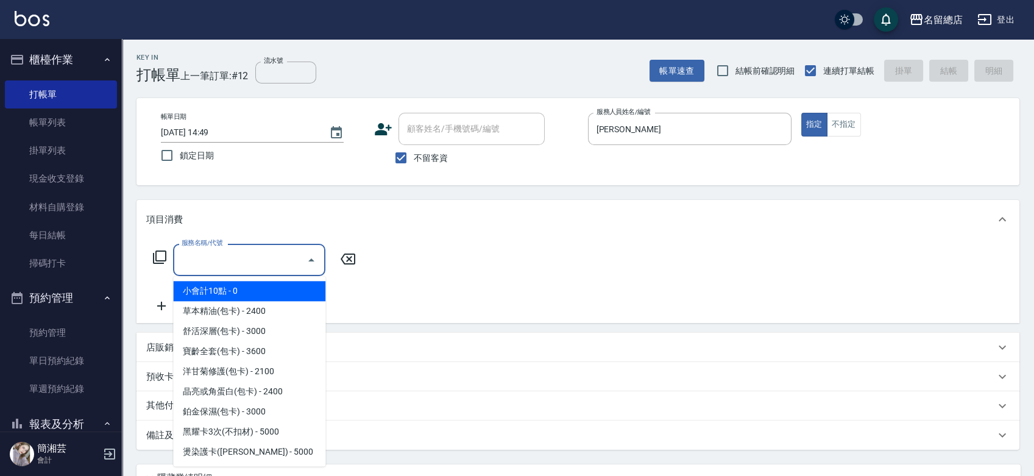
click at [195, 270] on input "服務名稱/代號" at bounding box center [239, 259] width 123 height 21
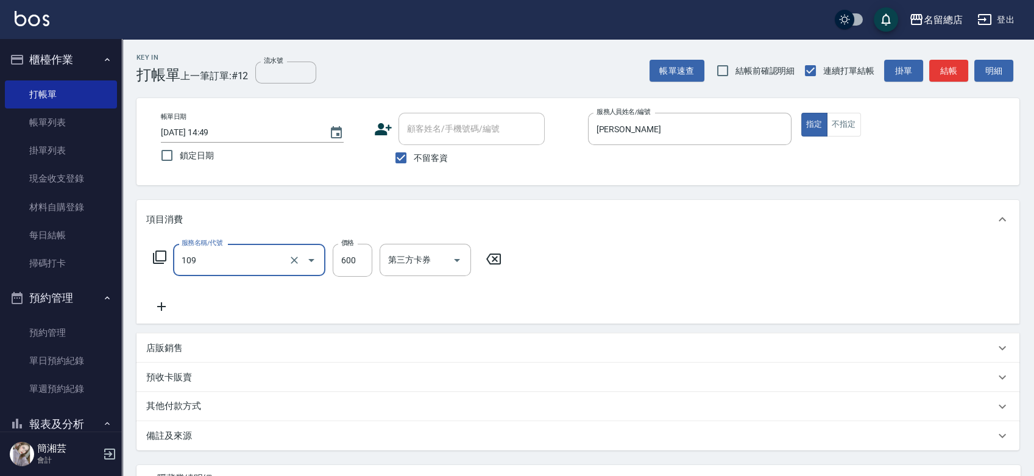
type input "寶齡頭皮600(109)"
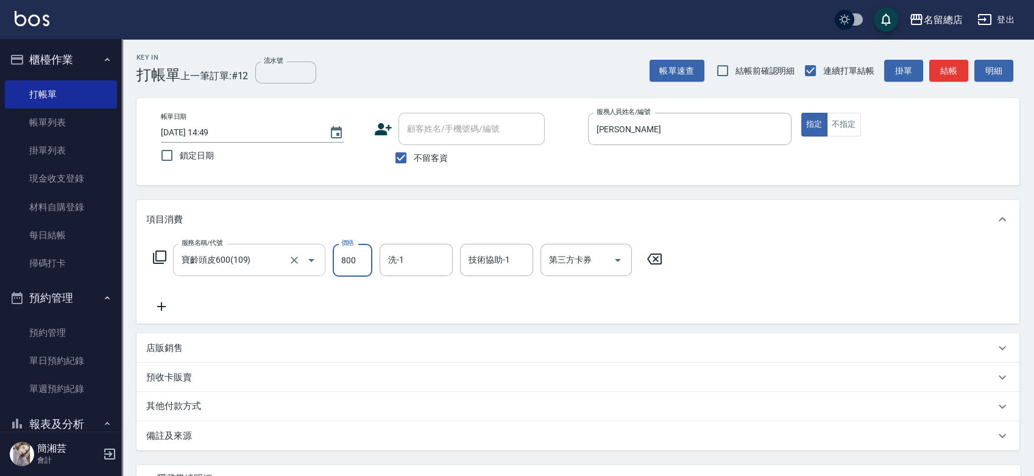
type input "800"
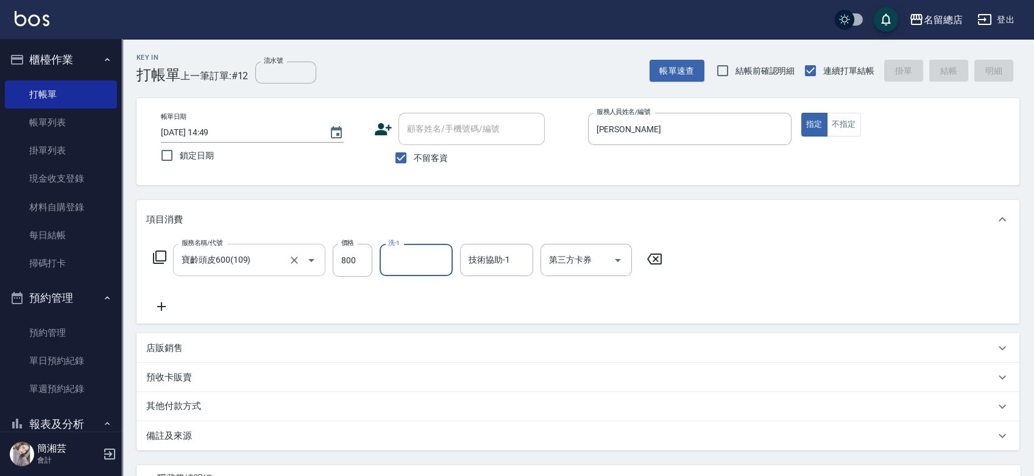
type input "2025/08/21 14:50"
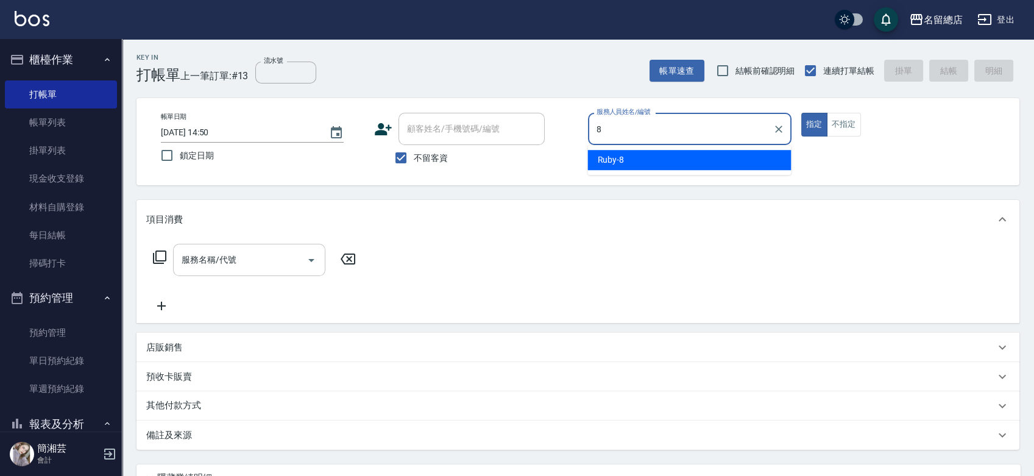
type input "Ruby-8"
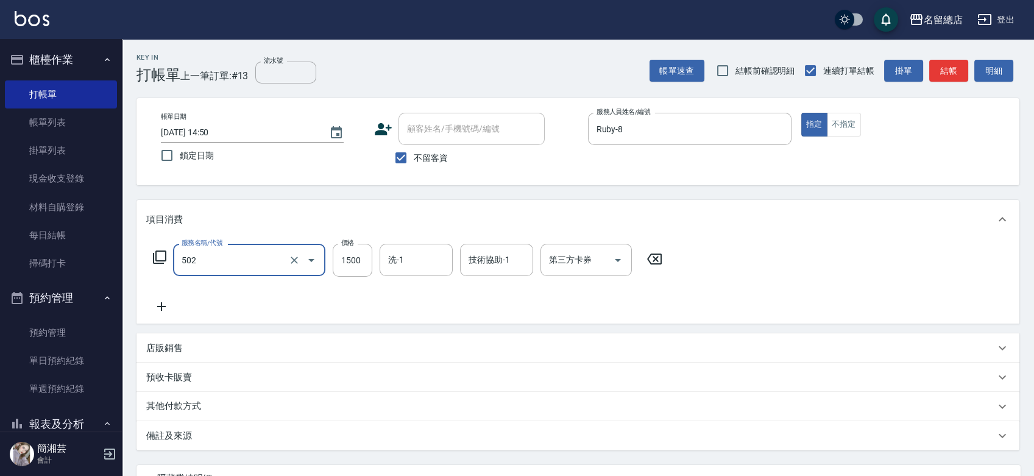
type input "染髮1500以上(502)"
type input "2500"
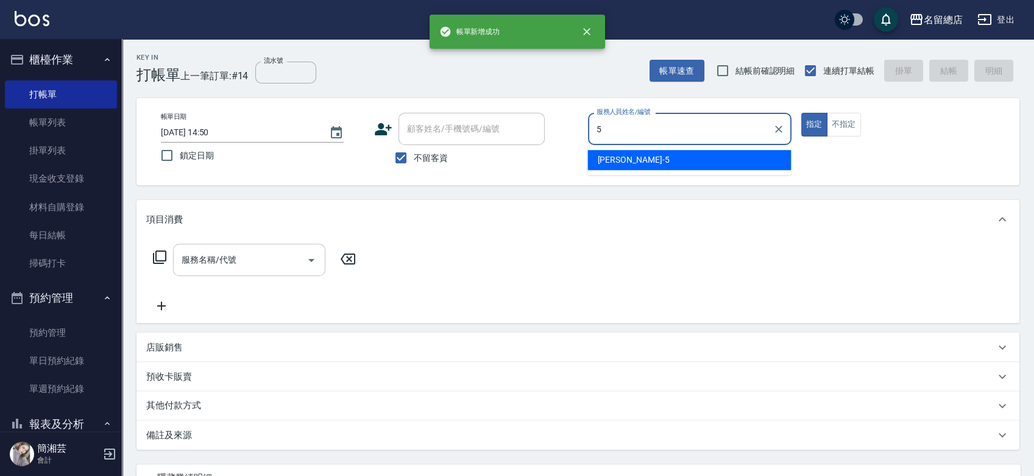
type input "Kelly-5"
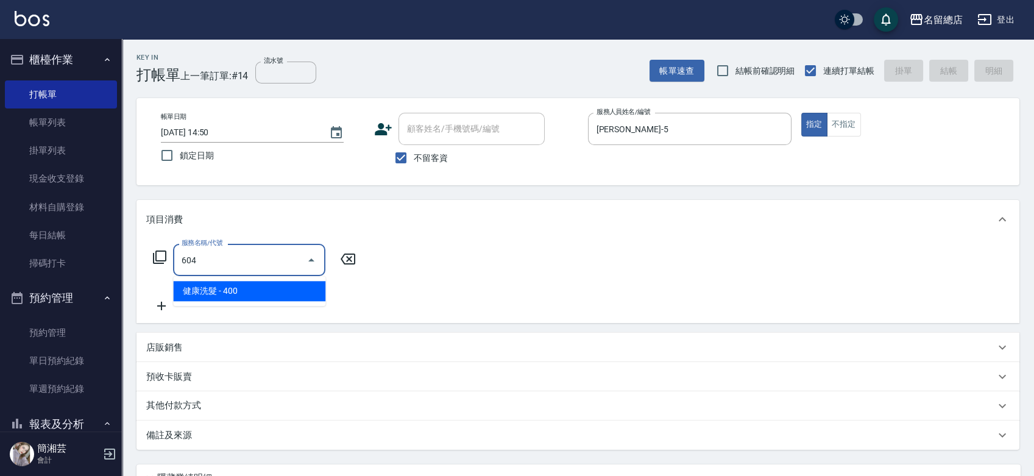
type input "健康洗髮(604)"
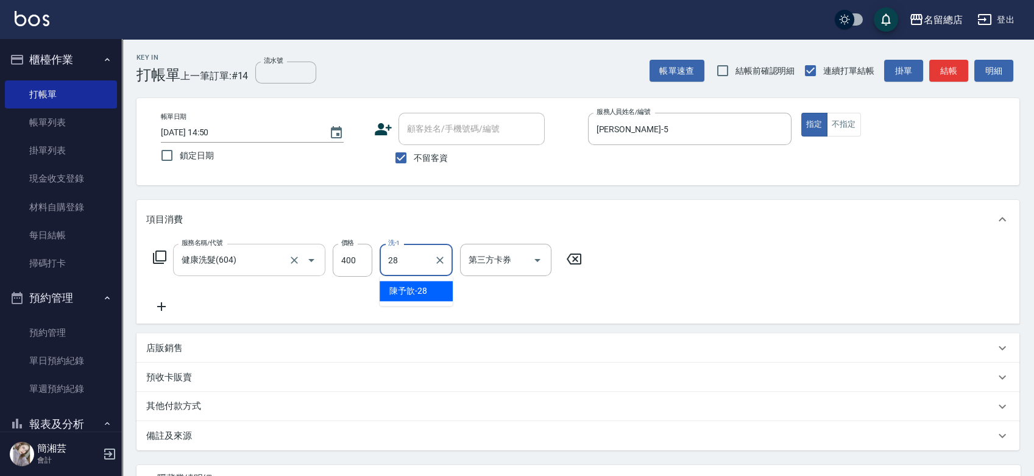
type input "陳予歆-28"
